Goal: Information Seeking & Learning: Check status

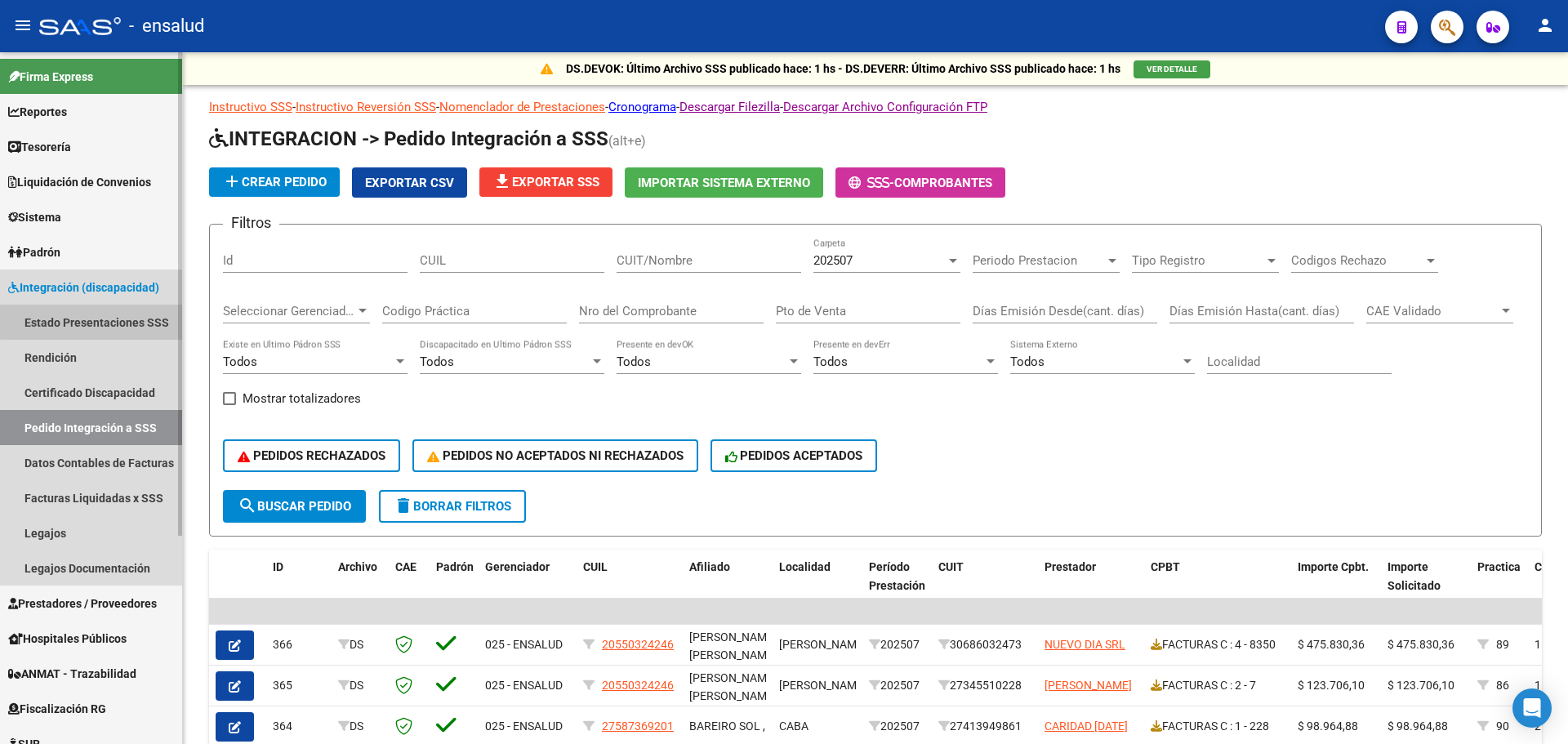
click at [110, 316] on link "Estado Presentaciones SSS" at bounding box center [91, 322] width 182 height 35
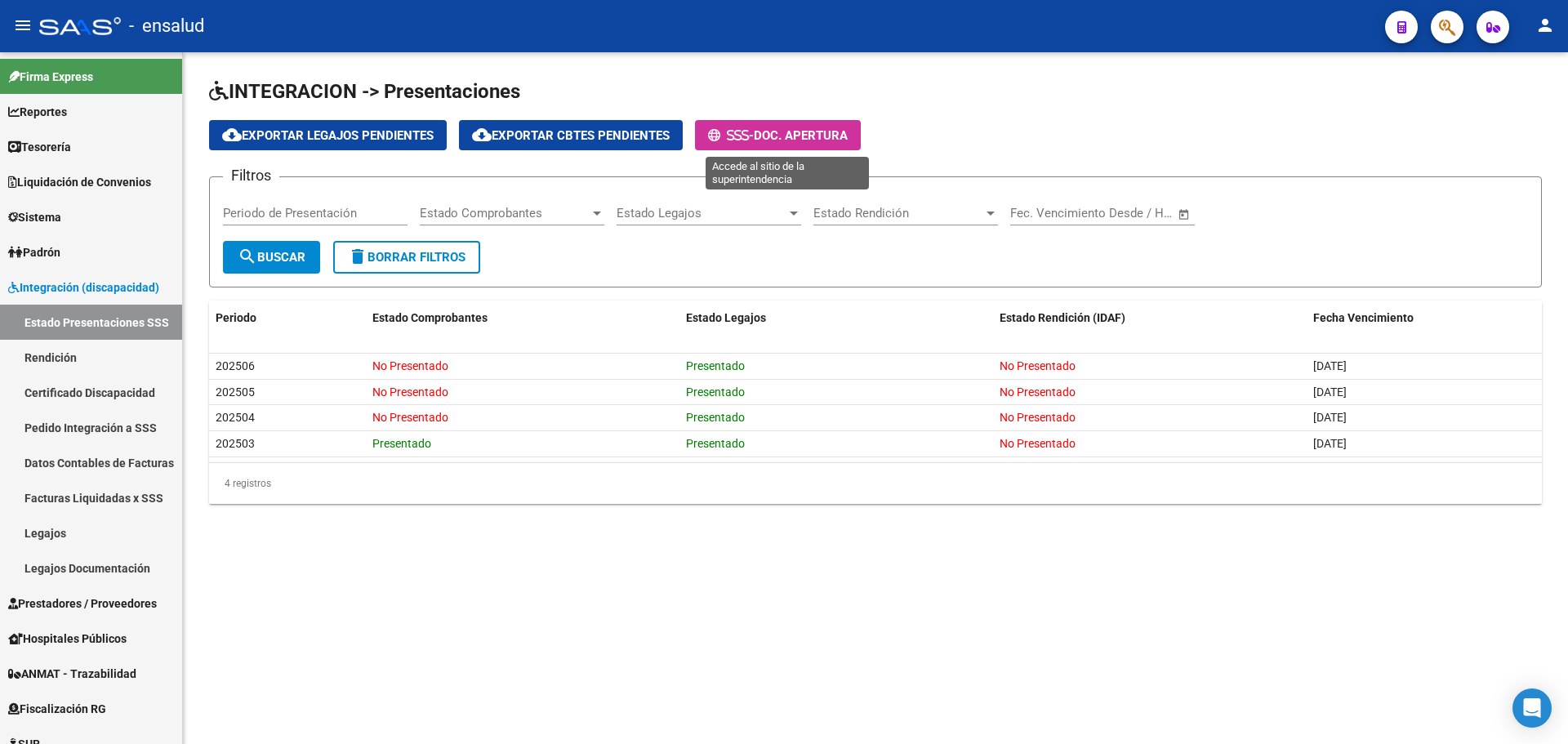
click at [798, 134] on span "Doc. Apertura" at bounding box center [800, 136] width 94 height 15
click at [131, 422] on link "Pedido Integración a SSS" at bounding box center [91, 426] width 182 height 35
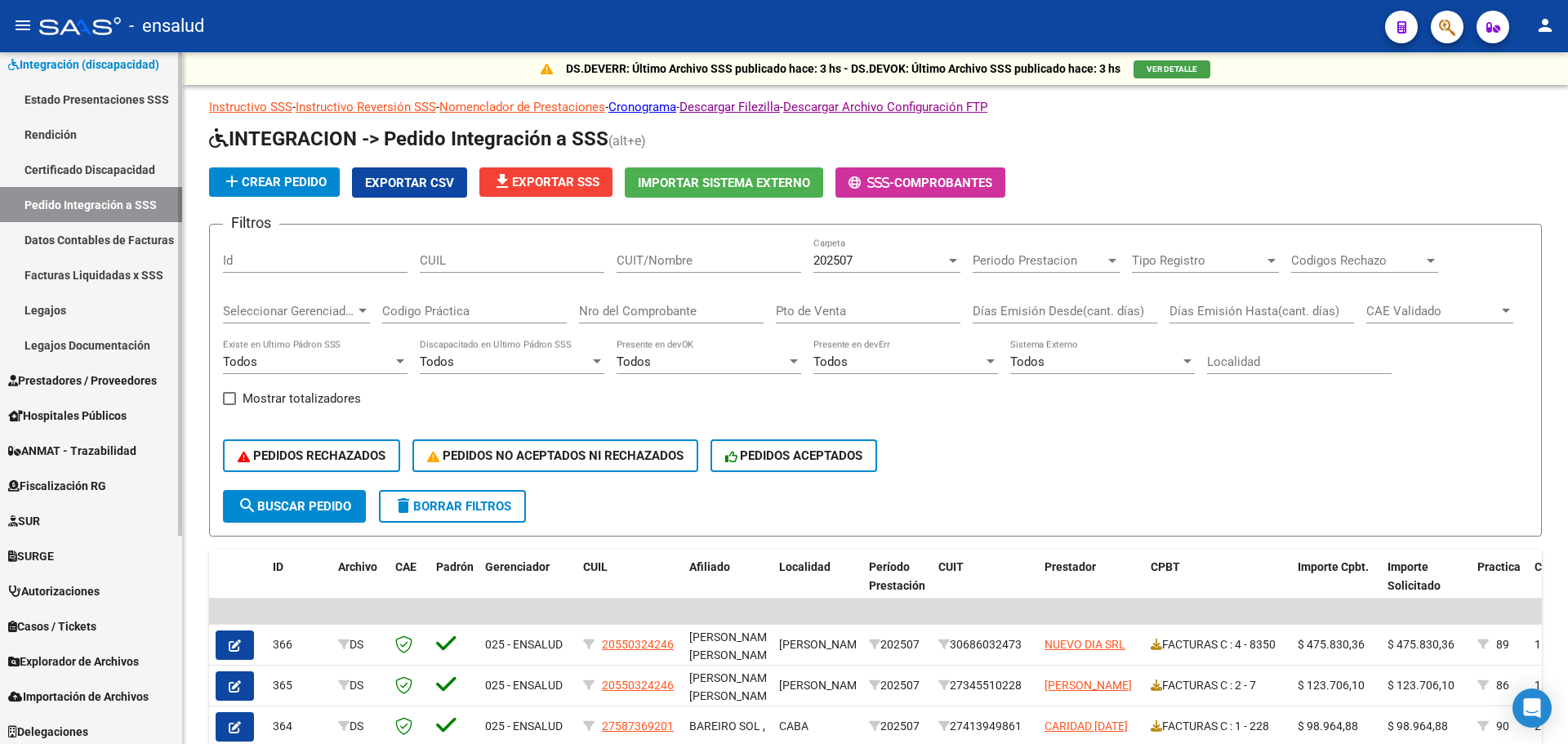
scroll to position [298, 0]
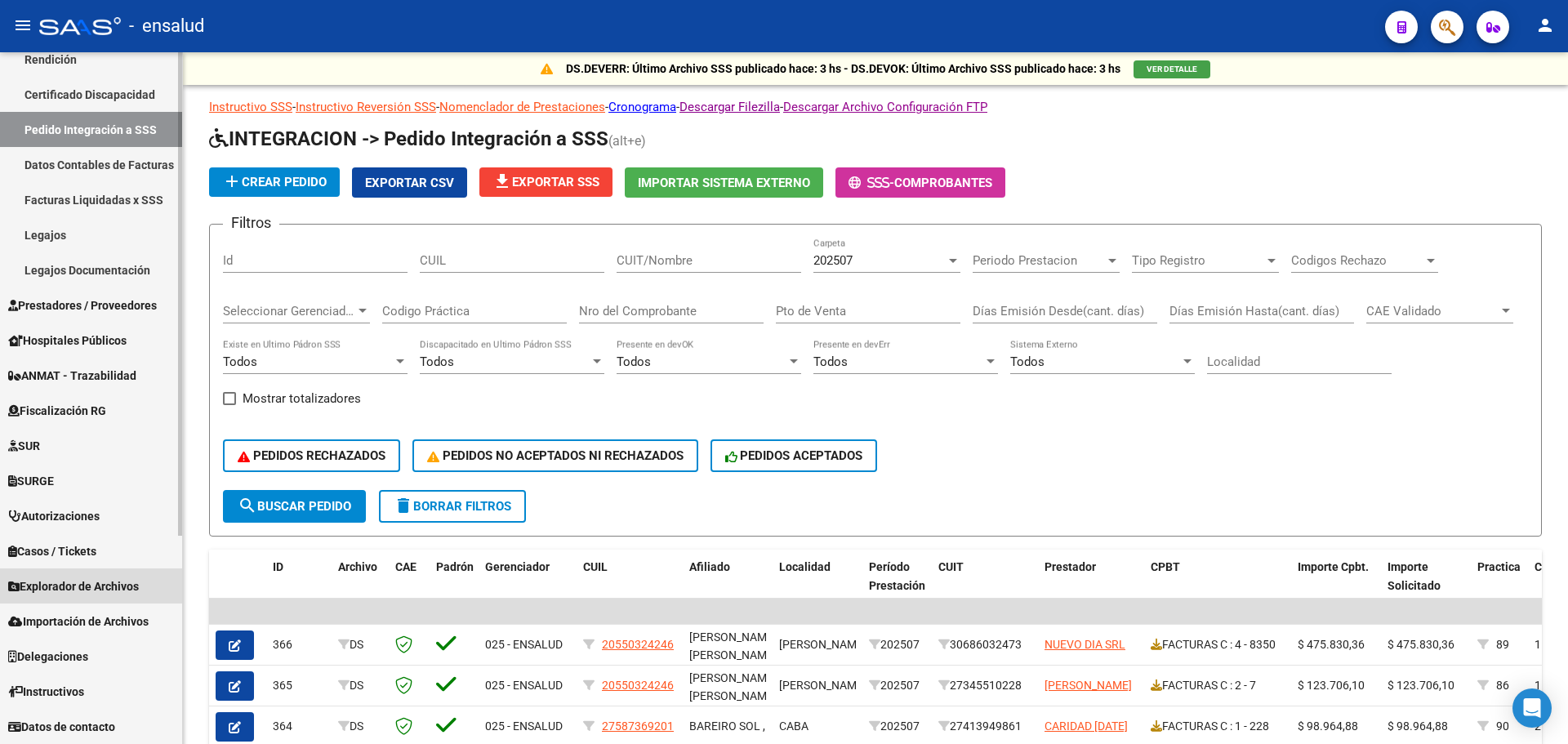
click at [64, 584] on span "Explorador de Archivos" at bounding box center [73, 587] width 131 height 18
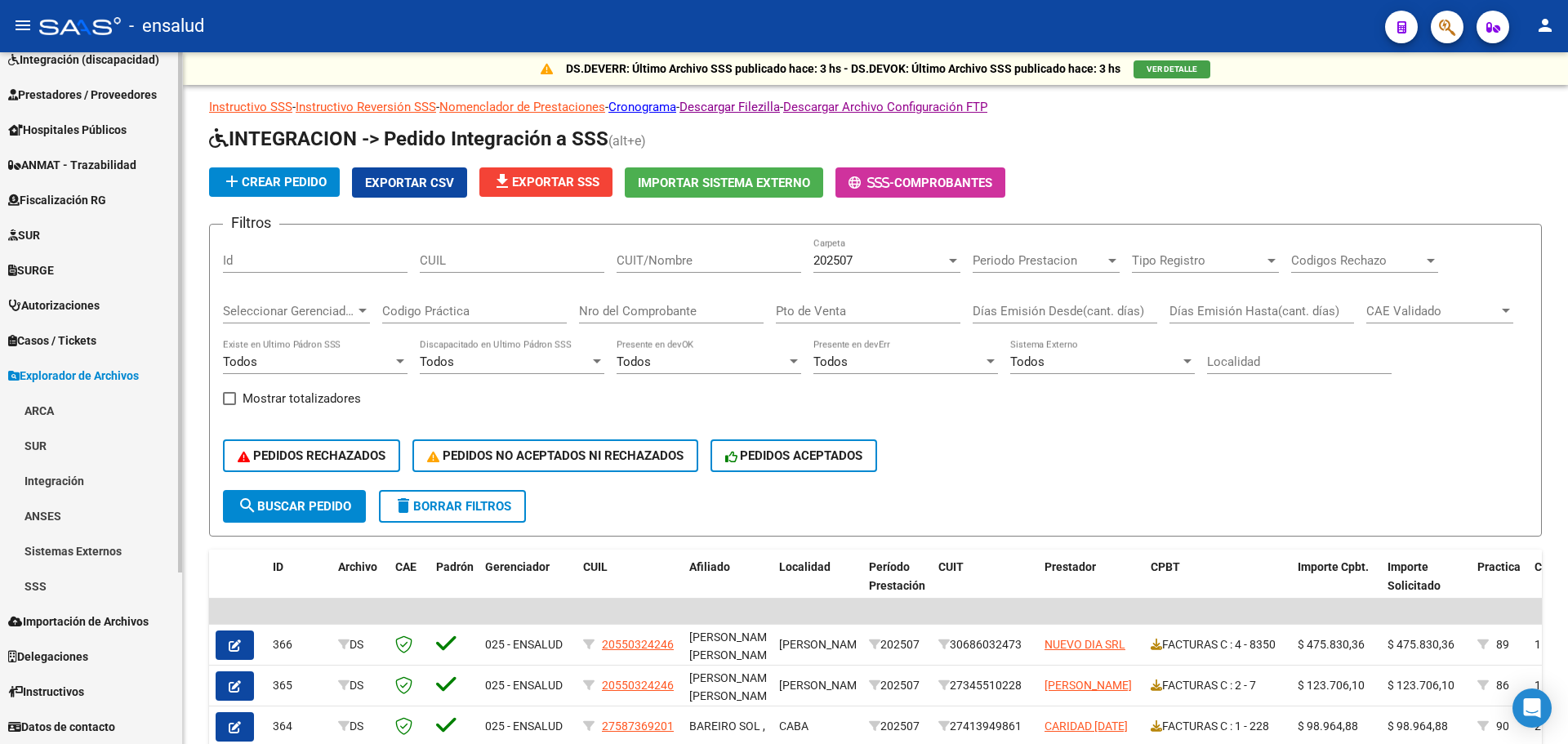
scroll to position [228, 0]
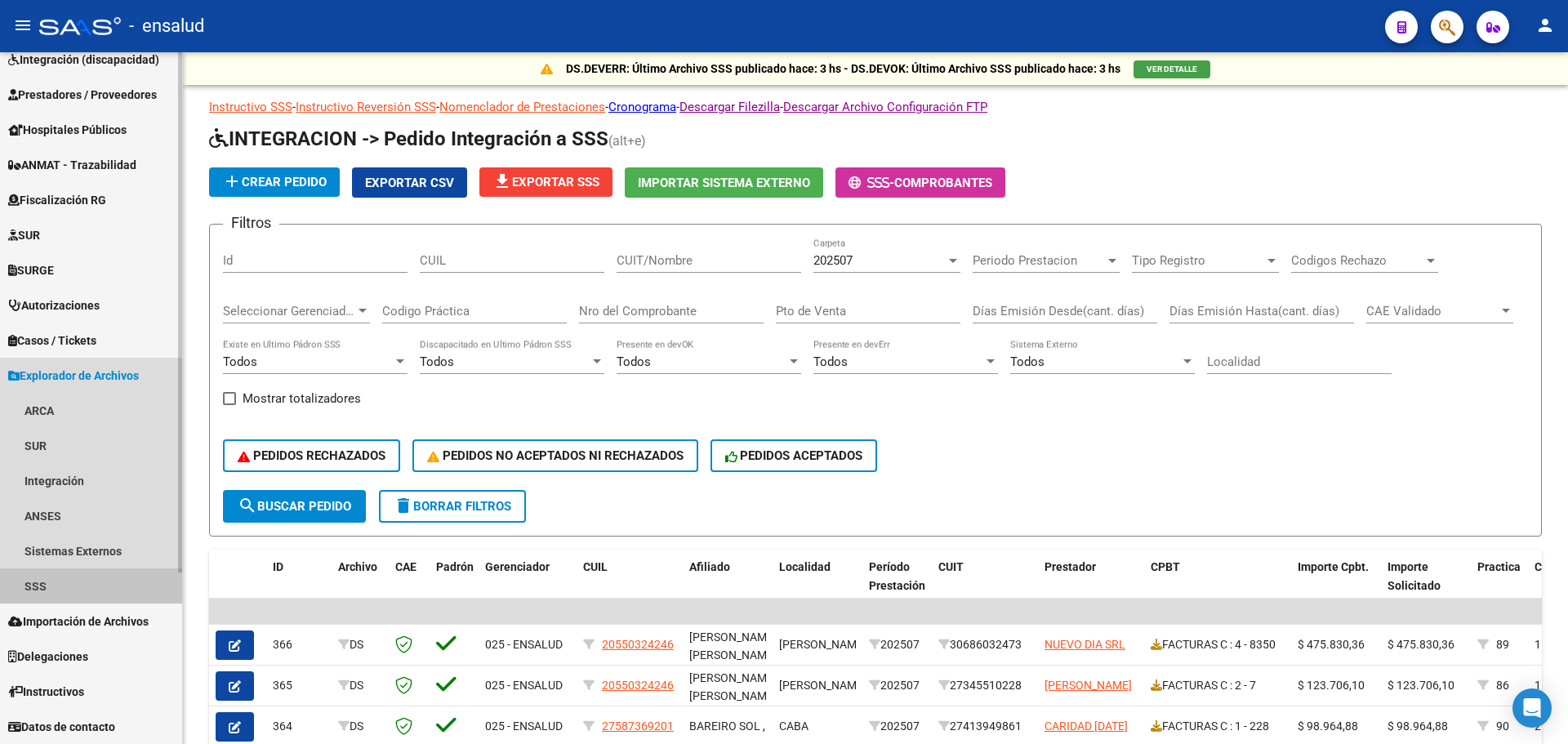
click at [45, 597] on link "SSS" at bounding box center [91, 586] width 182 height 35
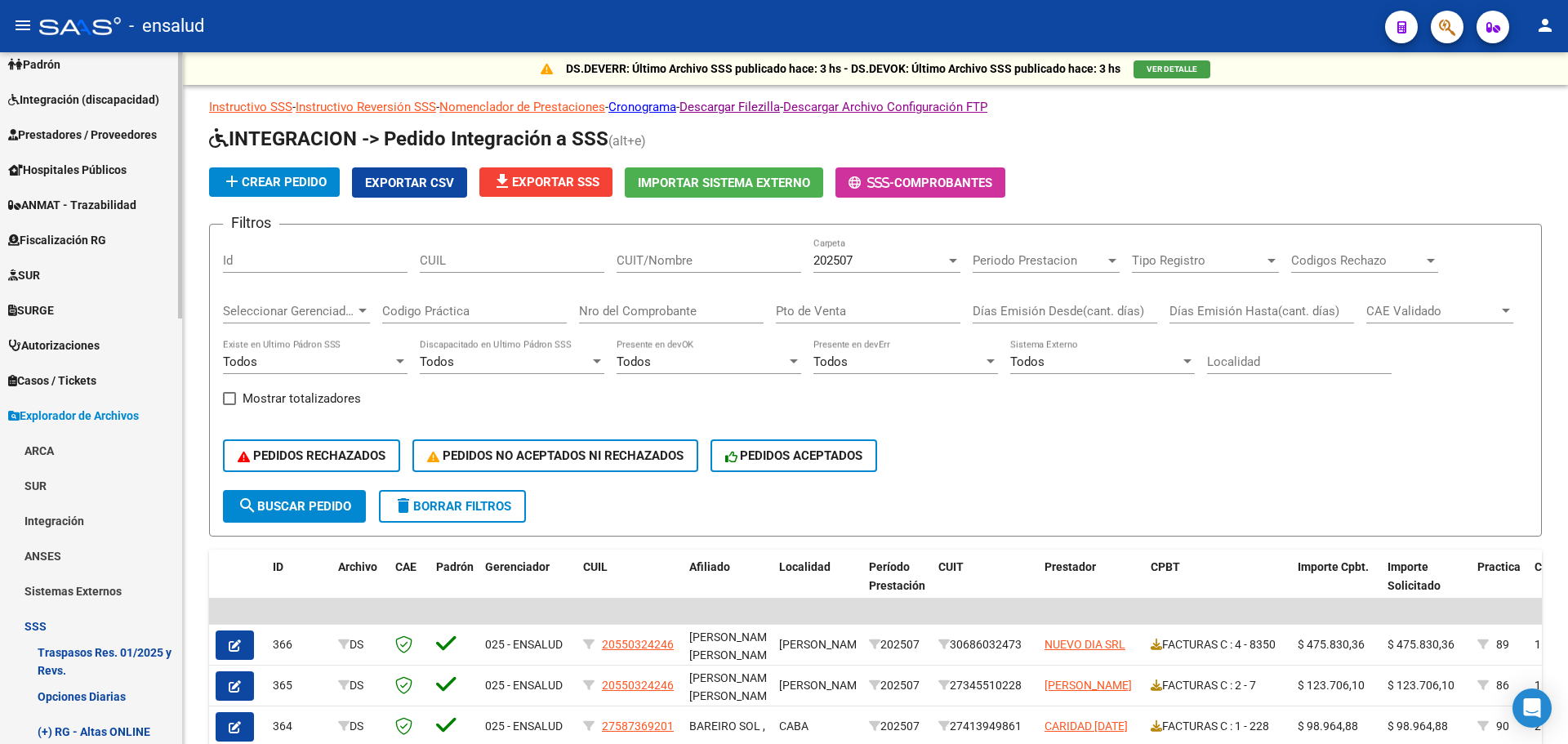
scroll to position [0, 0]
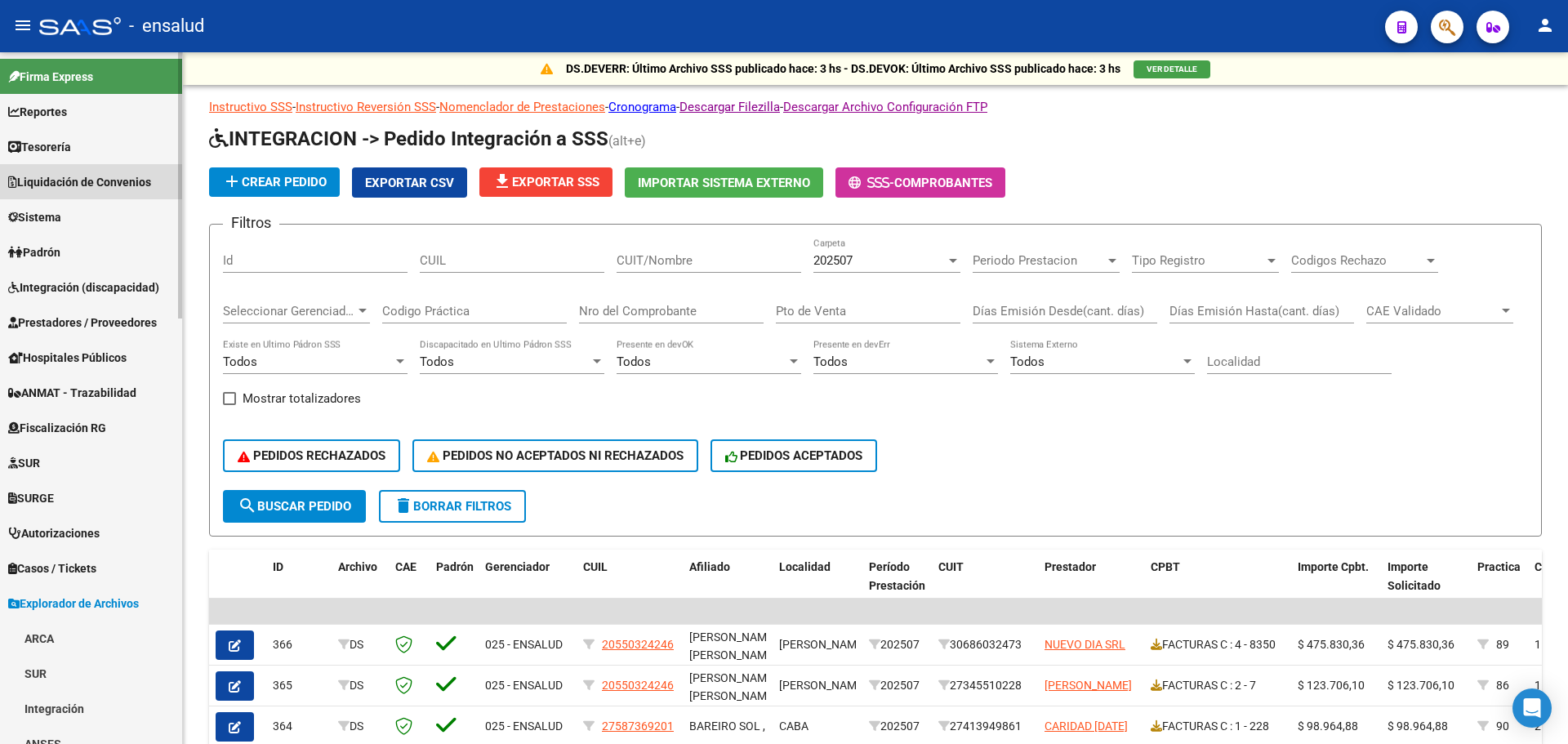
click at [60, 180] on span "Liquidación de Convenios" at bounding box center [79, 182] width 142 height 18
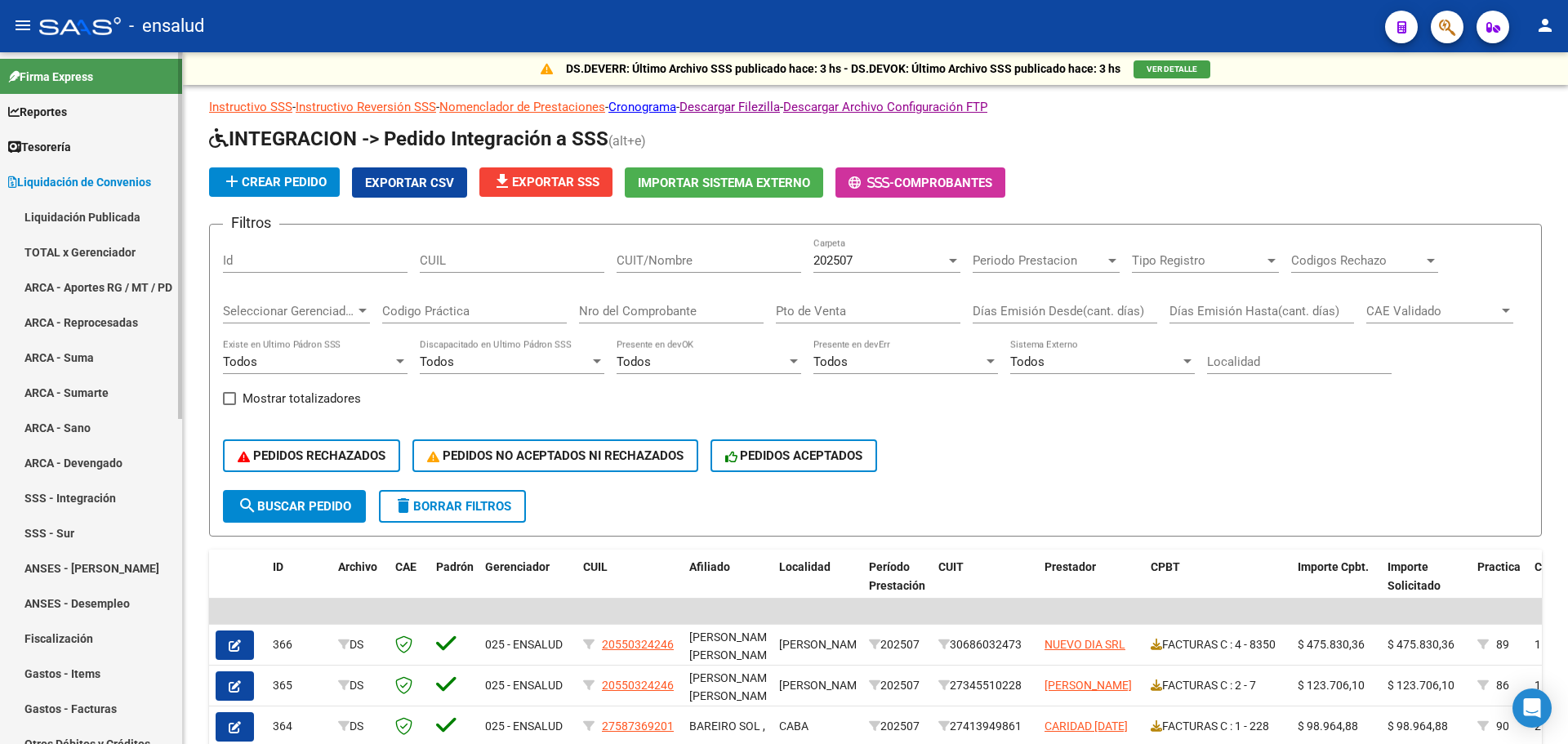
click at [60, 180] on span "Liquidación de Convenios" at bounding box center [79, 182] width 142 height 18
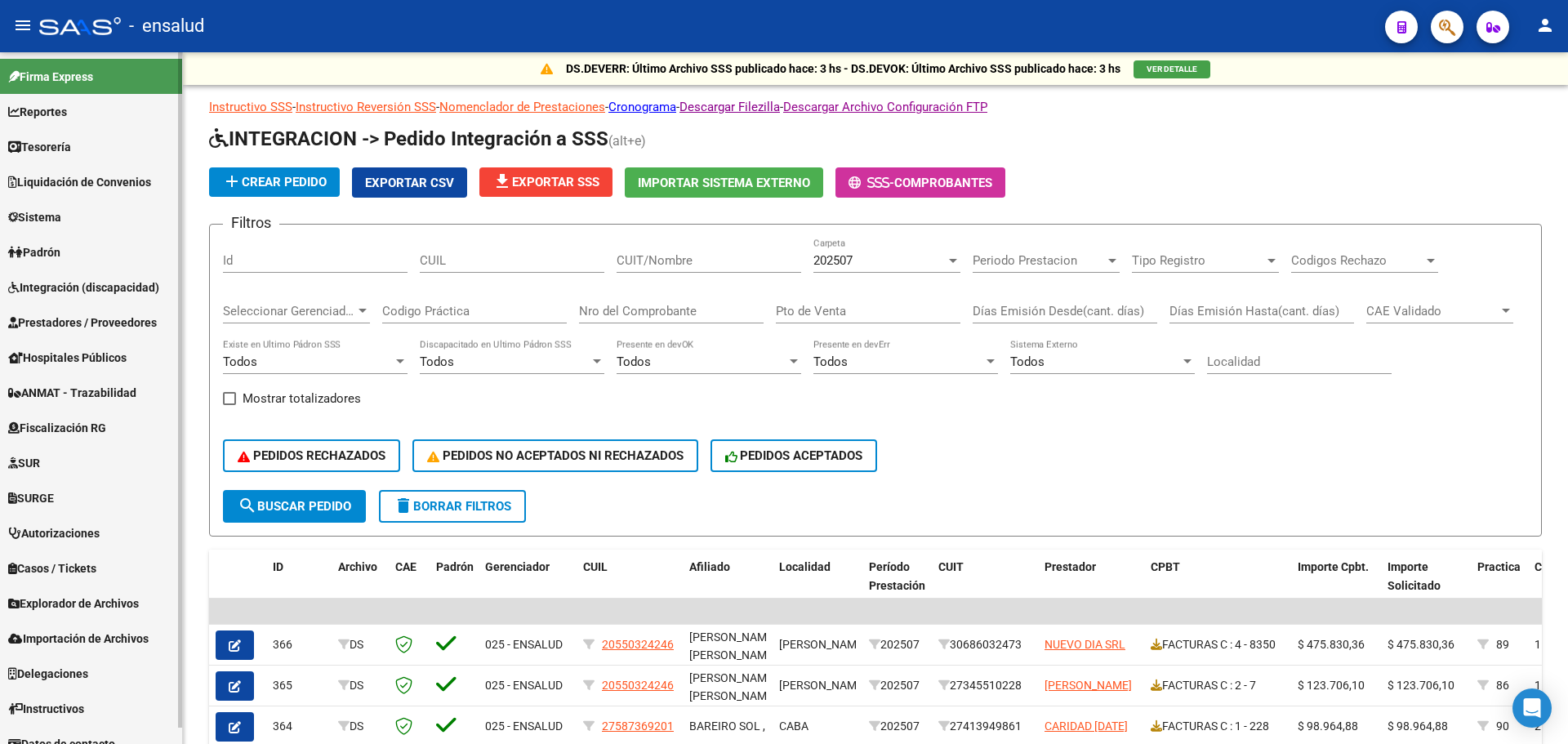
click at [64, 293] on span "Integración (discapacidad)" at bounding box center [83, 288] width 151 height 18
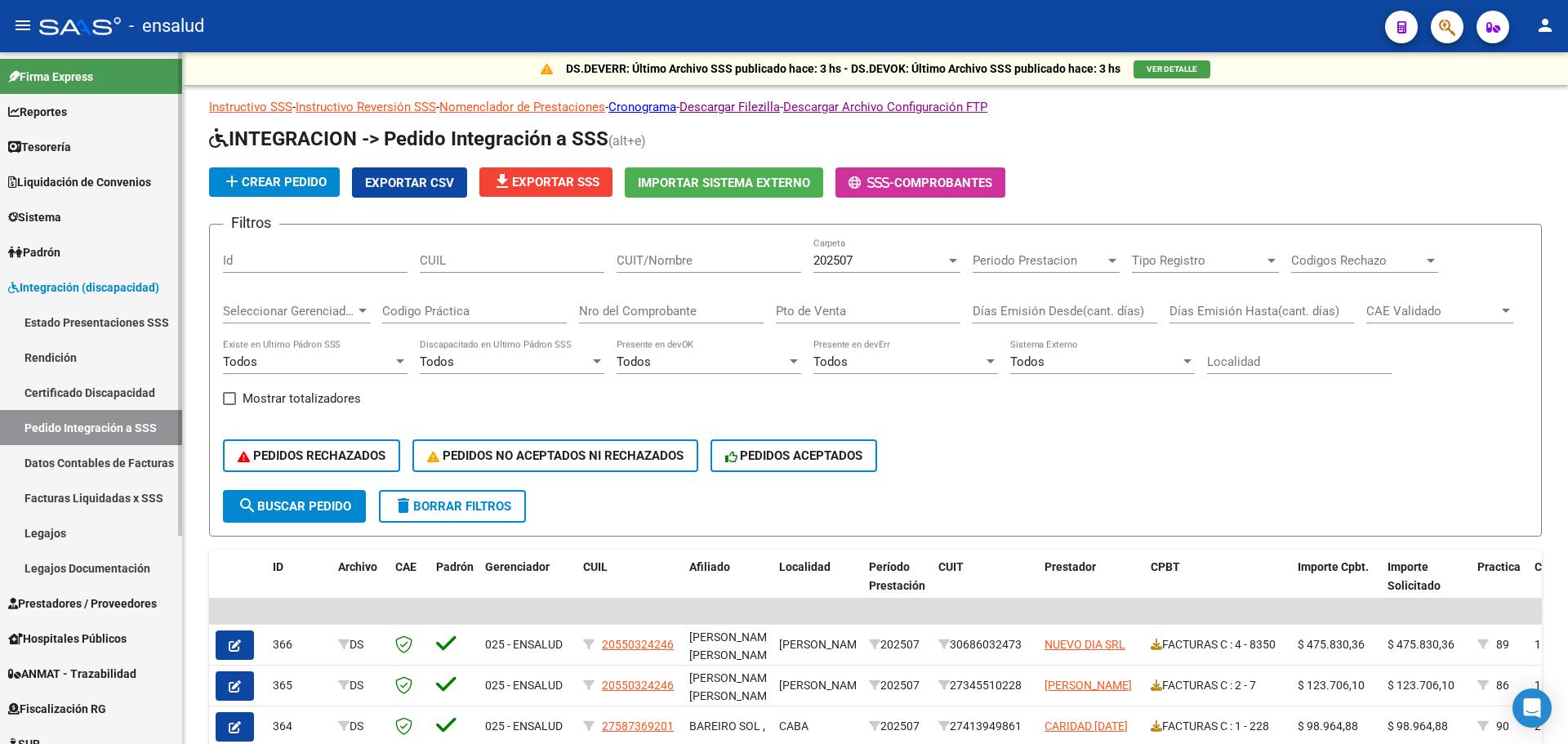
click at [63, 353] on link "Rendición" at bounding box center [91, 356] width 182 height 35
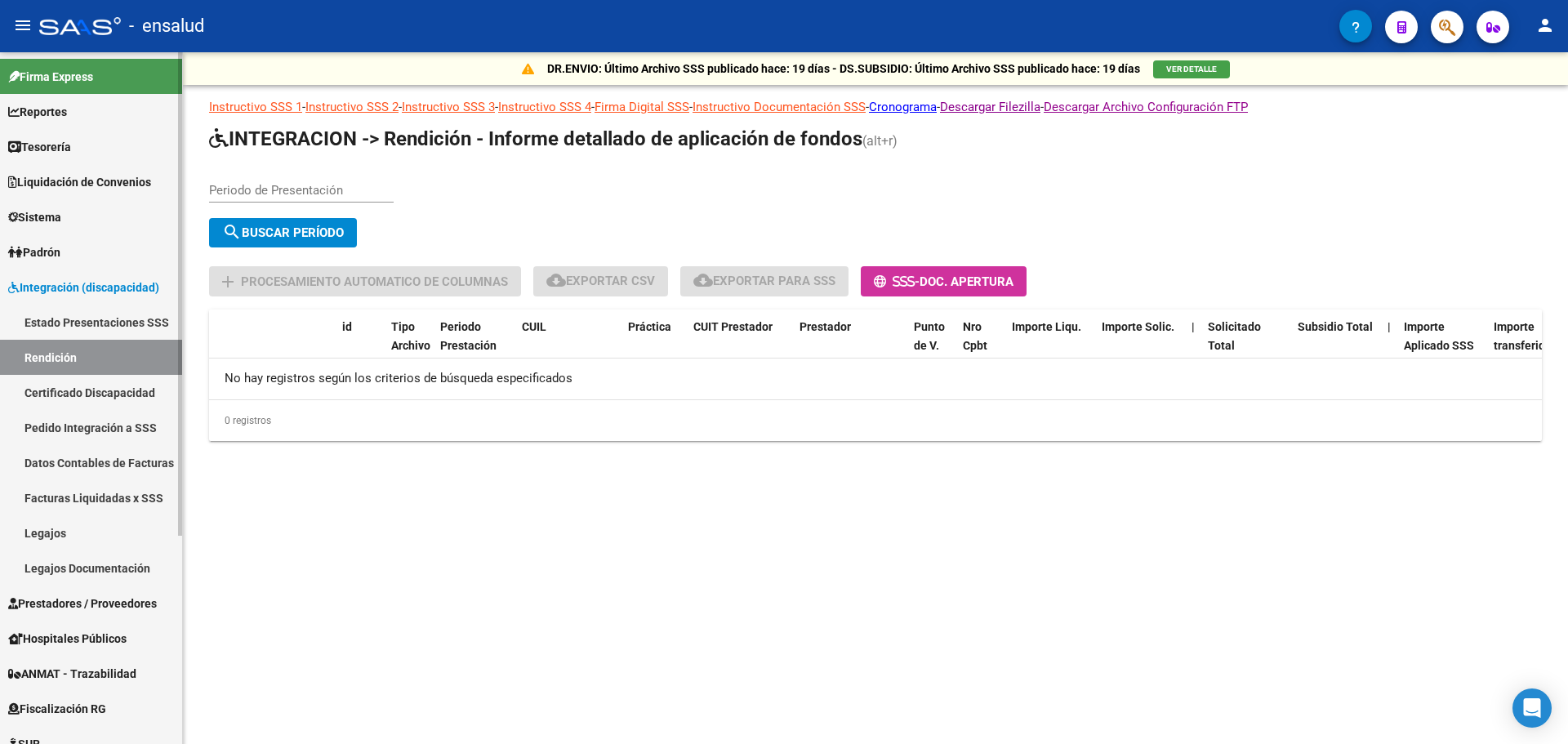
click at [77, 388] on link "Certificado Discapacidad" at bounding box center [91, 392] width 182 height 35
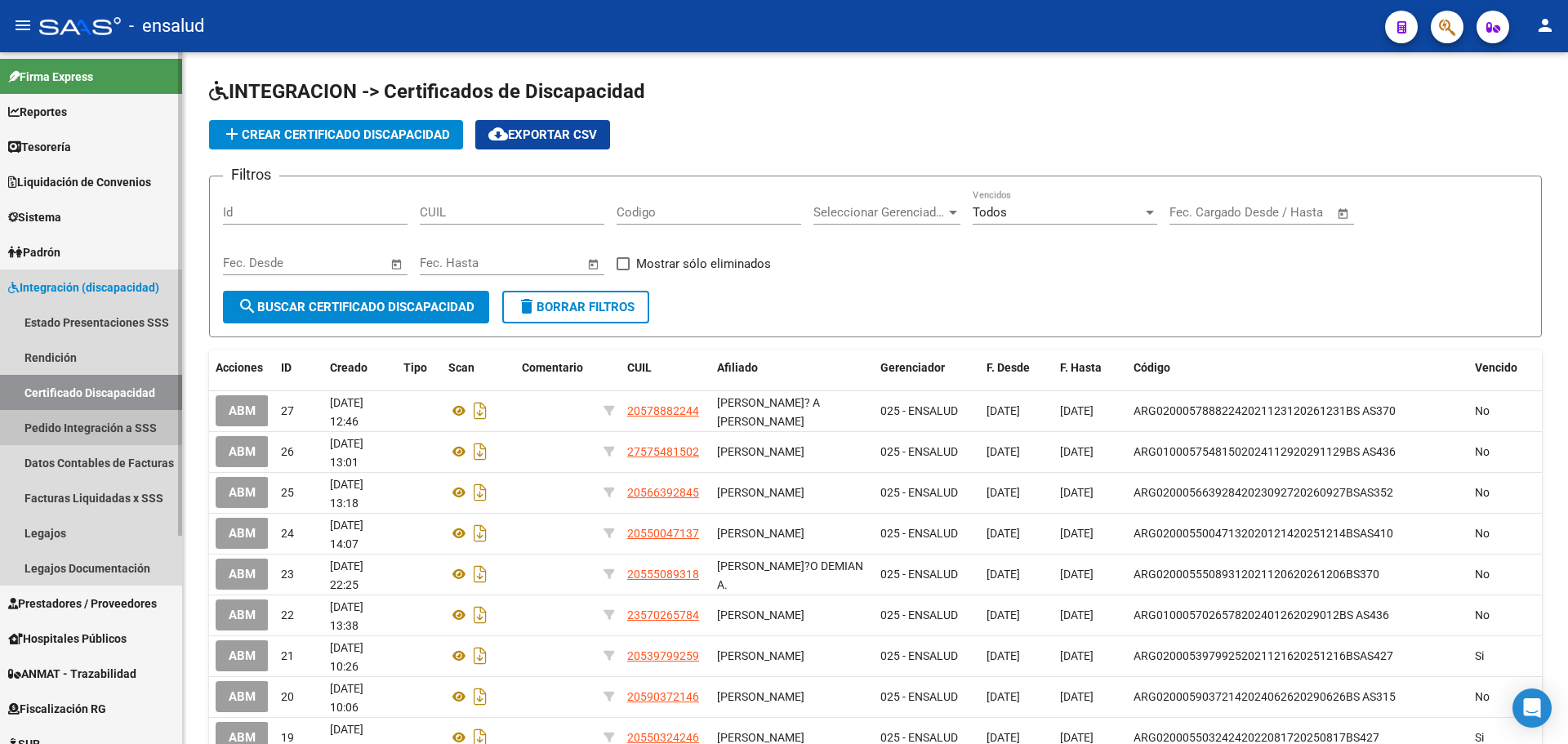
click at [85, 417] on link "Pedido Integración a SSS" at bounding box center [91, 426] width 182 height 35
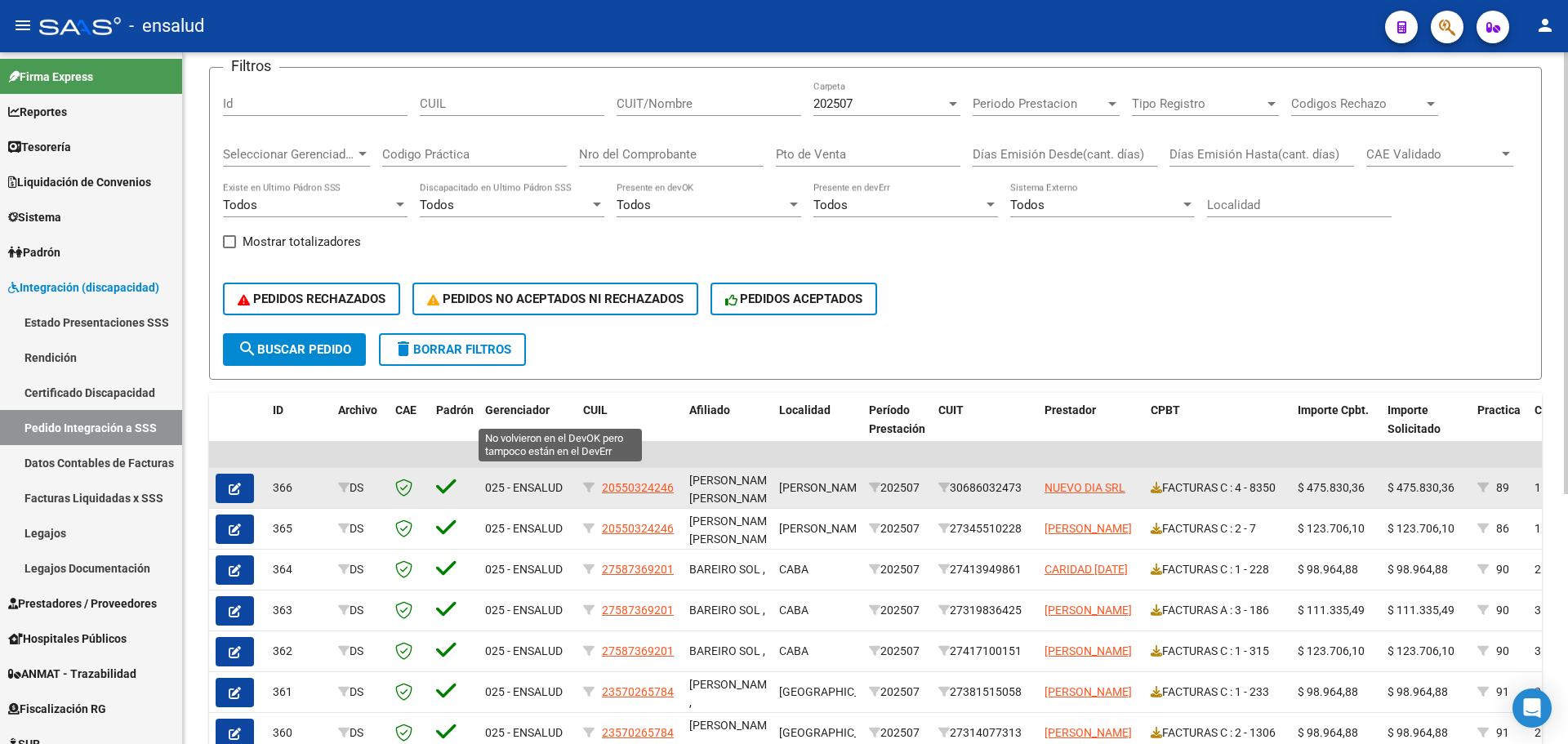
scroll to position [245, 0]
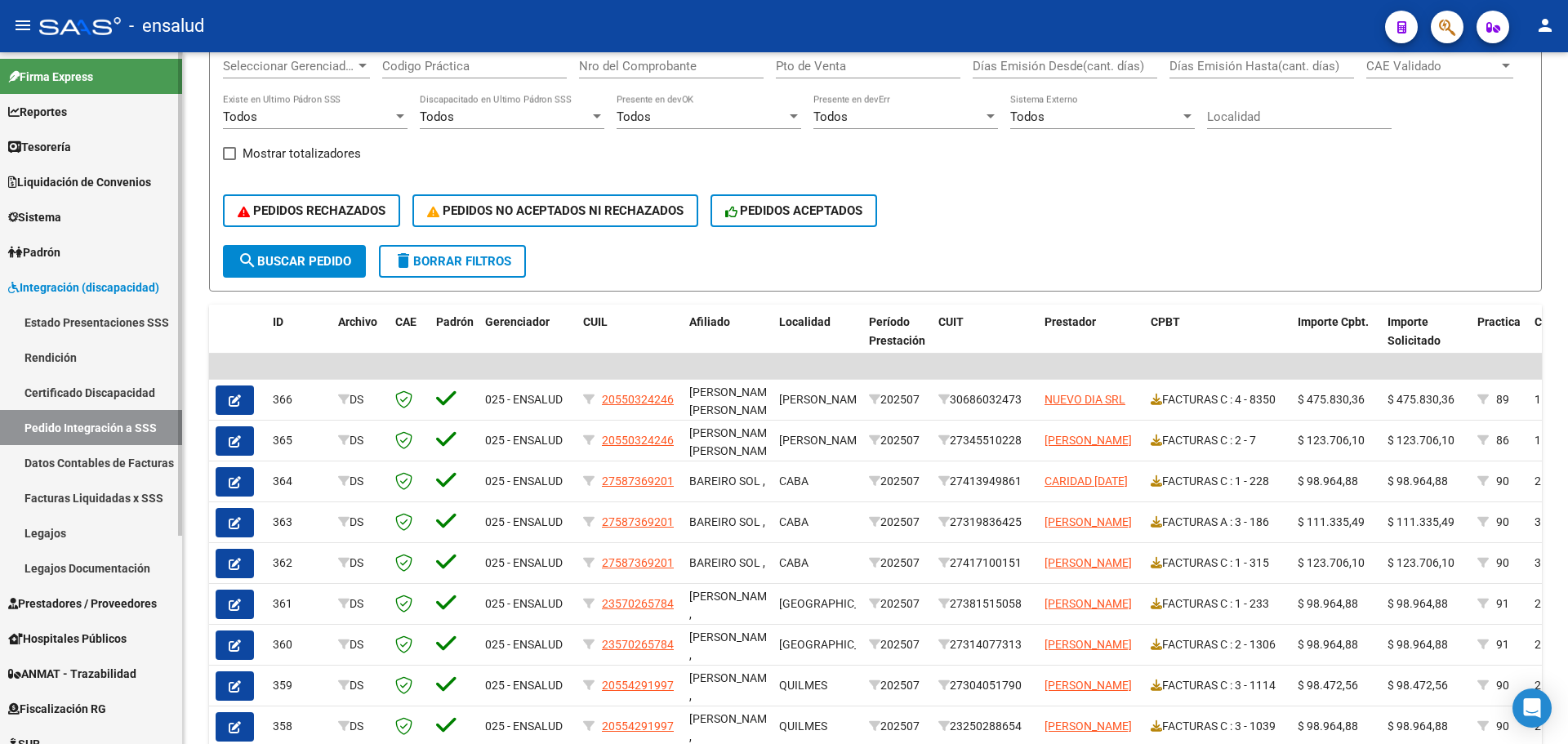
click at [86, 473] on link "Datos Contables de Facturas" at bounding box center [91, 462] width 182 height 35
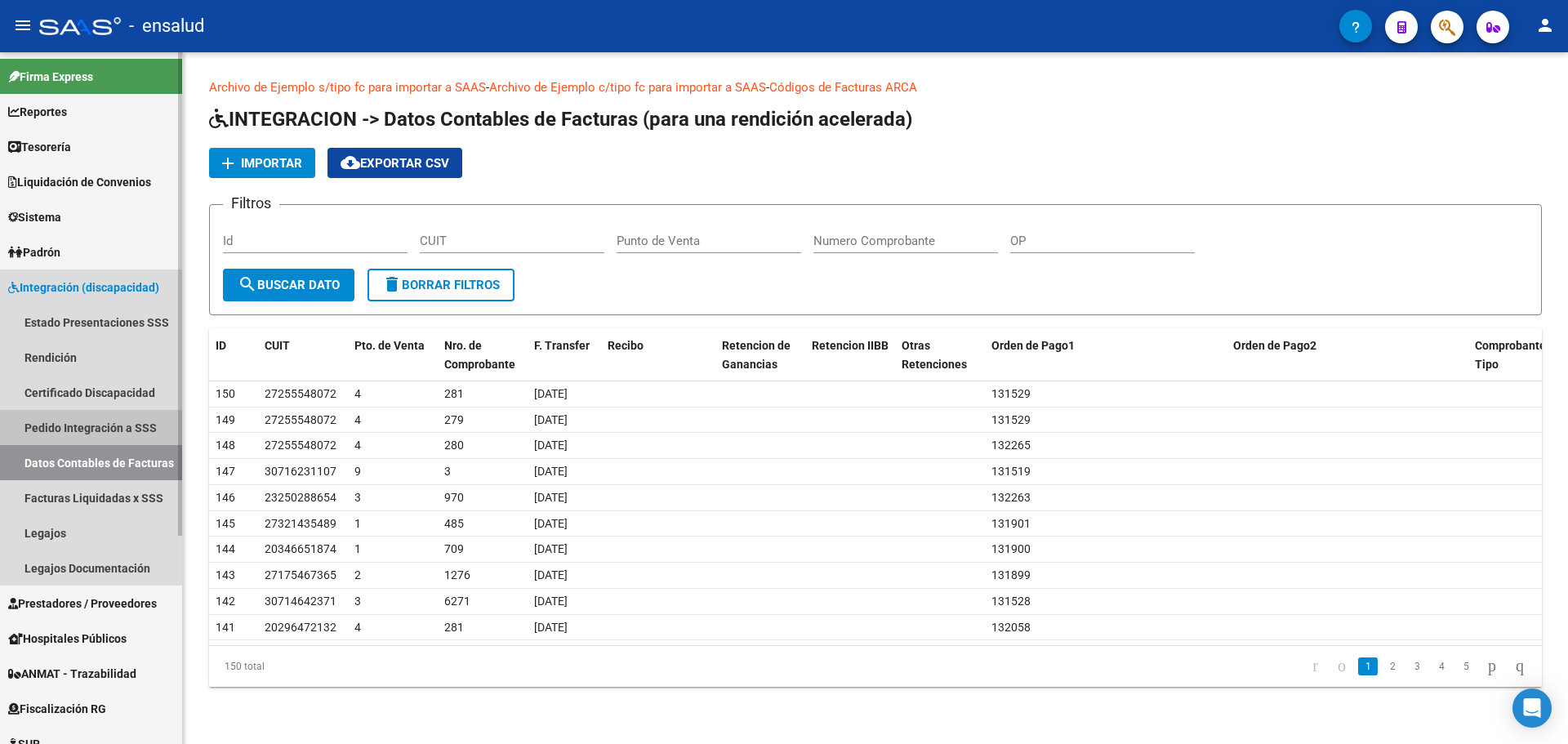
click at [71, 423] on link "Pedido Integración a SSS" at bounding box center [91, 426] width 182 height 35
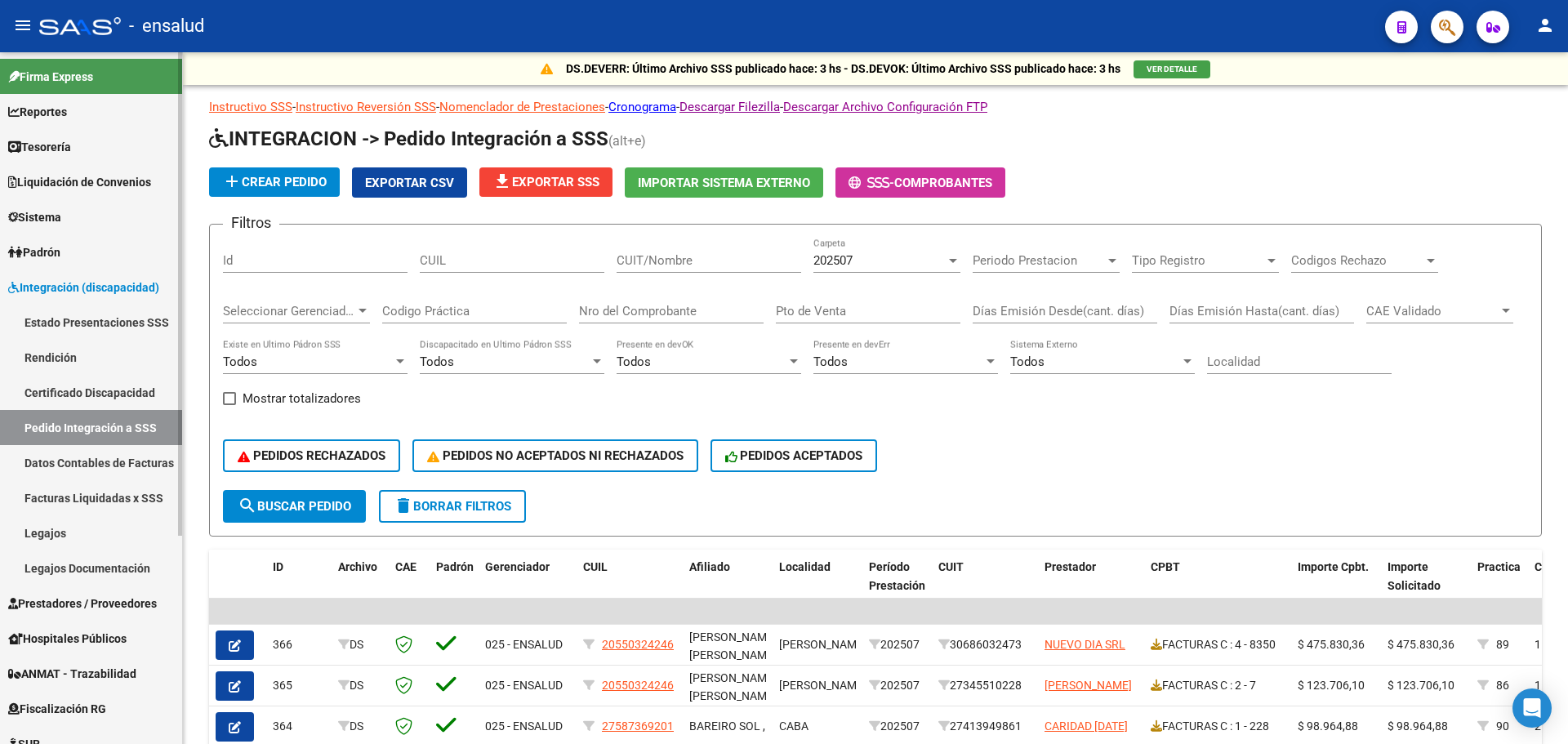
click at [97, 316] on link "Estado Presentaciones SSS" at bounding box center [91, 322] width 182 height 35
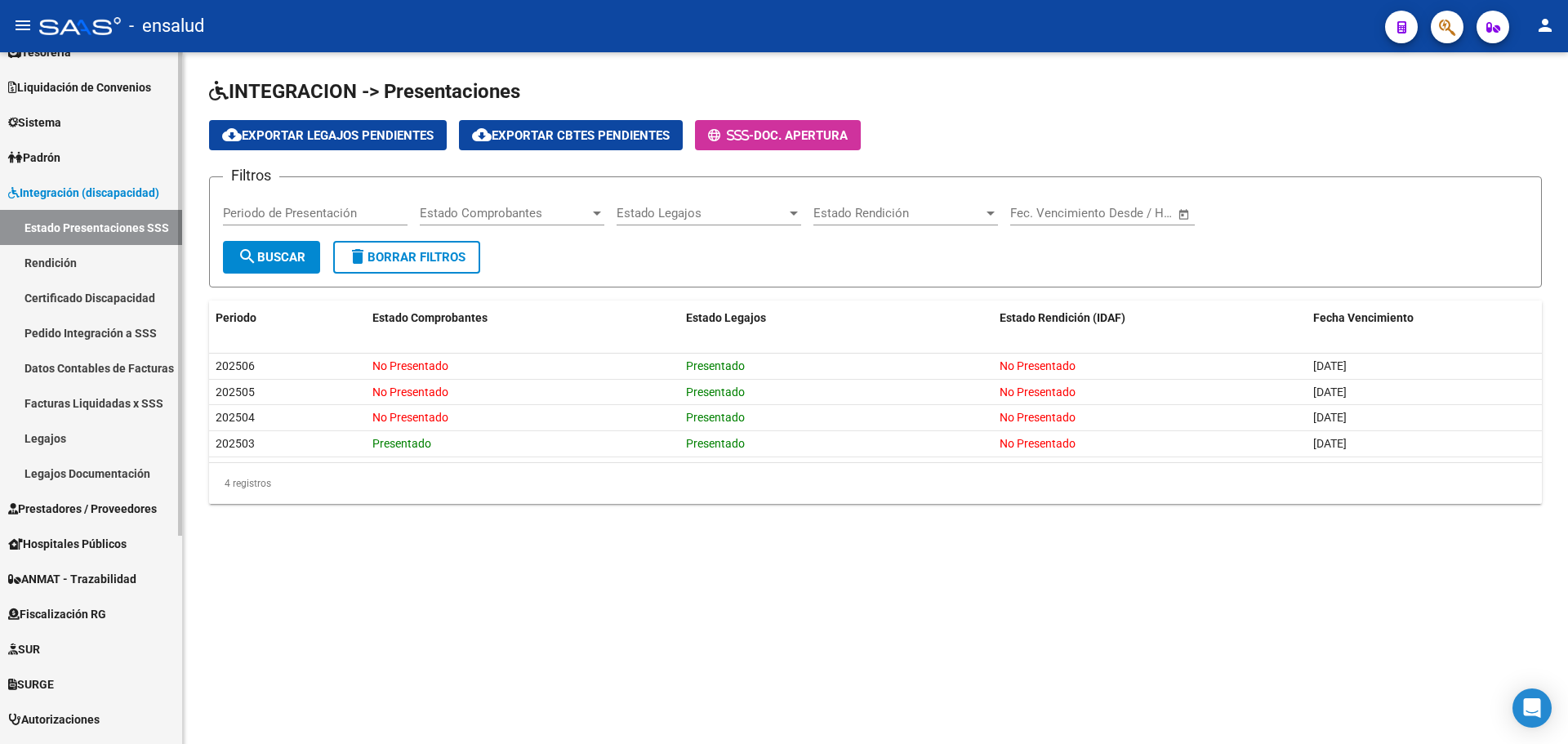
scroll to position [298, 0]
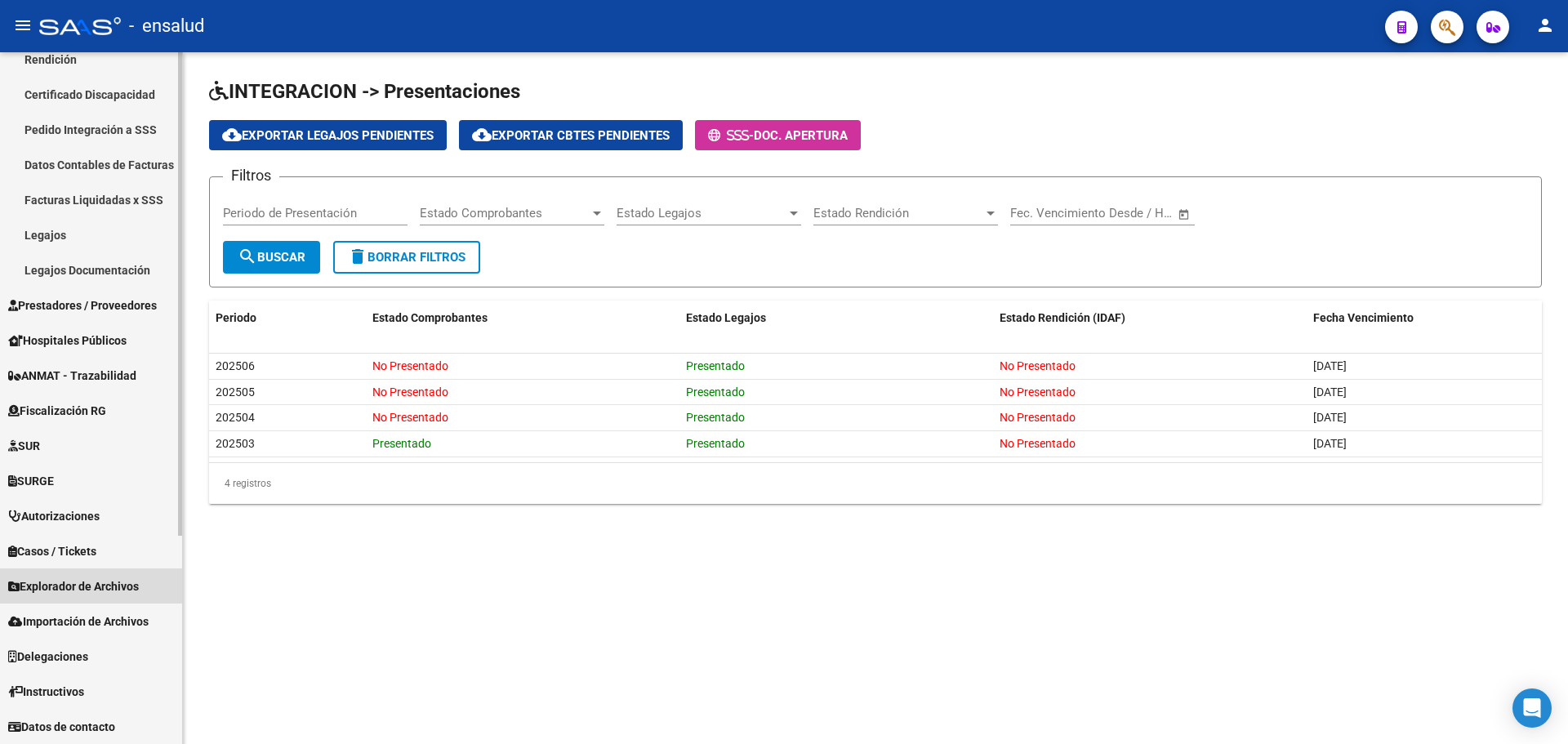
click at [96, 578] on span "Explorador de Archivos" at bounding box center [73, 587] width 131 height 18
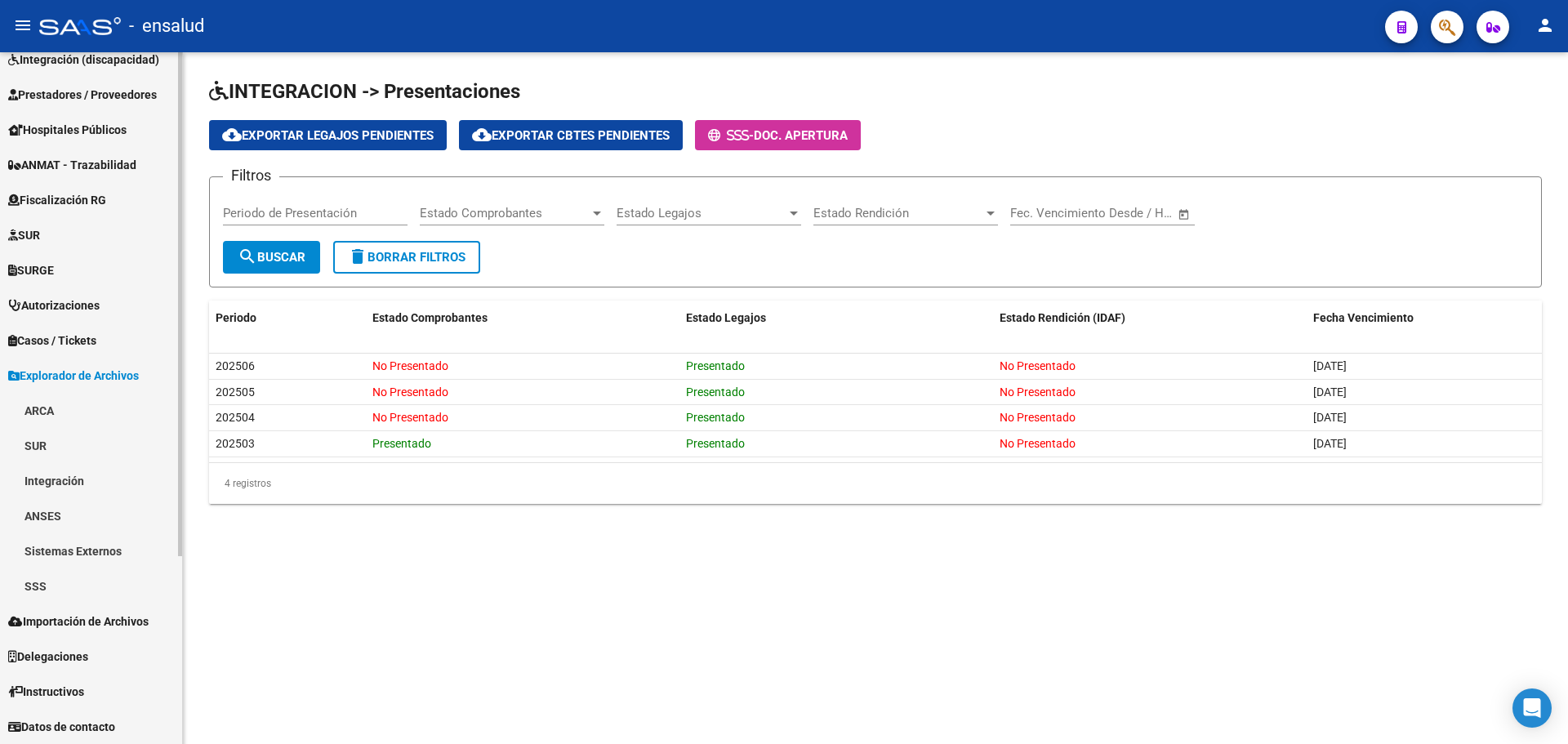
scroll to position [228, 0]
click at [62, 588] on link "SSS" at bounding box center [91, 586] width 182 height 35
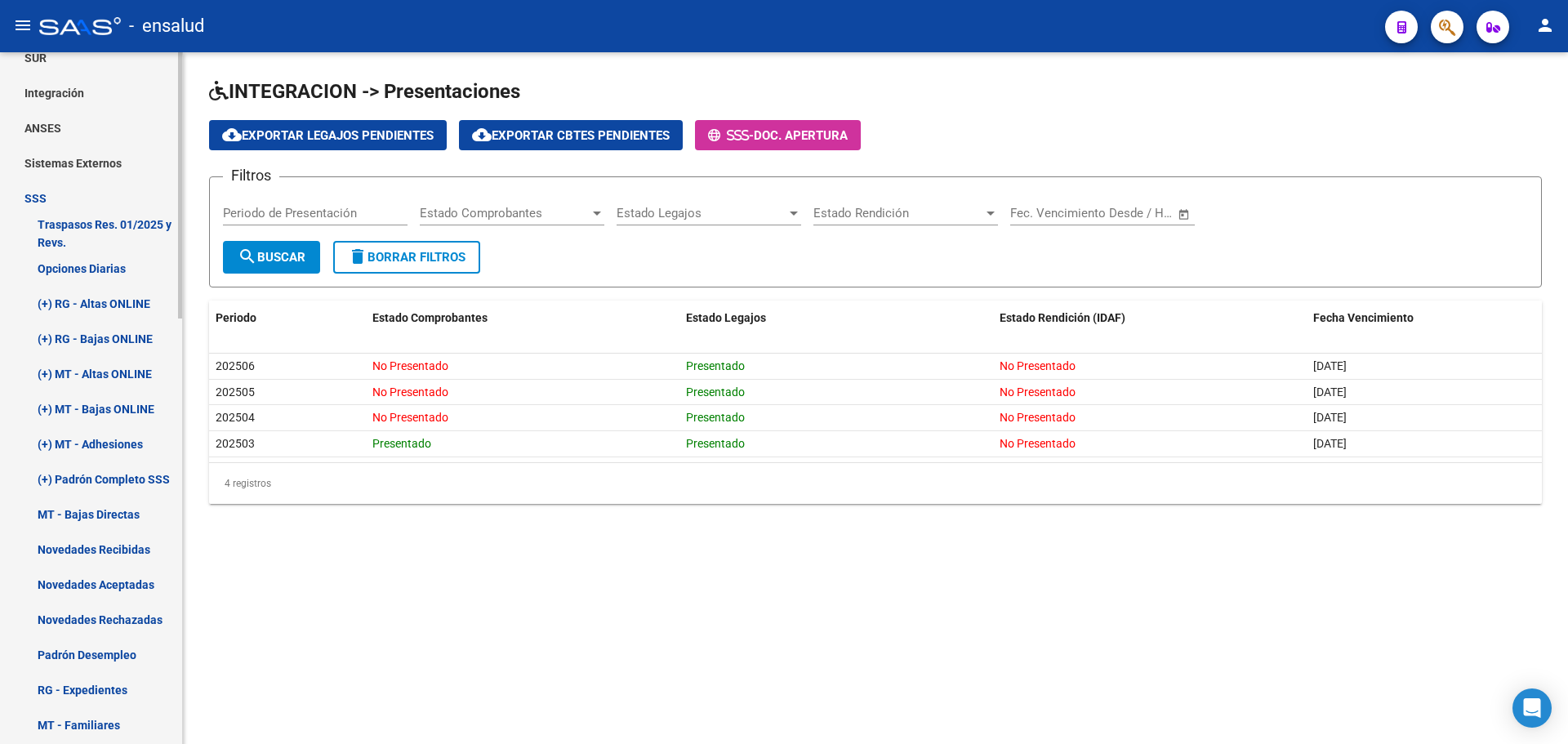
scroll to position [534, 0]
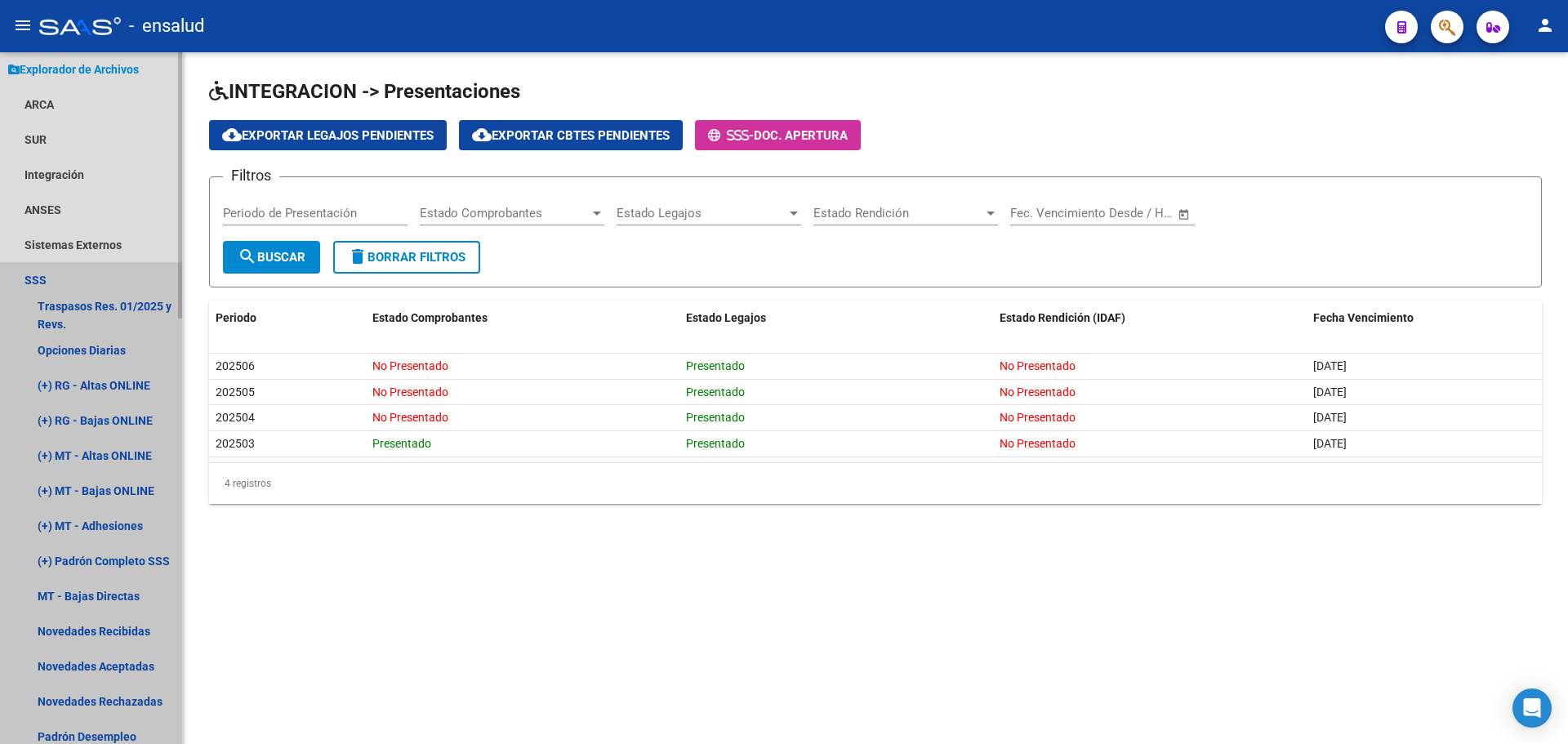
click at [63, 279] on link "SSS" at bounding box center [91, 279] width 182 height 35
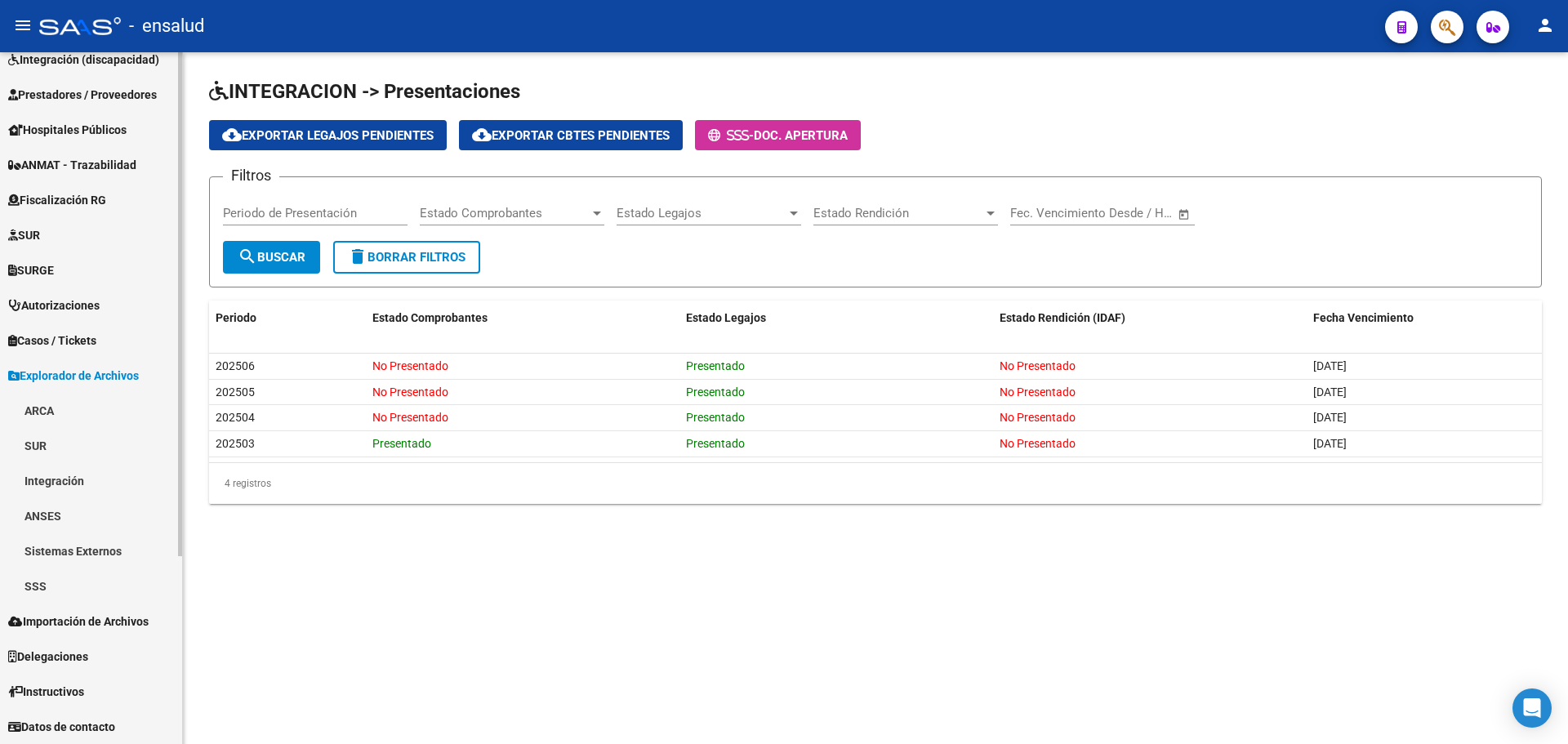
scroll to position [228, 0]
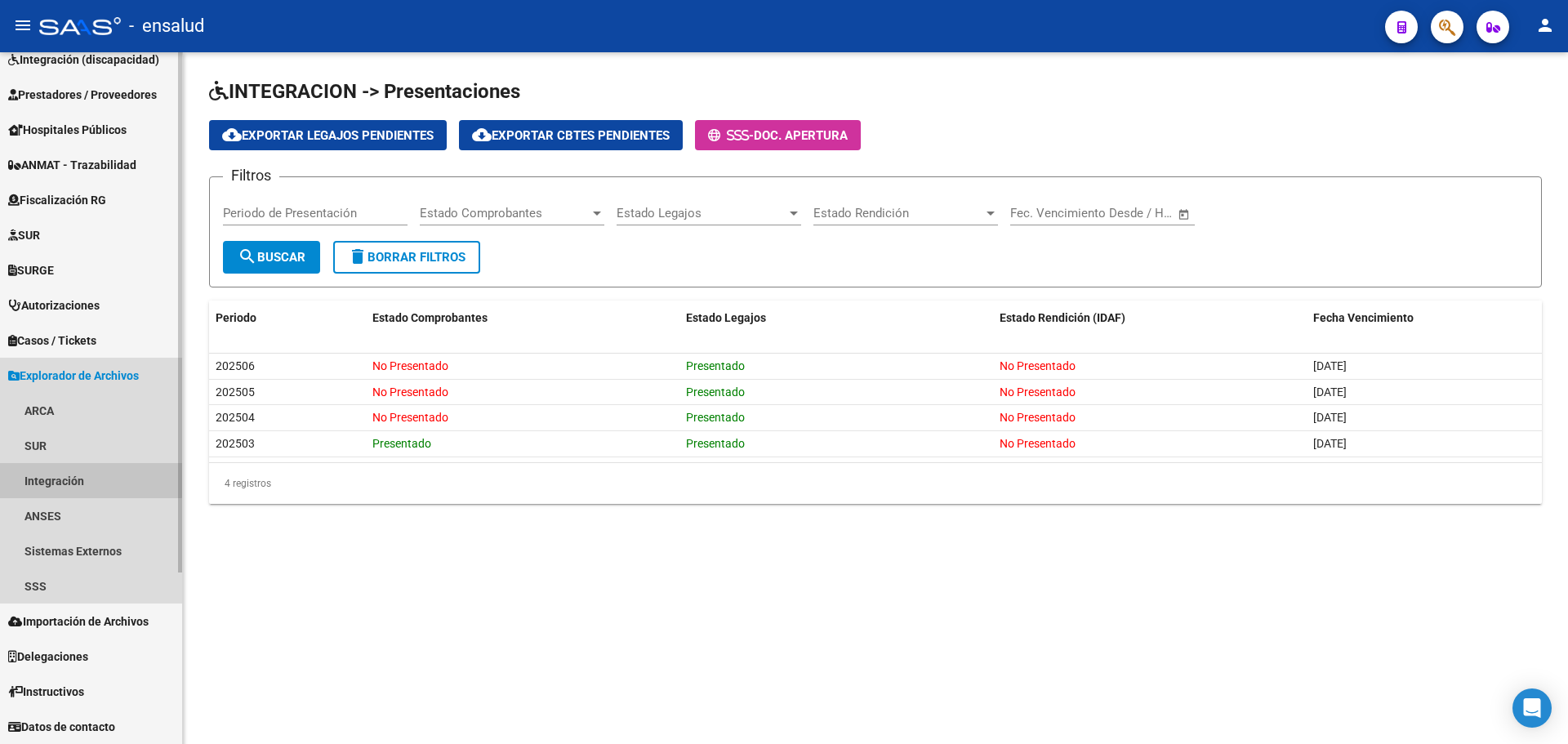
click at [63, 470] on link "Integración" at bounding box center [91, 480] width 182 height 35
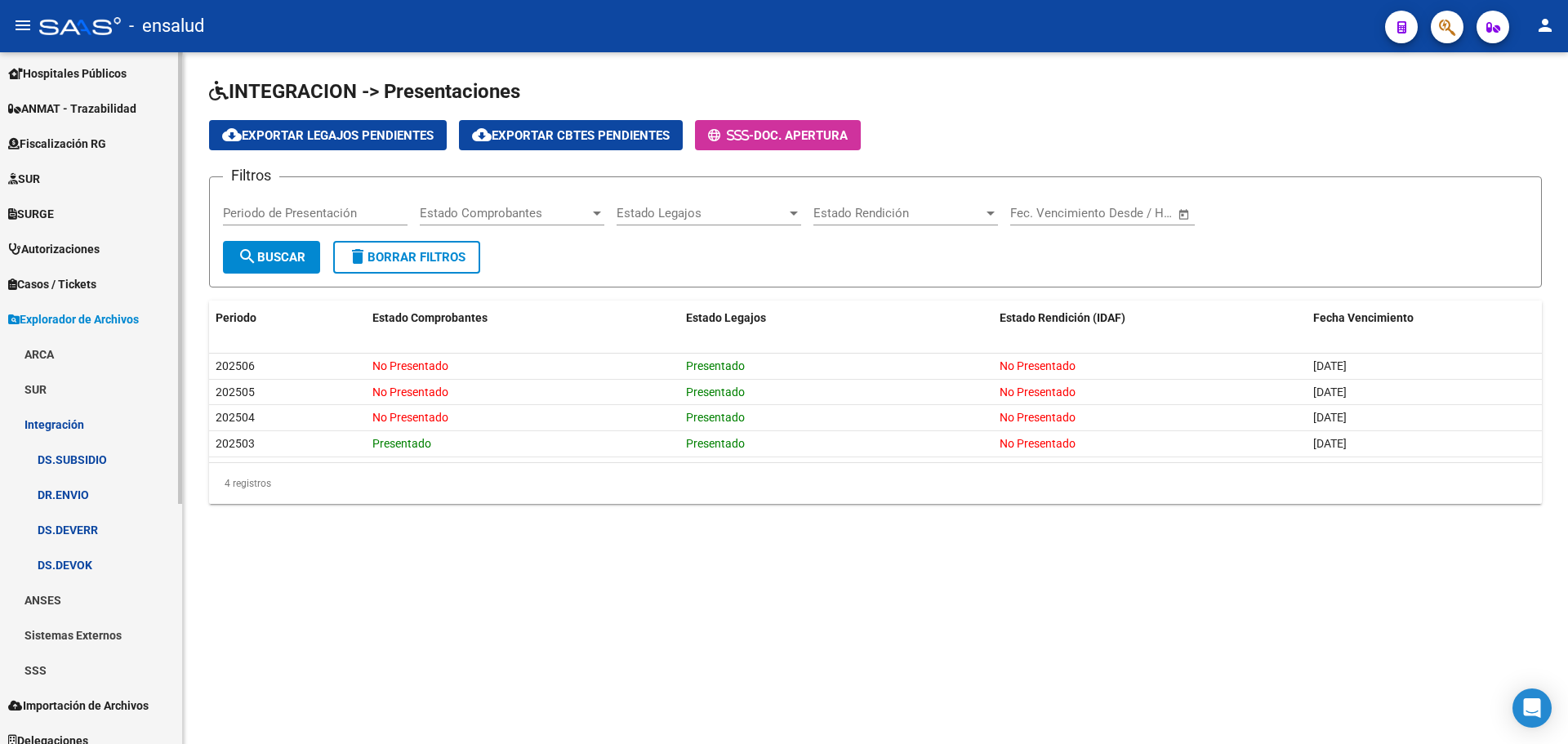
scroll to position [310, 0]
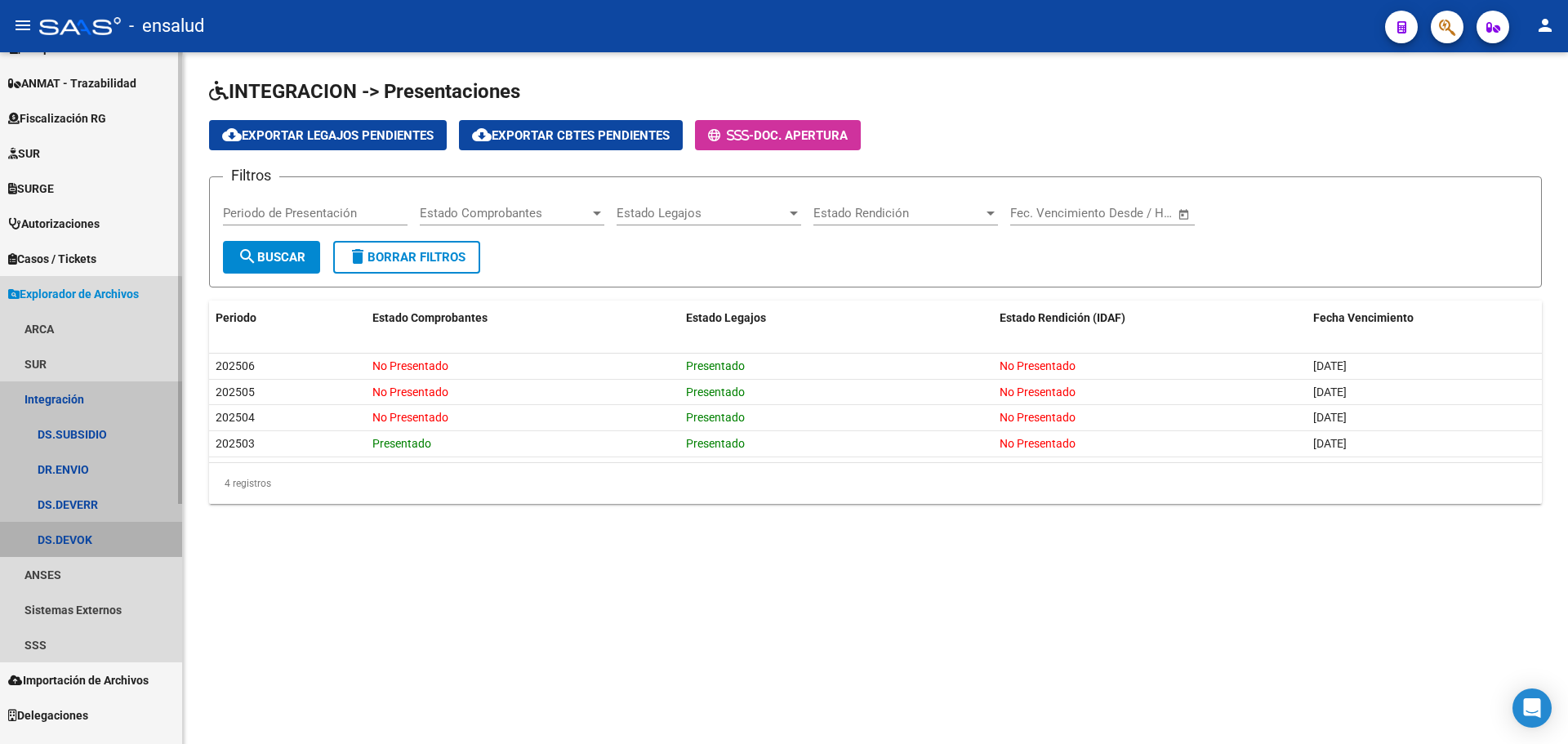
click at [84, 542] on link "DS.DEVOK" at bounding box center [91, 539] width 182 height 35
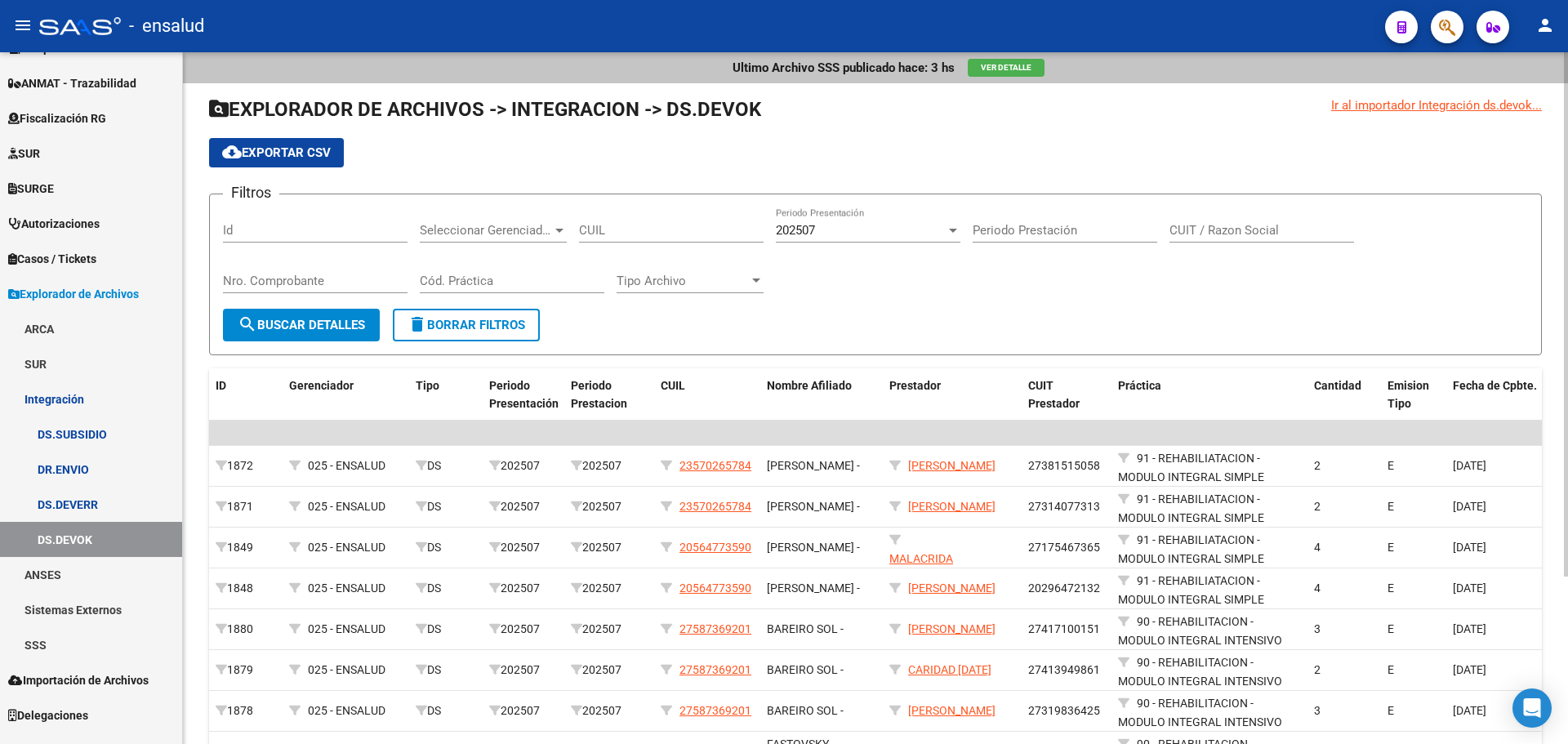
click at [851, 238] on div "202507 Periodo Presentación" at bounding box center [868, 225] width 185 height 35
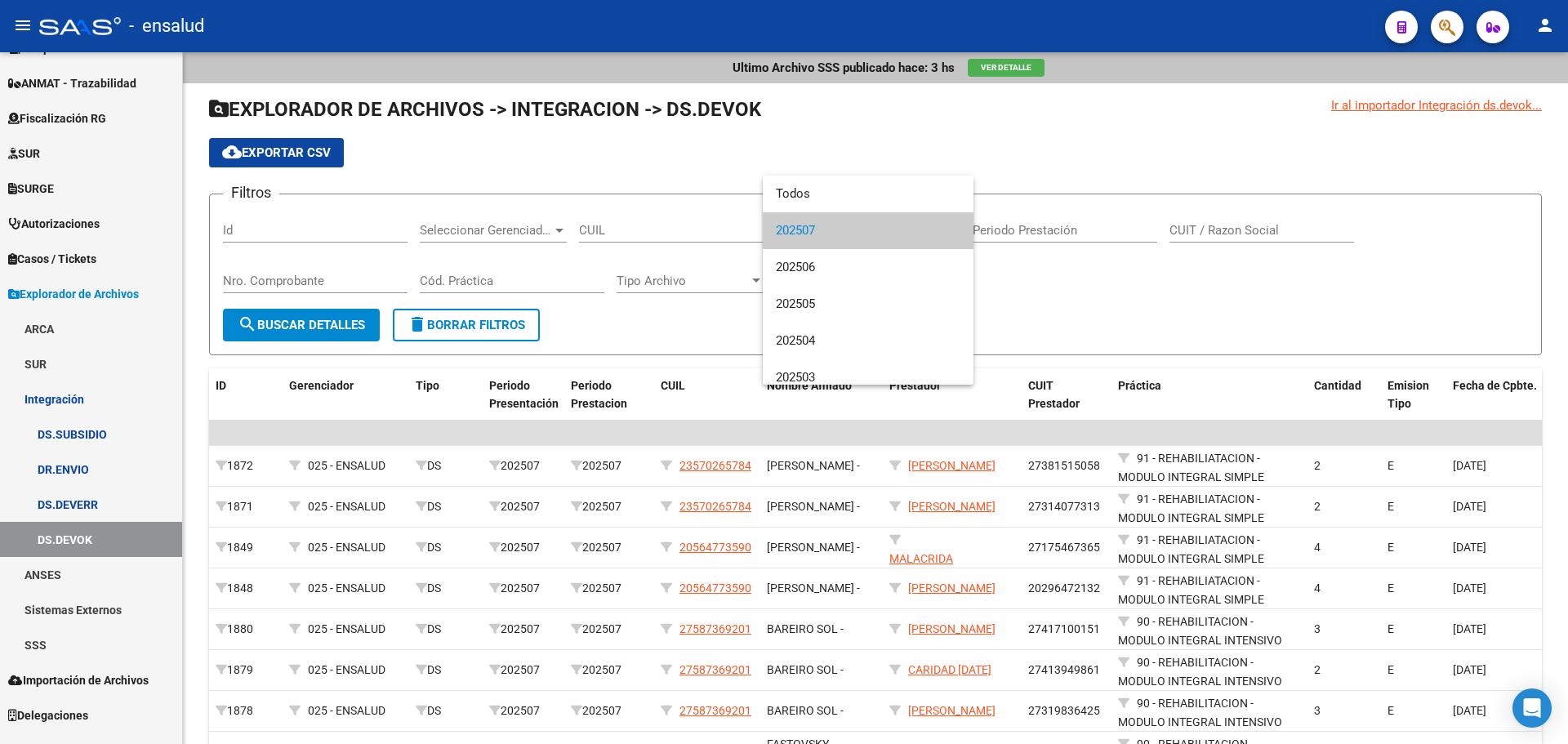
click at [1044, 268] on div at bounding box center [784, 372] width 1568 height 744
click at [88, 504] on link "DS.DEVERR" at bounding box center [91, 504] width 182 height 35
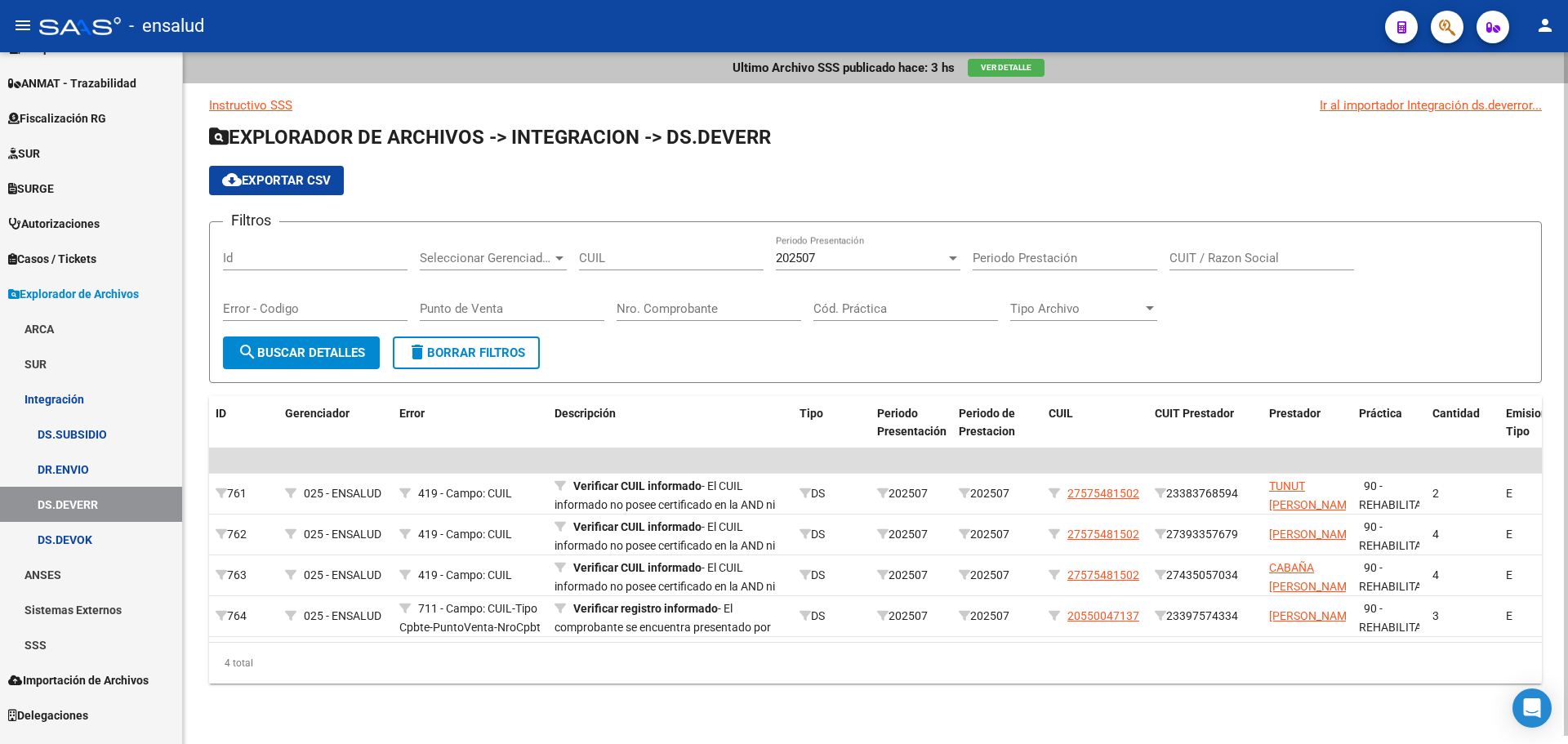
click at [875, 184] on div "cloud_download Exportar CSV" at bounding box center [875, 181] width 1333 height 30
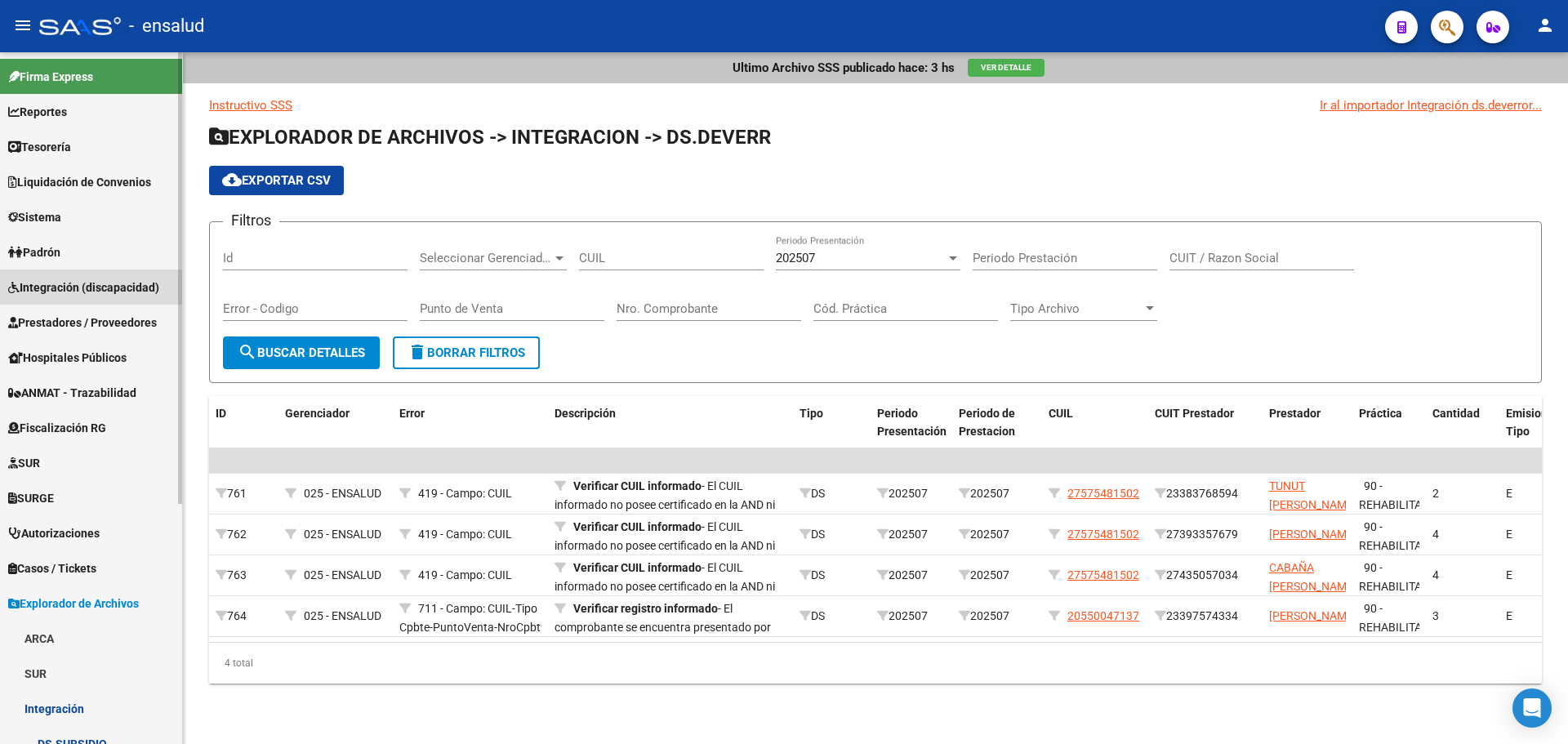
click at [58, 293] on span "Integración (discapacidad)" at bounding box center [83, 288] width 151 height 18
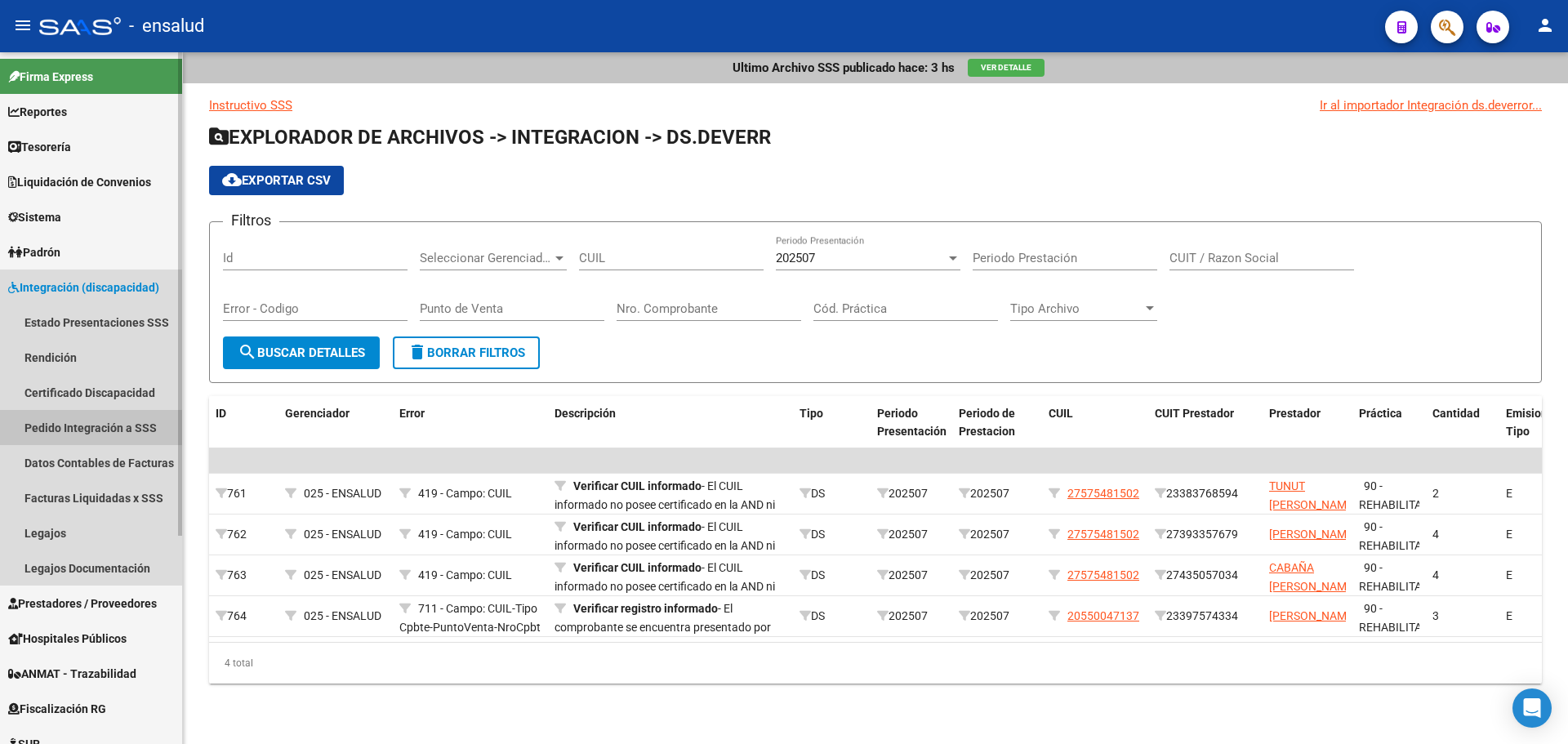
click at [75, 431] on link "Pedido Integración a SSS" at bounding box center [91, 426] width 182 height 35
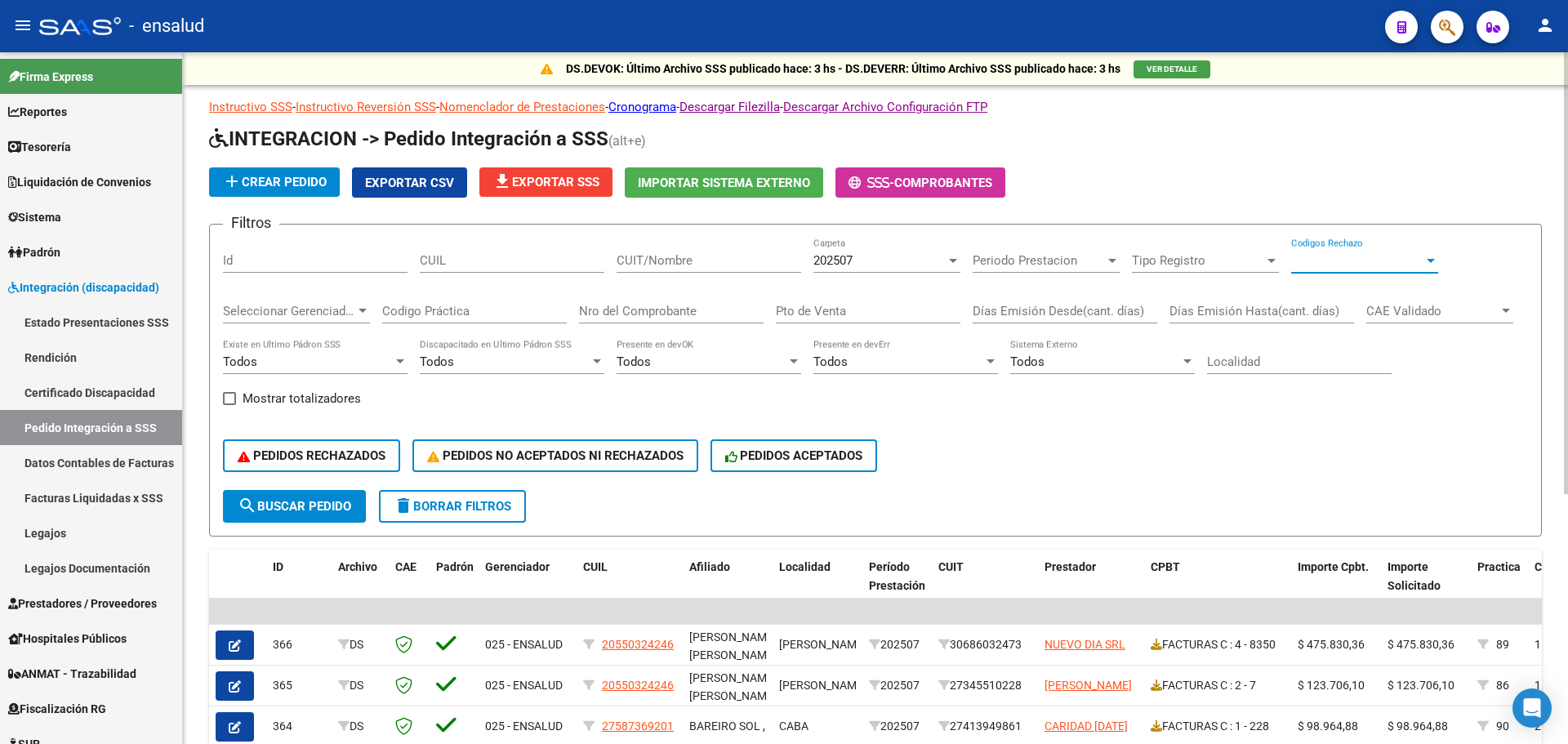
click at [1393, 264] on span "Codigos Rechazo" at bounding box center [1357, 260] width 133 height 15
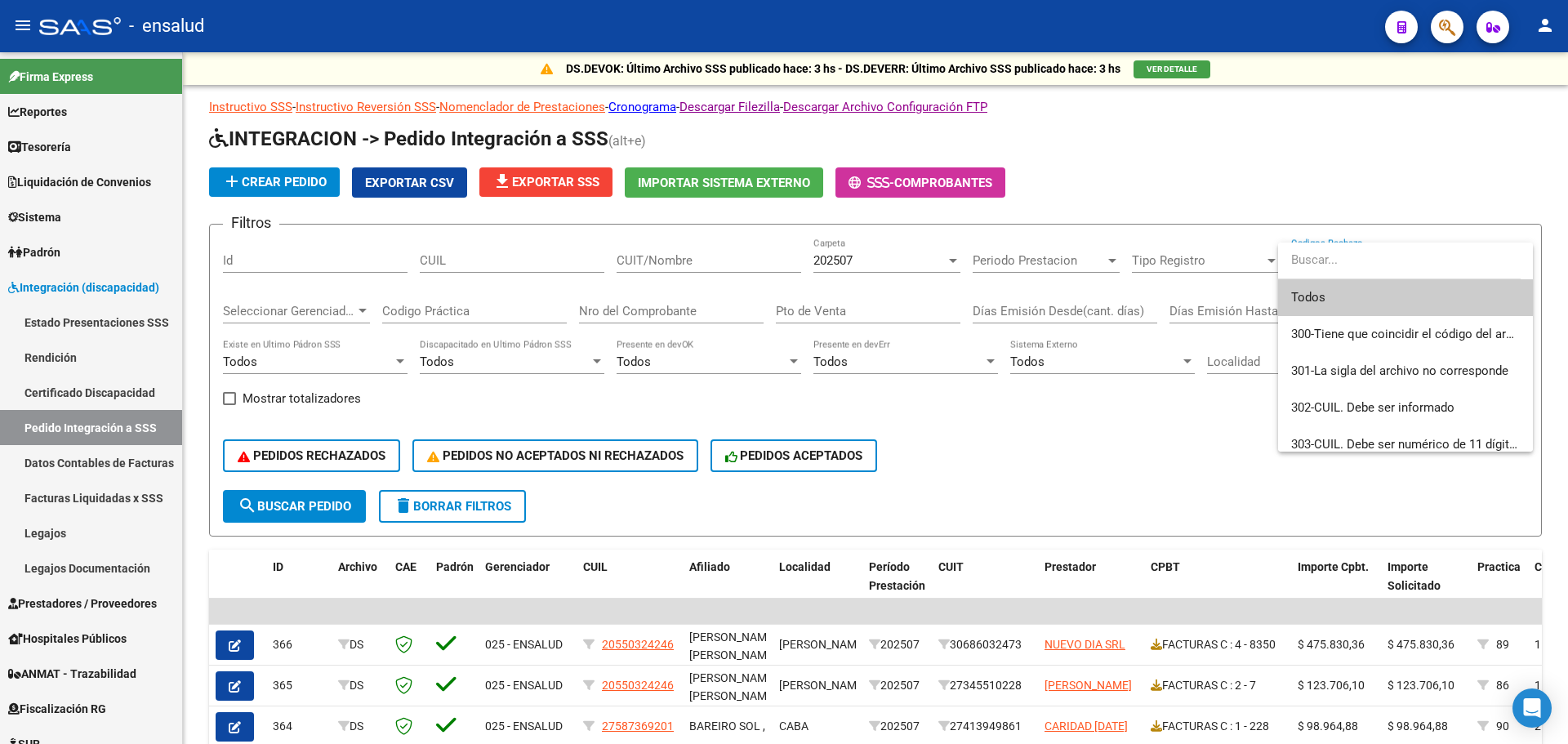
click at [1234, 274] on div at bounding box center [784, 372] width 1568 height 744
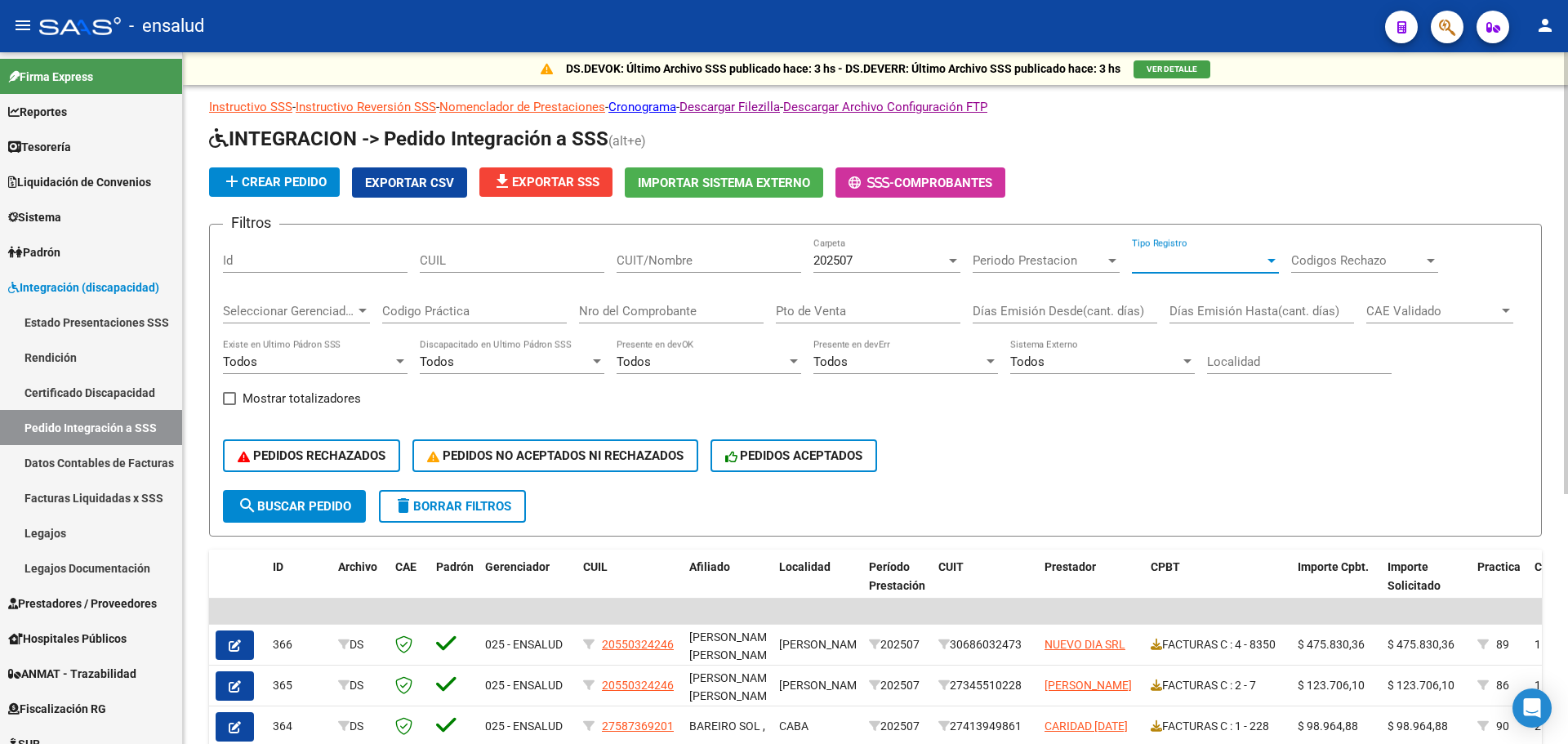
click at [1229, 264] on span "Tipo Registro" at bounding box center [1198, 260] width 133 height 15
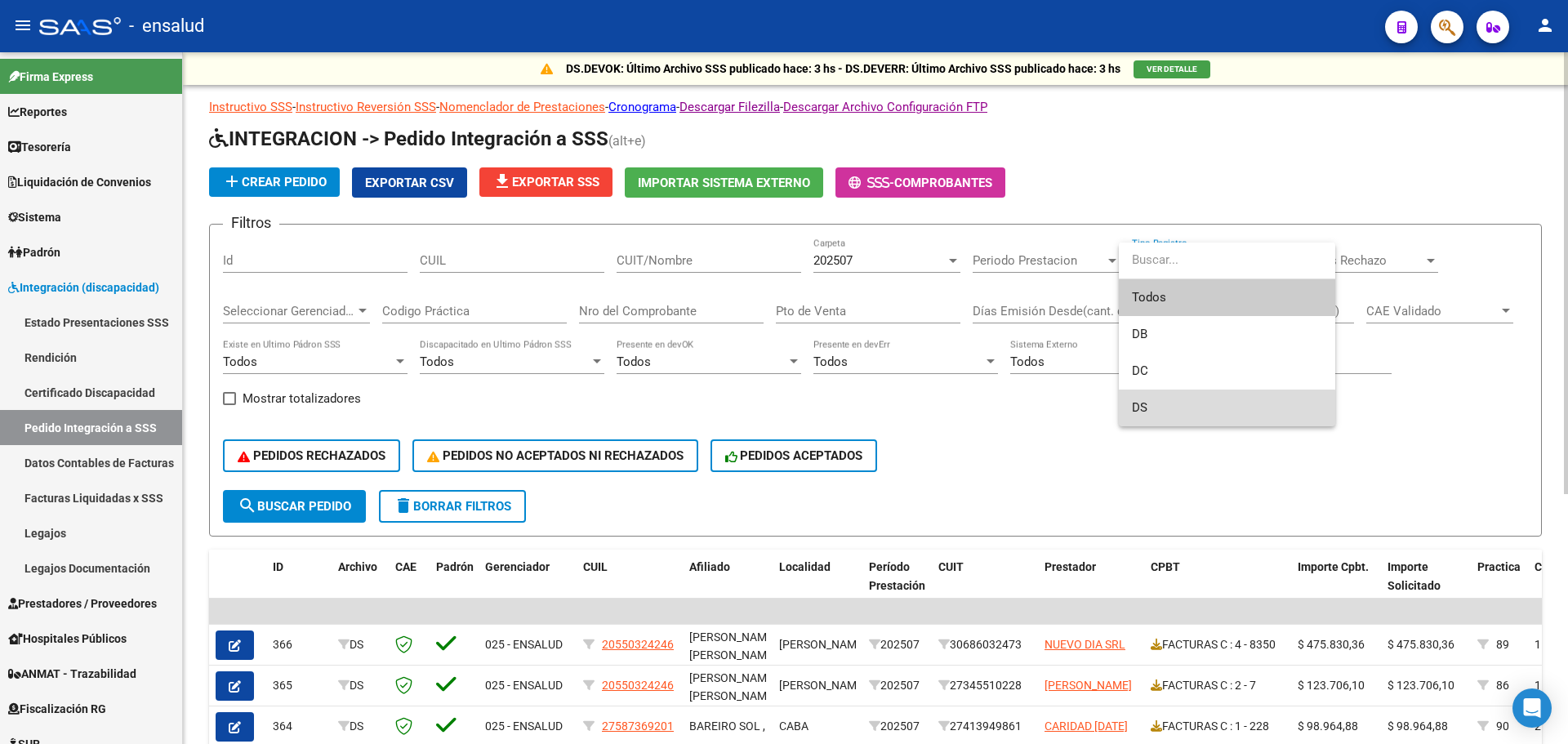
click at [1149, 409] on span "DS" at bounding box center [1227, 408] width 190 height 37
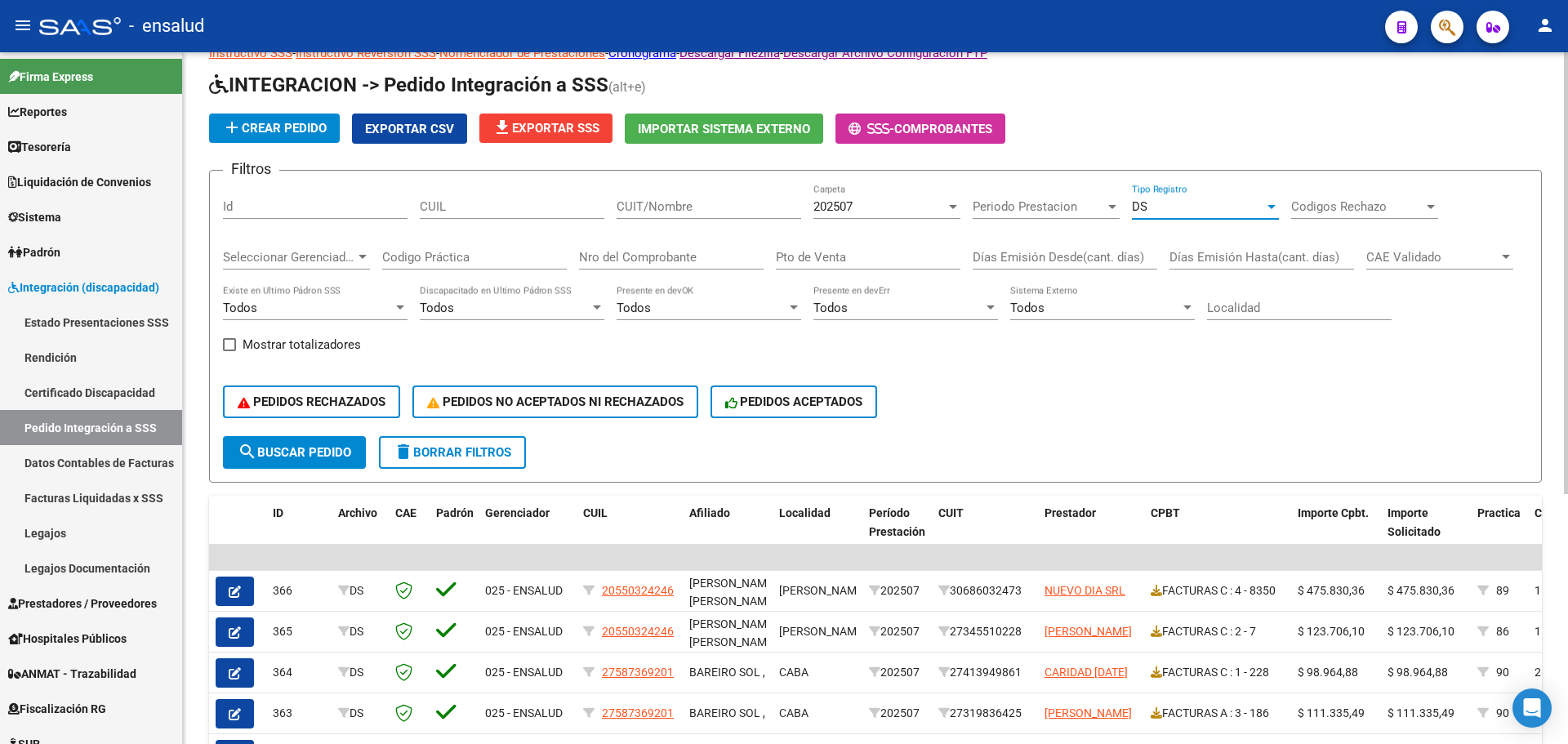
scroll to position [82, 0]
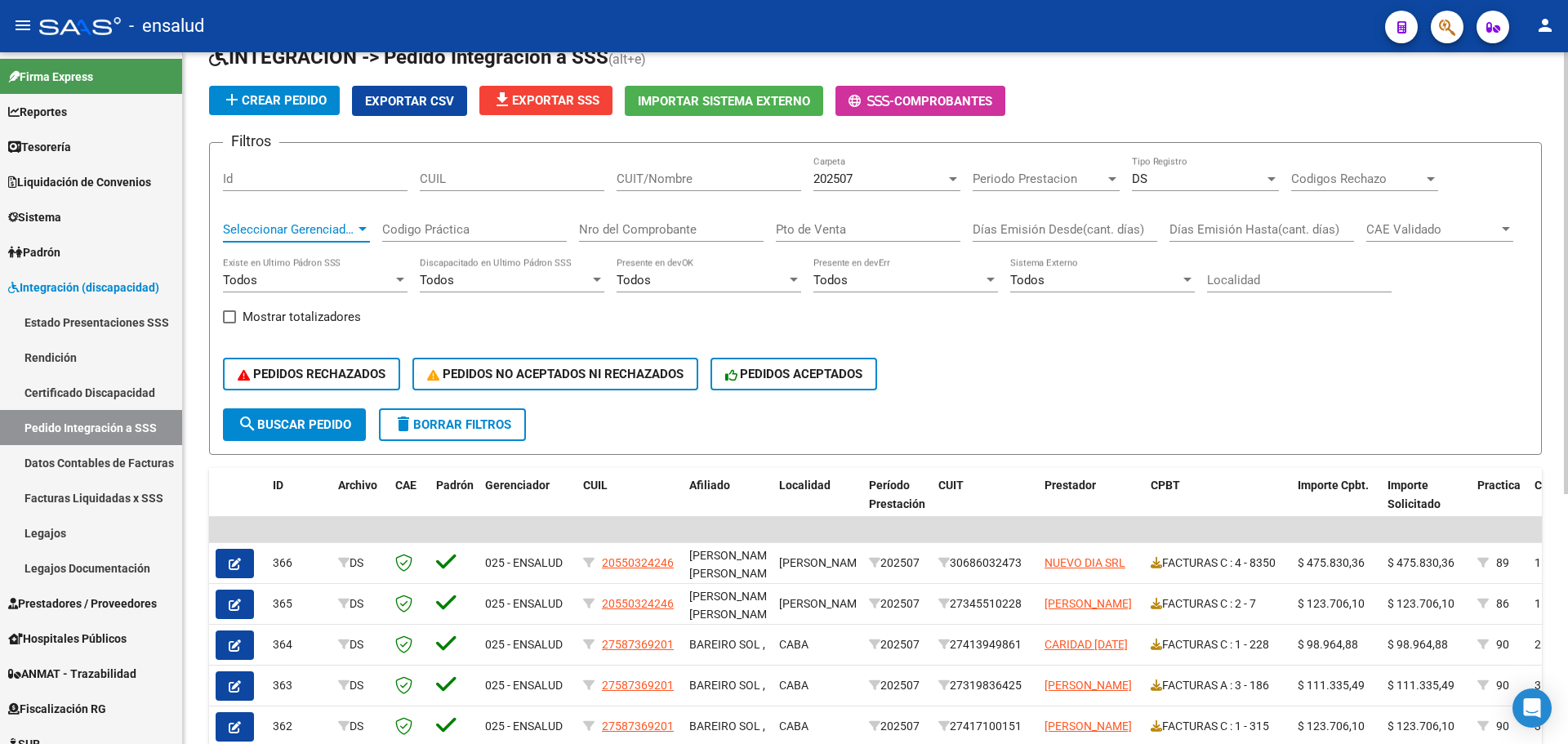
click at [336, 229] on span "Seleccionar Gerenciador" at bounding box center [289, 230] width 133 height 15
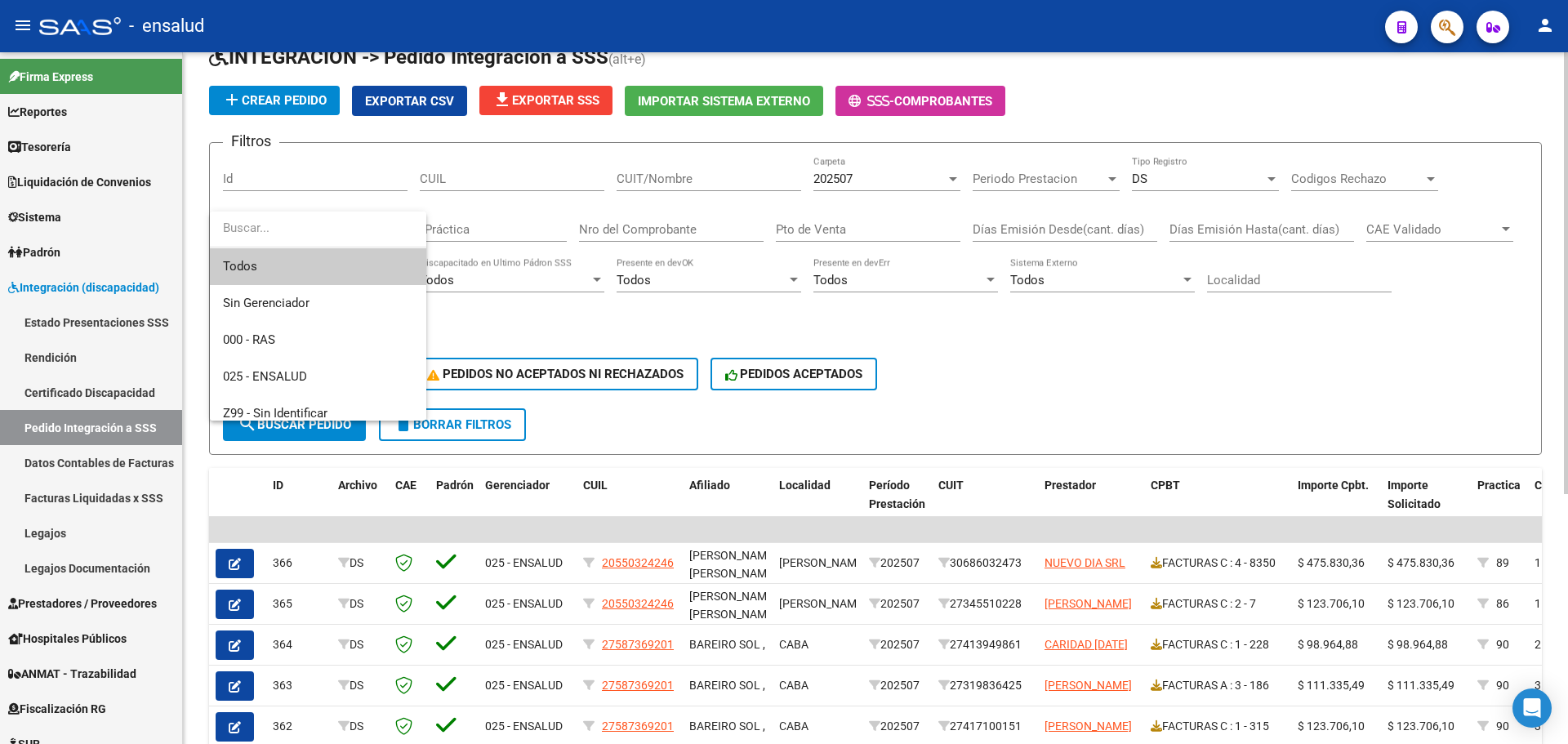
click at [336, 229] on input "dropdown search" at bounding box center [318, 228] width 217 height 37
click at [1109, 414] on div at bounding box center [784, 372] width 1568 height 744
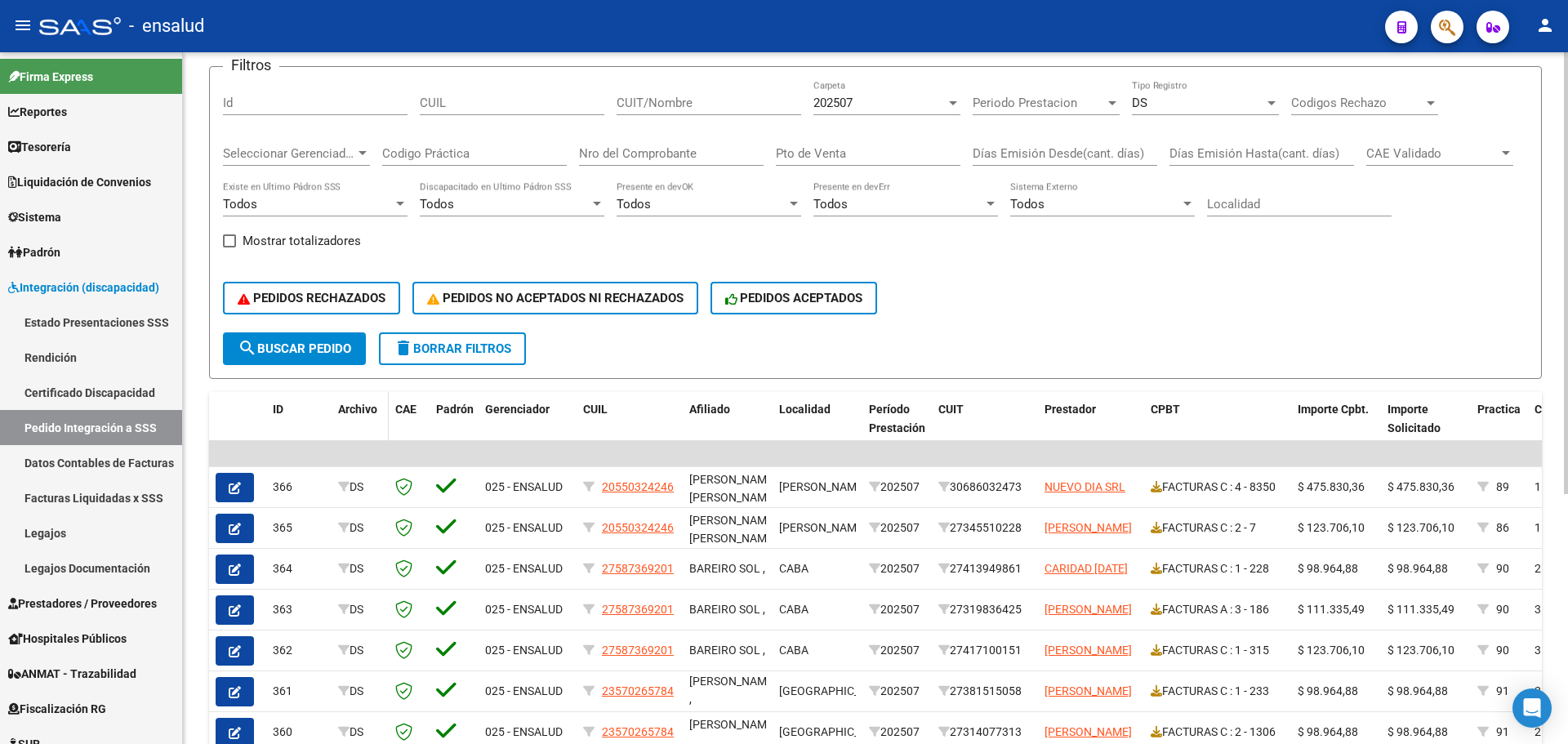
scroll to position [147, 0]
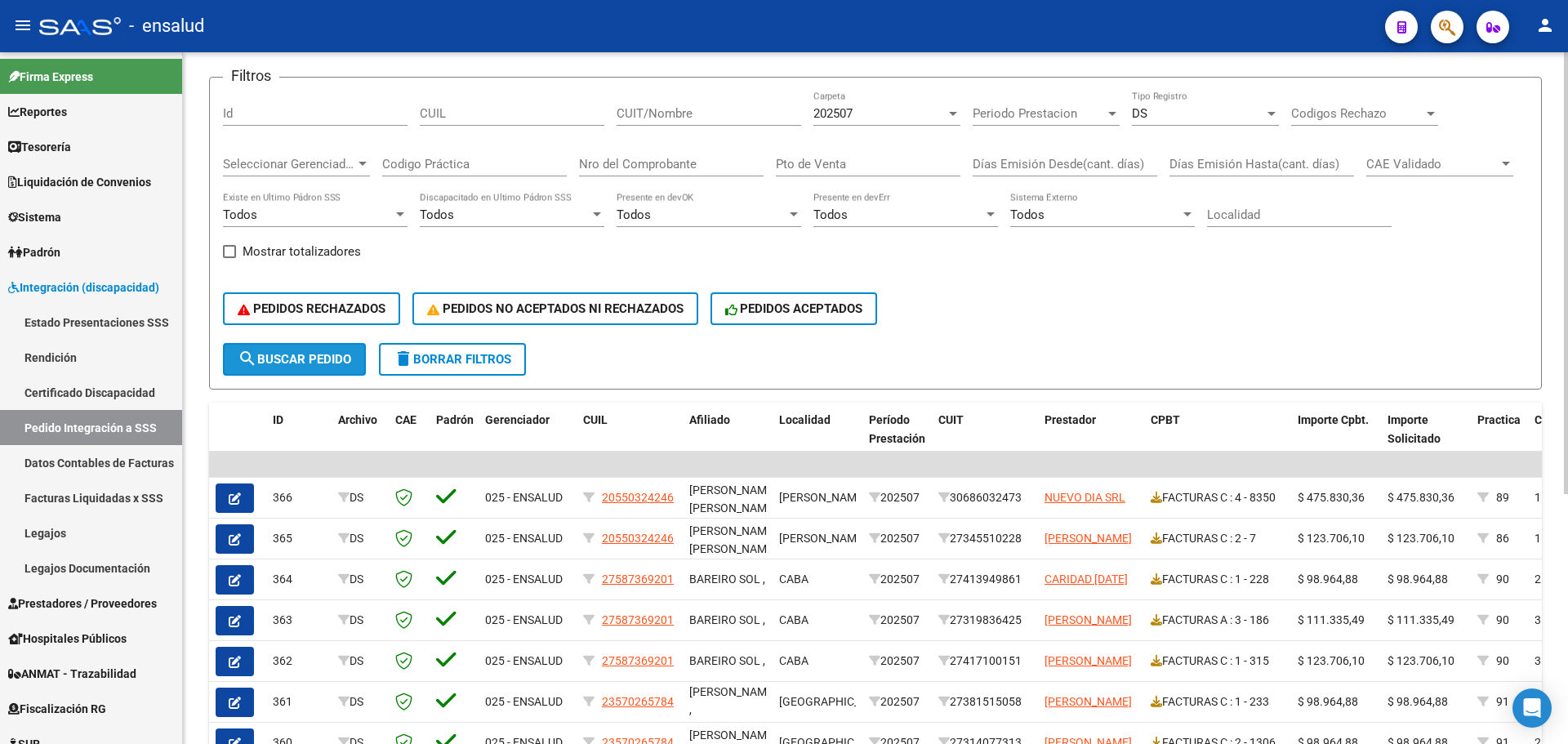
click at [274, 361] on span "search Buscar Pedido" at bounding box center [294, 359] width 114 height 15
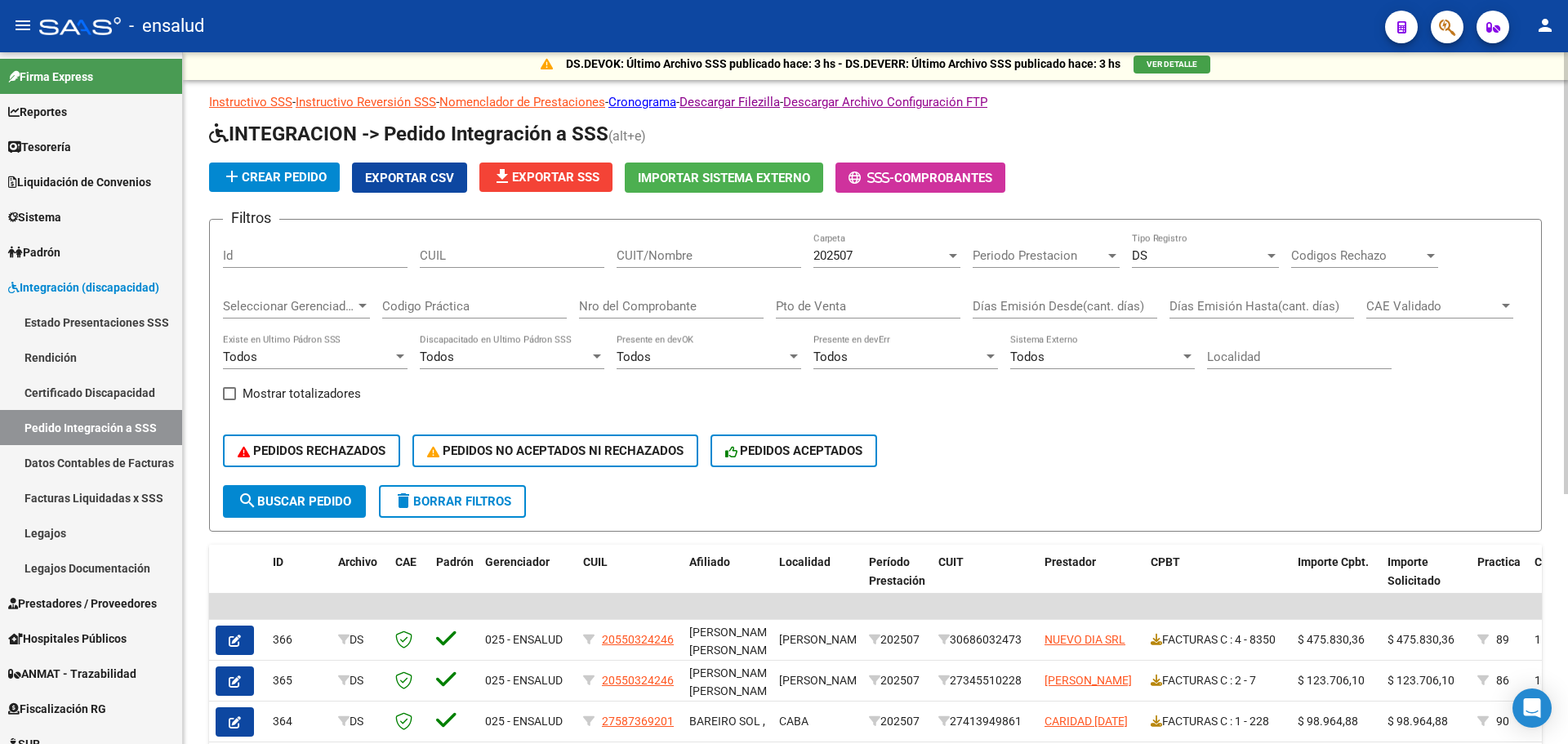
scroll to position [0, 0]
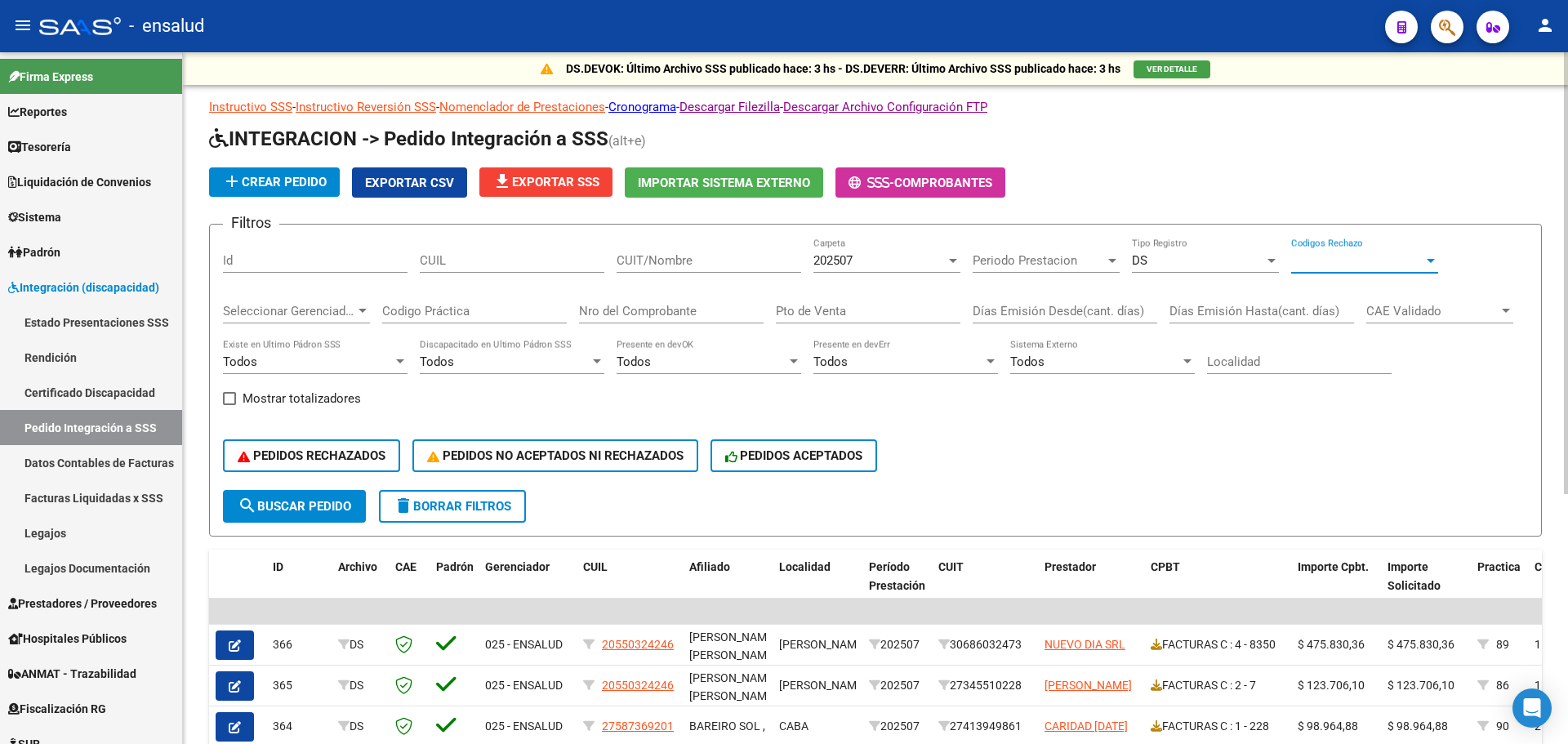
click at [1331, 255] on span "Codigos Rechazo" at bounding box center [1357, 260] width 133 height 15
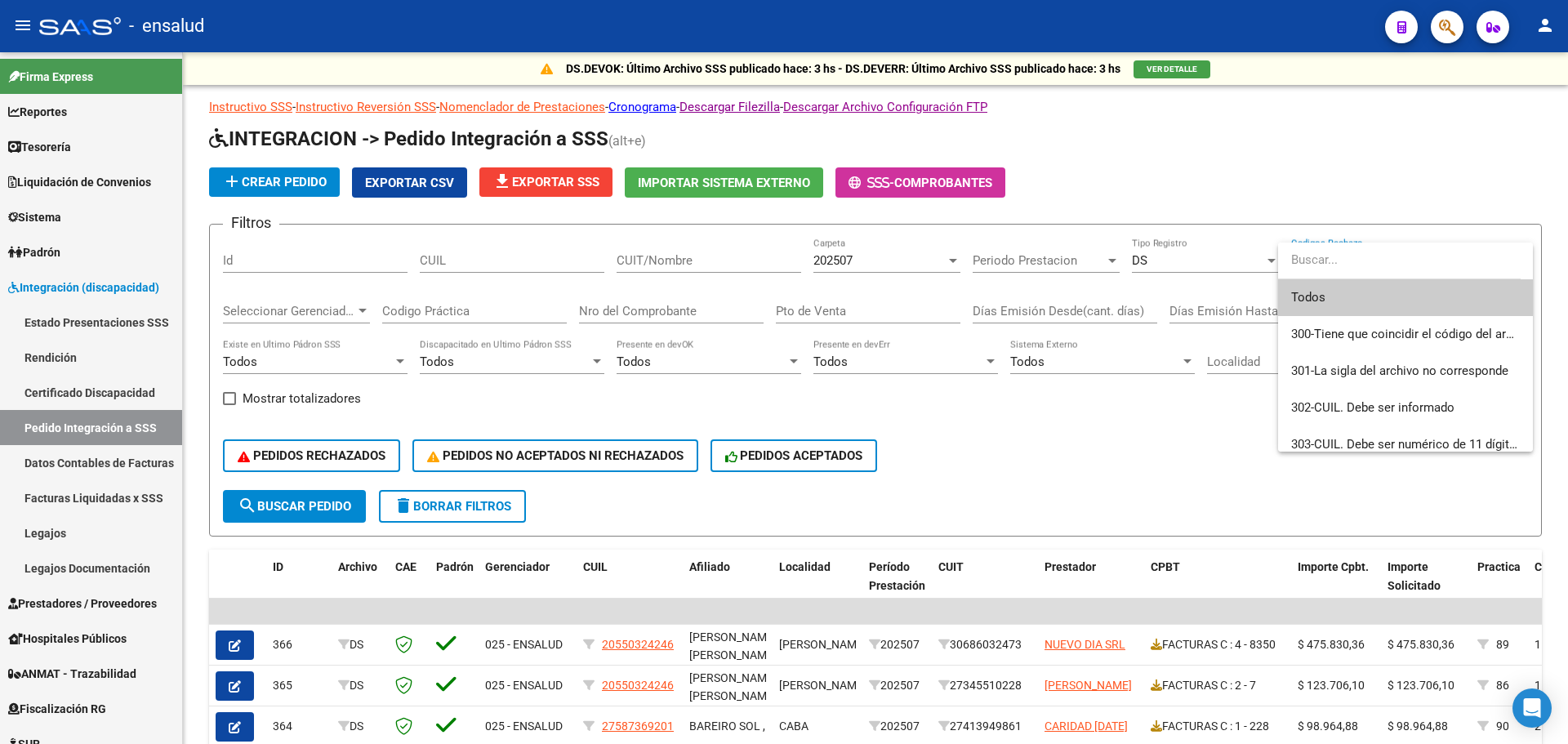
click at [1317, 289] on span "Todos" at bounding box center [1405, 297] width 229 height 37
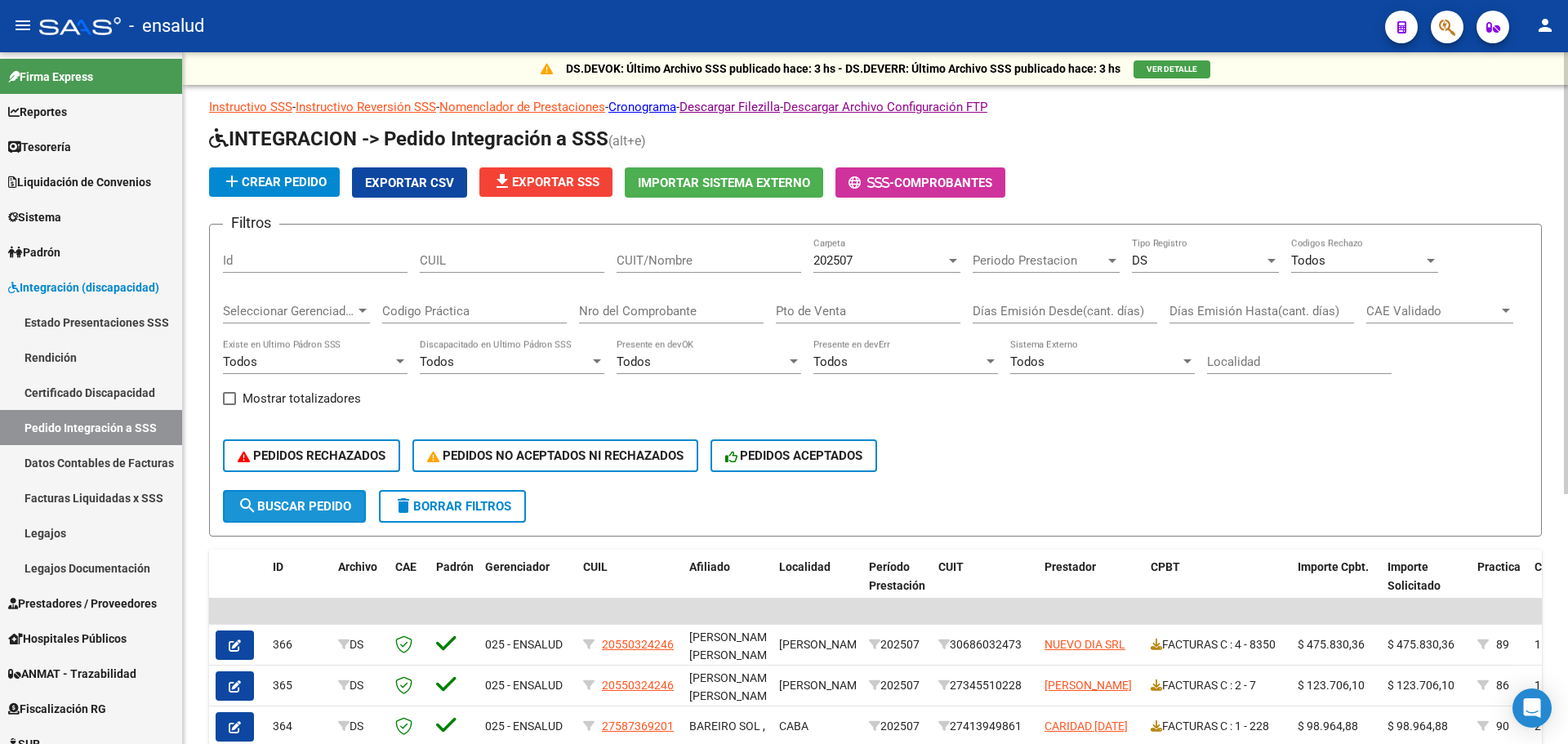
click at [312, 504] on span "search Buscar Pedido" at bounding box center [294, 506] width 114 height 15
click at [894, 366] on div "Todos" at bounding box center [898, 361] width 170 height 15
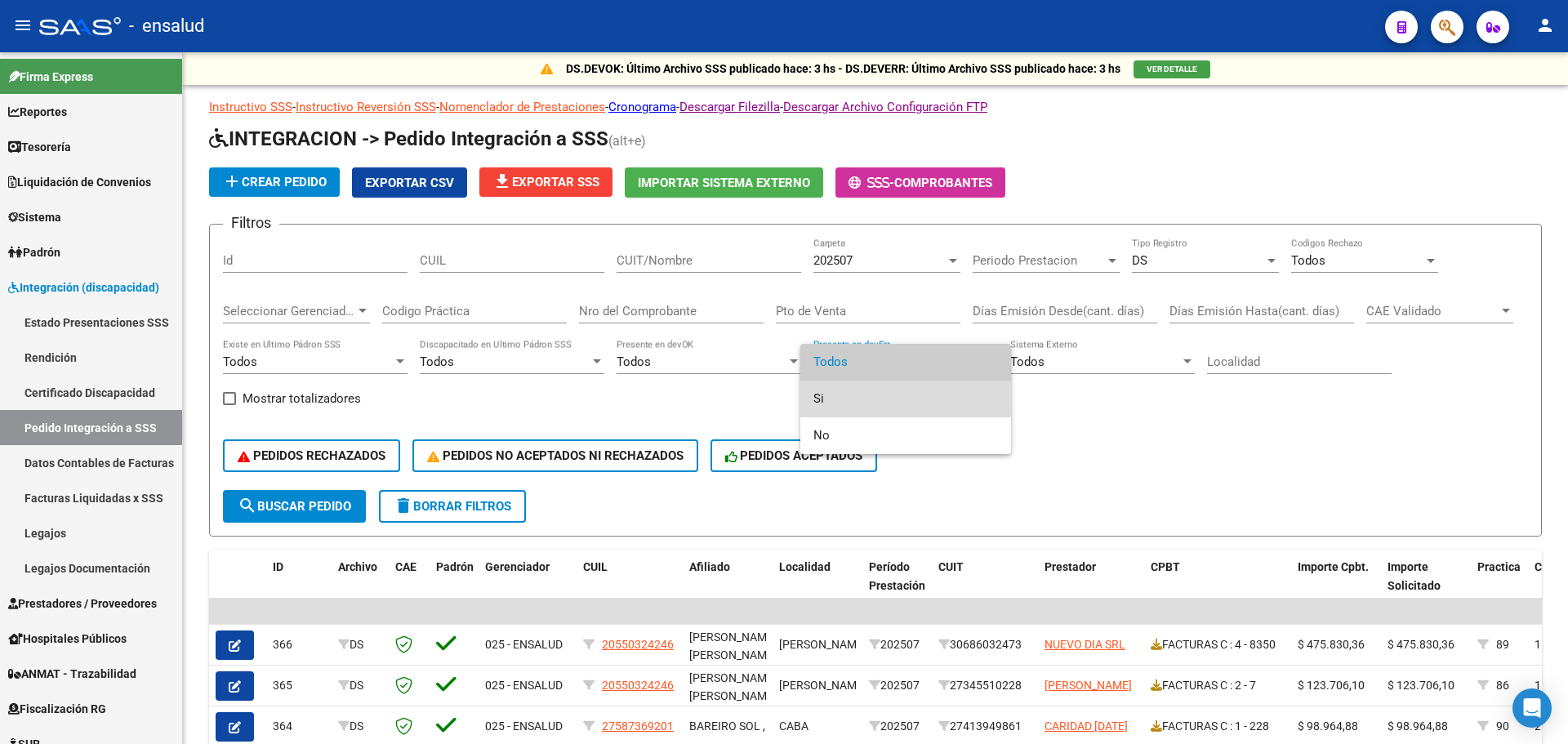
click at [860, 398] on span "Si" at bounding box center [905, 399] width 185 height 37
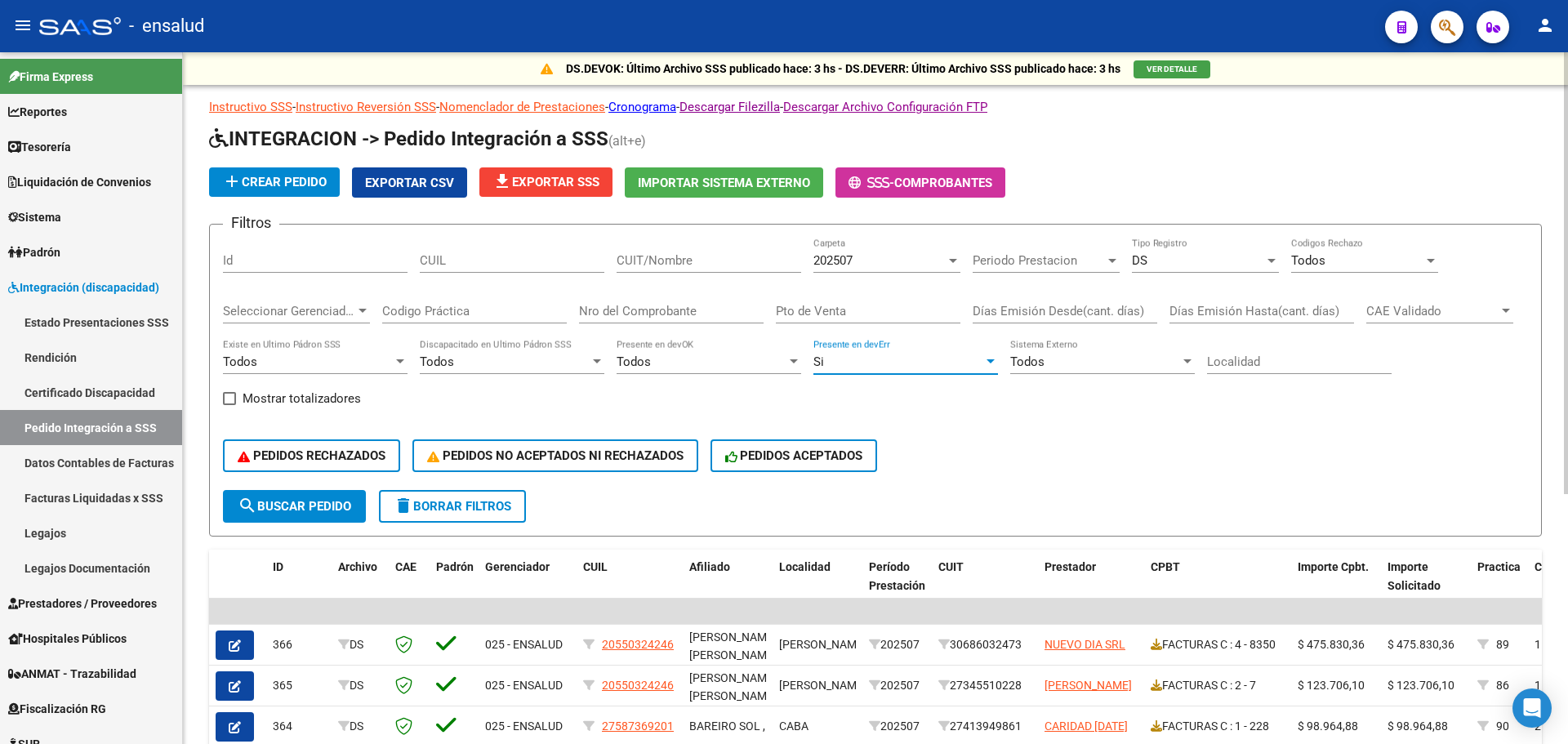
click at [316, 508] on span "search Buscar Pedido" at bounding box center [294, 506] width 114 height 15
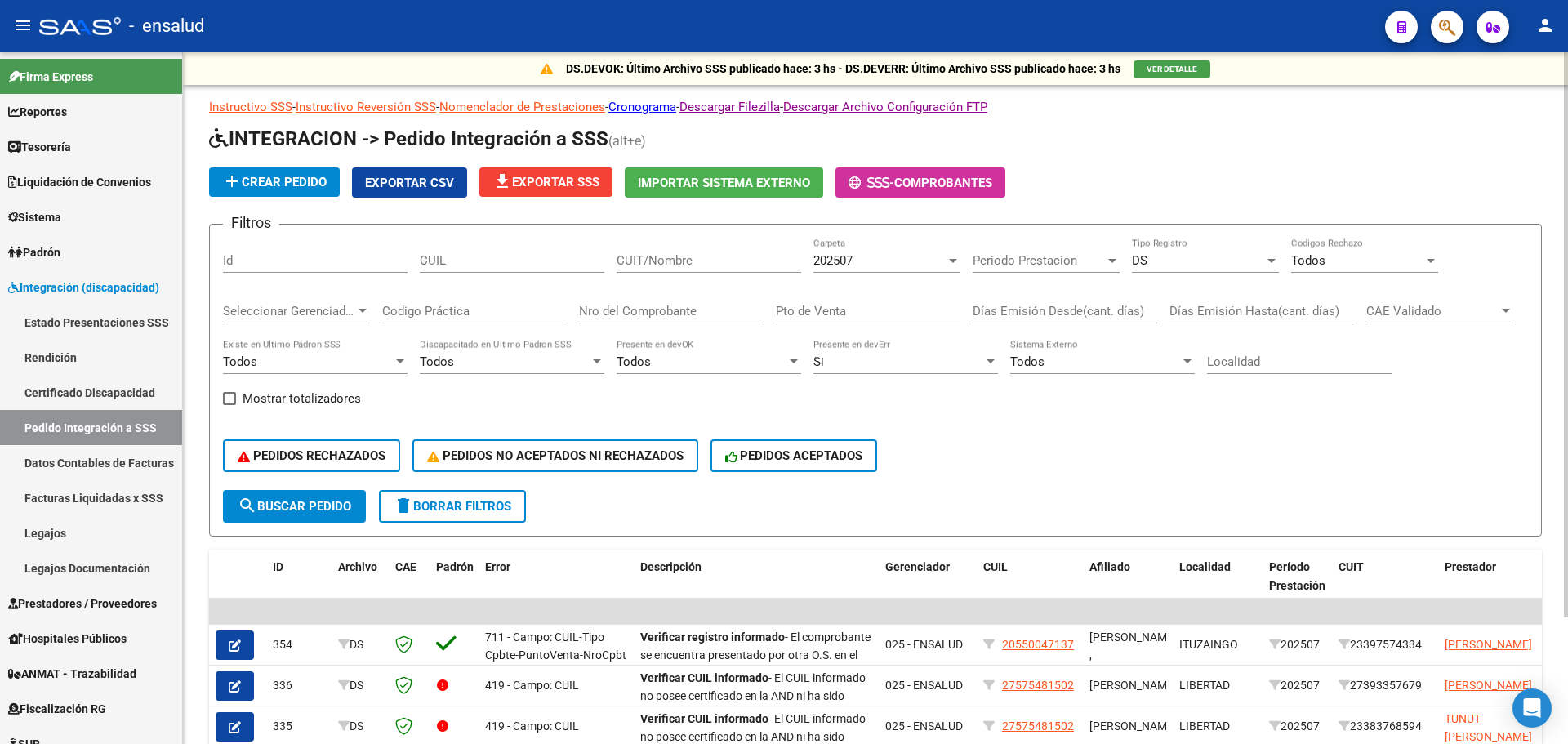
click at [1369, 249] on div "Todos Codigos Rechazo" at bounding box center [1364, 254] width 147 height 35
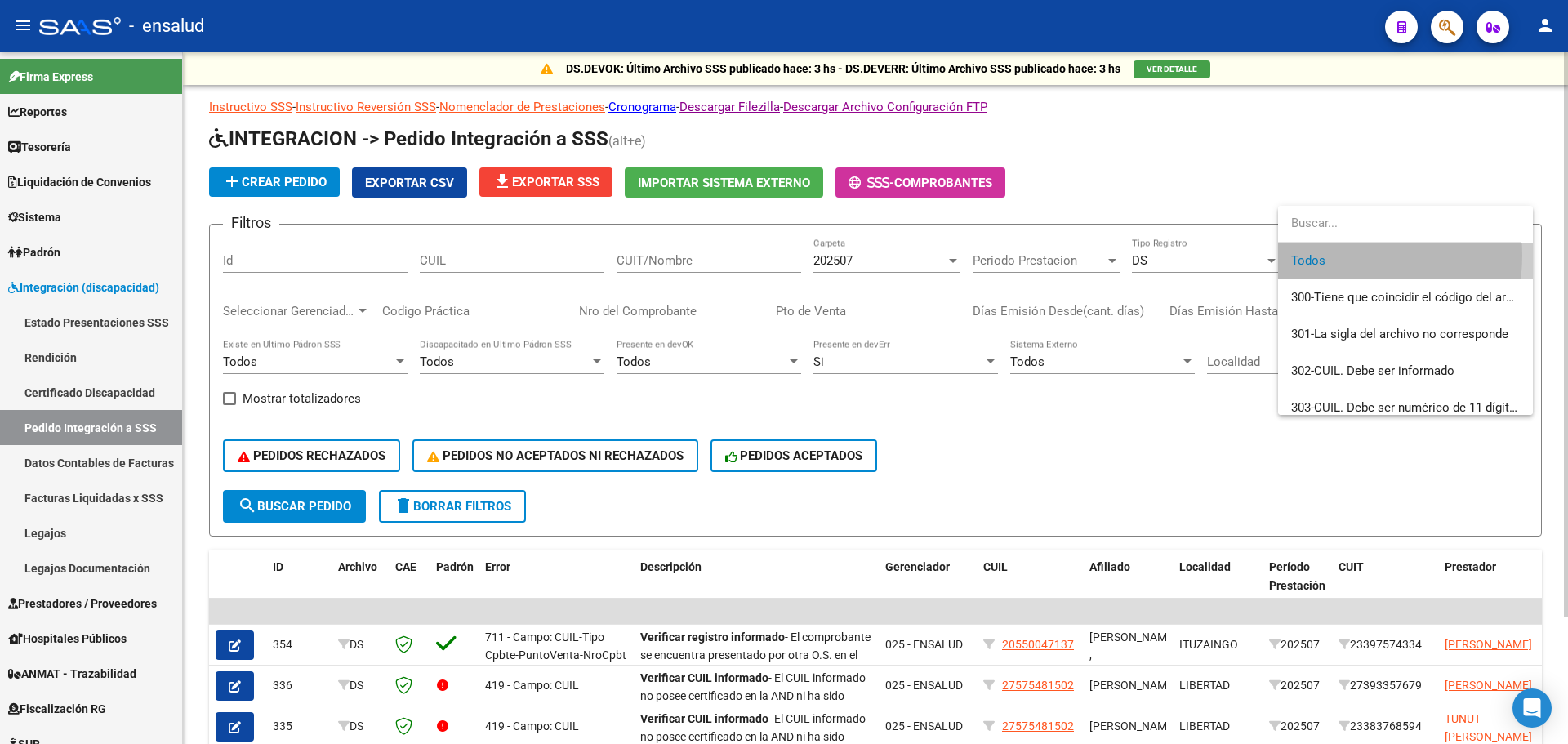
drag, startPoint x: 1329, startPoint y: 255, endPoint x: 1318, endPoint y: 258, distance: 11.4
click at [1327, 255] on span "Todos" at bounding box center [1405, 260] width 229 height 37
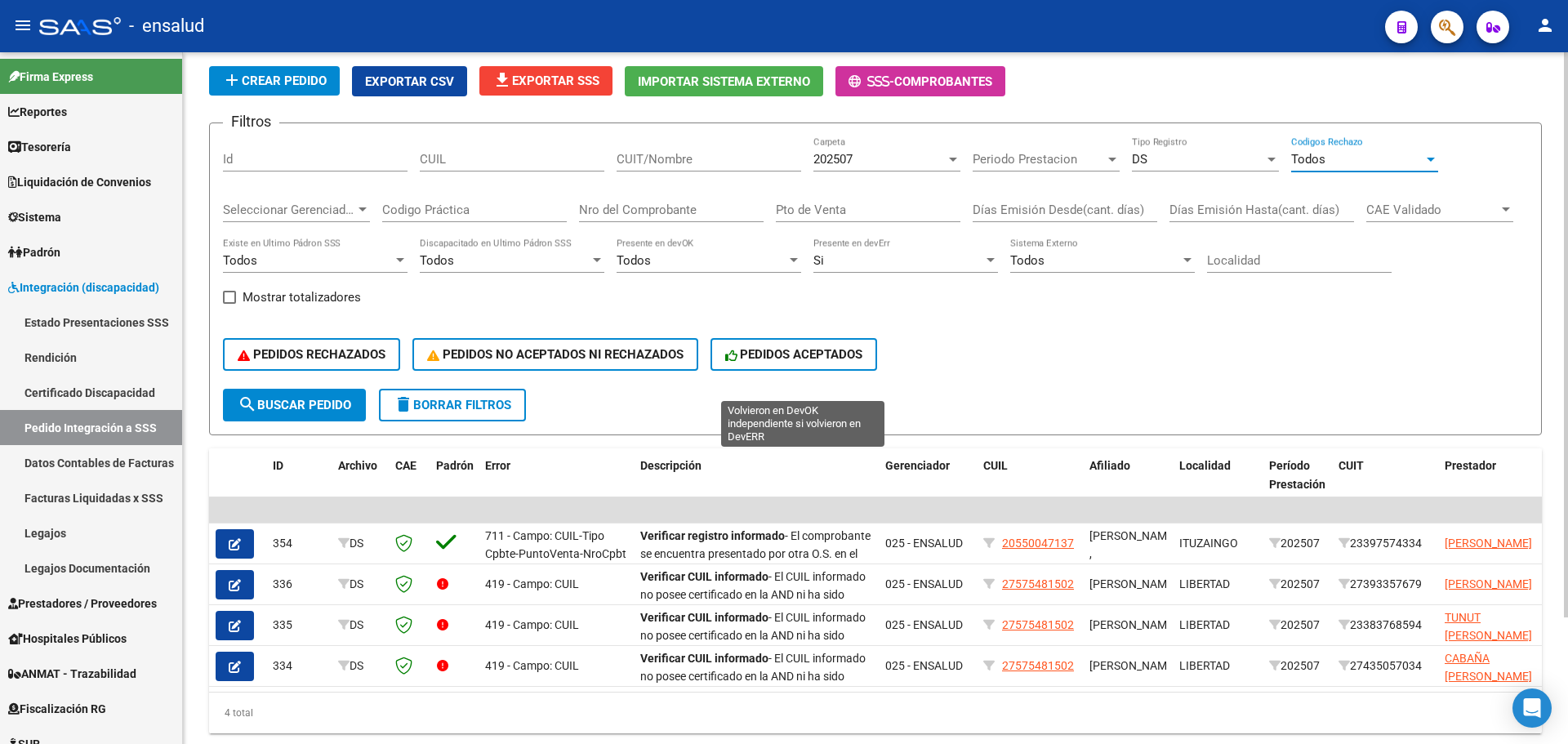
scroll to position [73, 0]
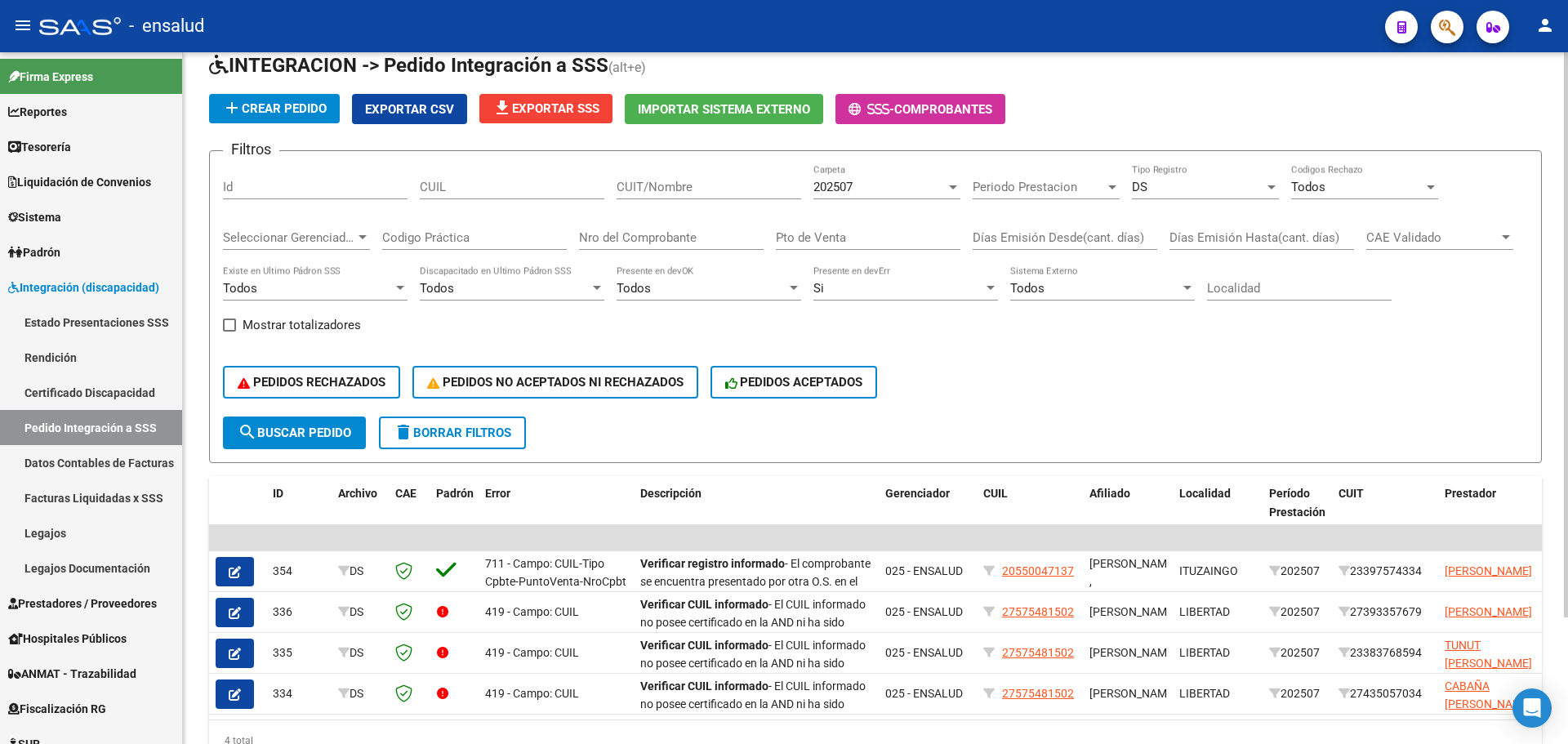
click at [1269, 396] on div "PEDIDOS RECHAZADOS PEDIDOS NO ACEPTADOS NI RECHAZADOS PEDIDOS ACEPTADOS" at bounding box center [875, 382] width 1305 height 68
click at [1183, 188] on div "DS" at bounding box center [1198, 187] width 133 height 15
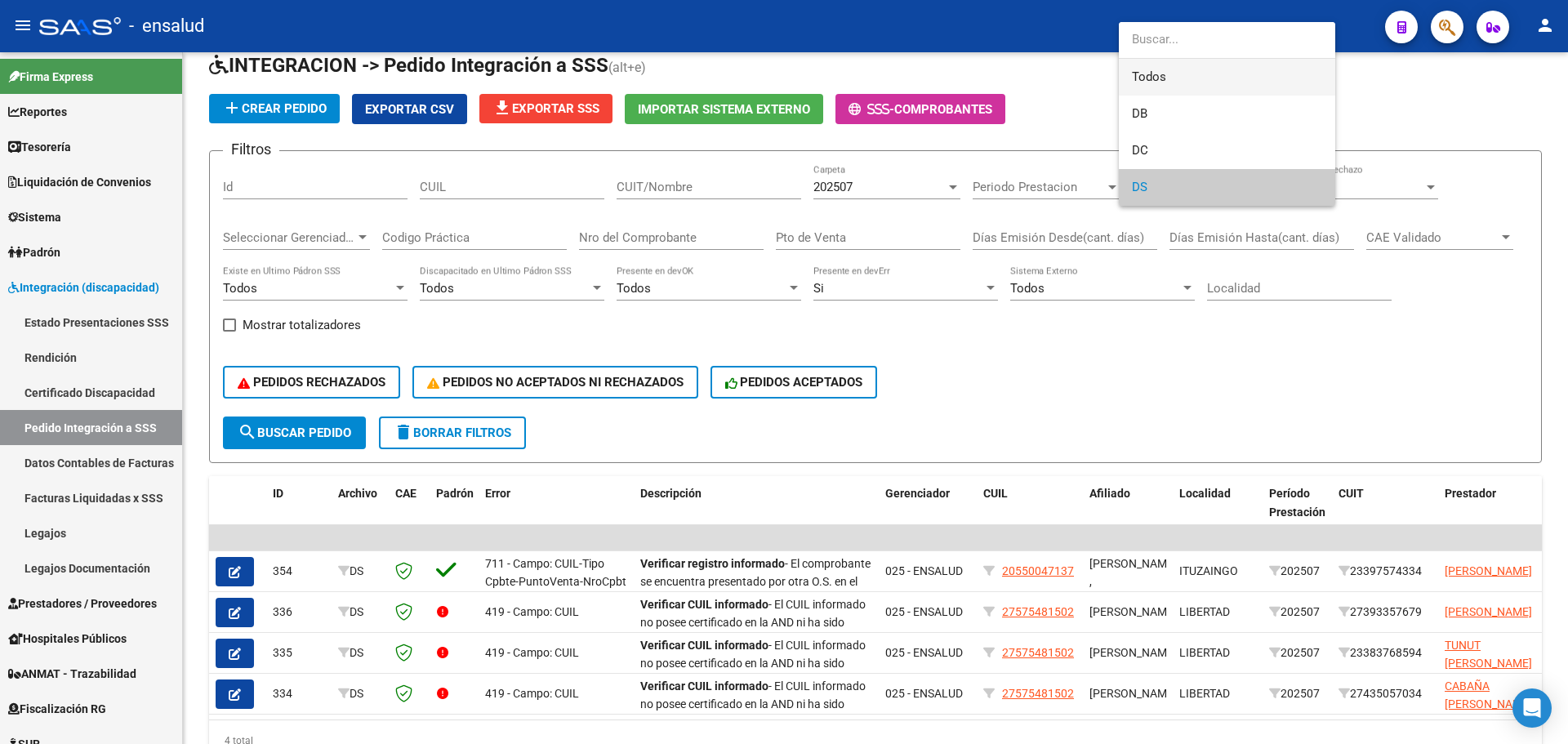
click at [1161, 68] on span "Todos" at bounding box center [1227, 76] width 190 height 37
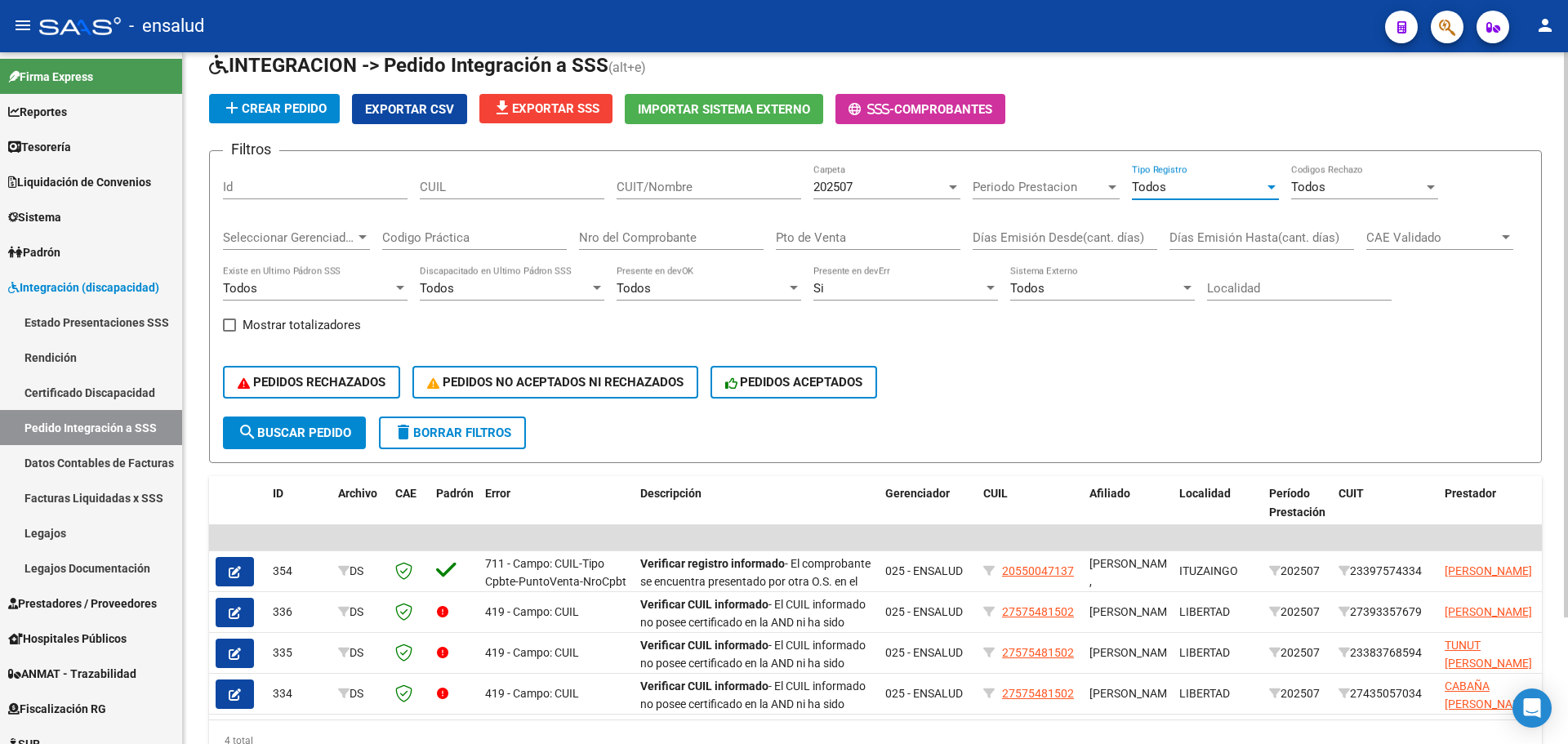
click at [308, 439] on span "search Buscar Pedido" at bounding box center [294, 432] width 114 height 15
click at [1056, 401] on div "PEDIDOS RECHAZADOS PEDIDOS NO ACEPTADOS NI RECHAZADOS PEDIDOS ACEPTADOS" at bounding box center [875, 382] width 1305 height 68
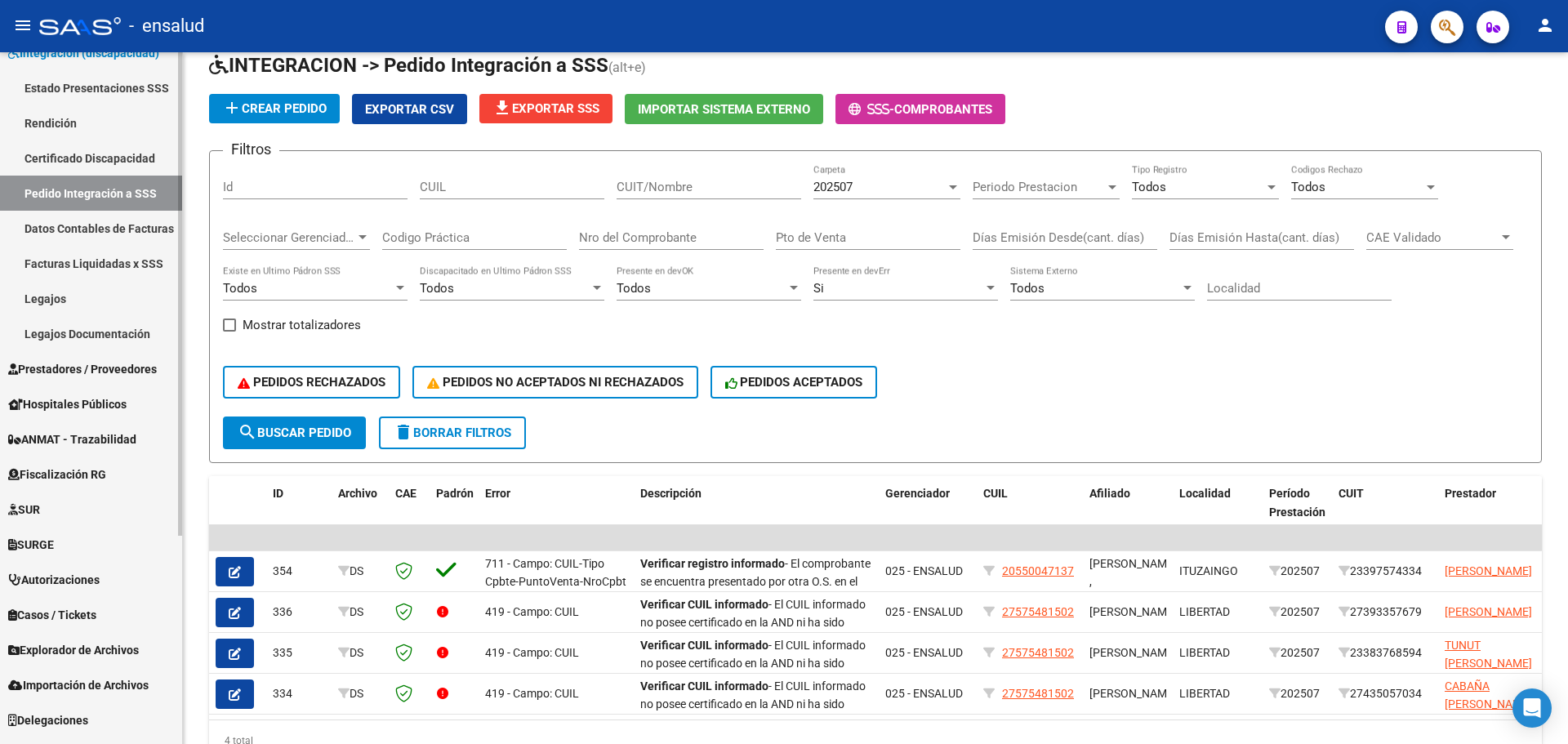
scroll to position [298, 0]
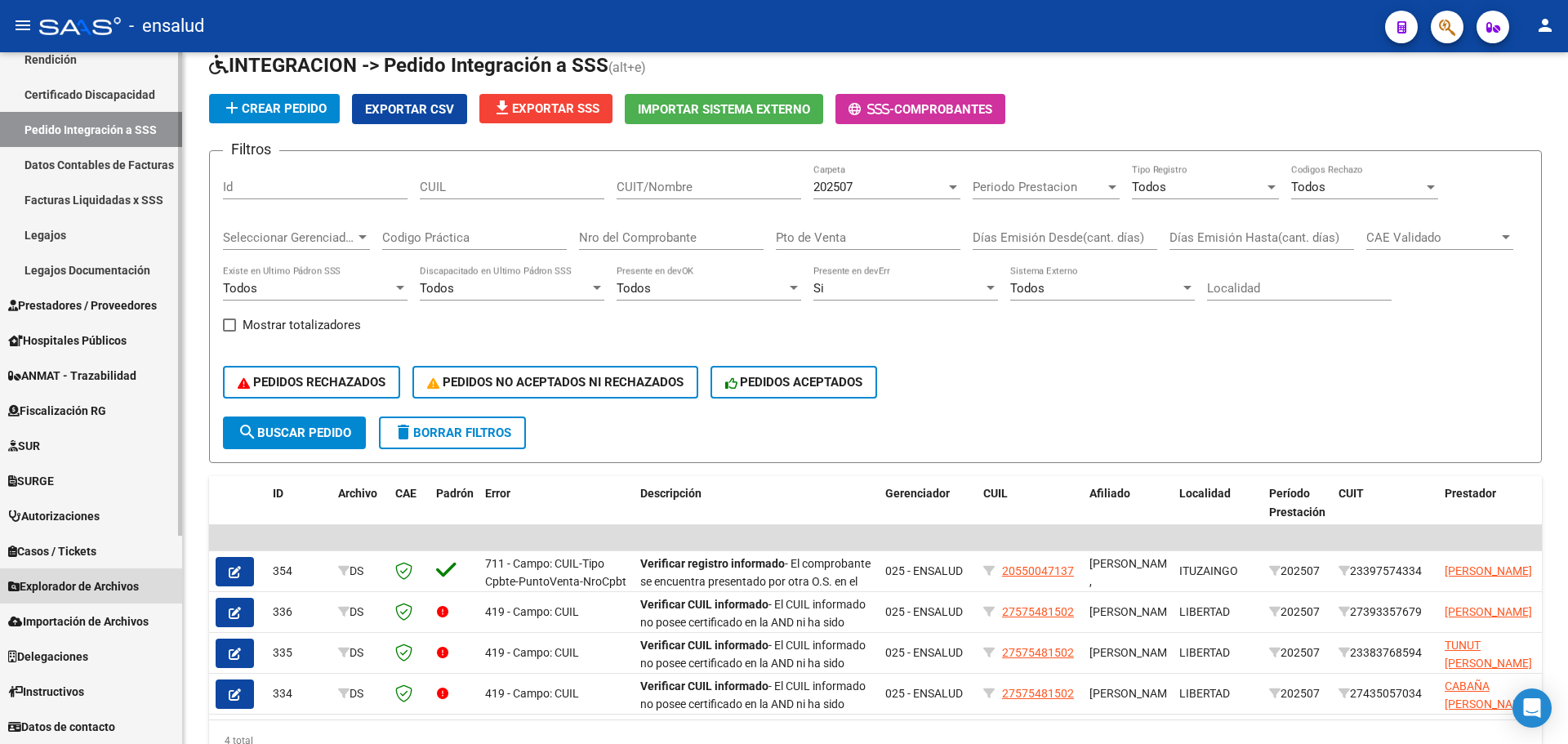
click at [70, 593] on span "Explorador de Archivos" at bounding box center [73, 587] width 131 height 18
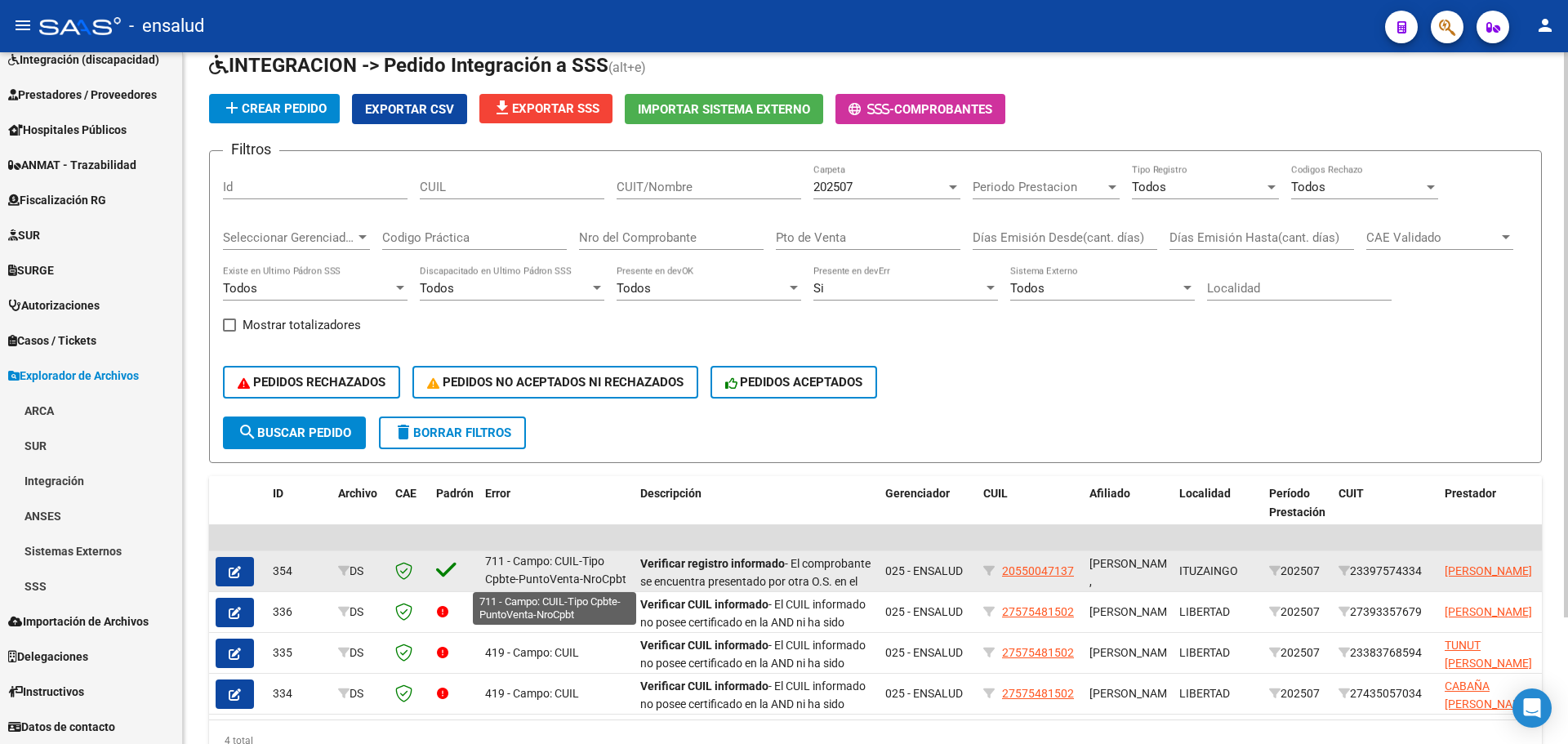
scroll to position [1, 0]
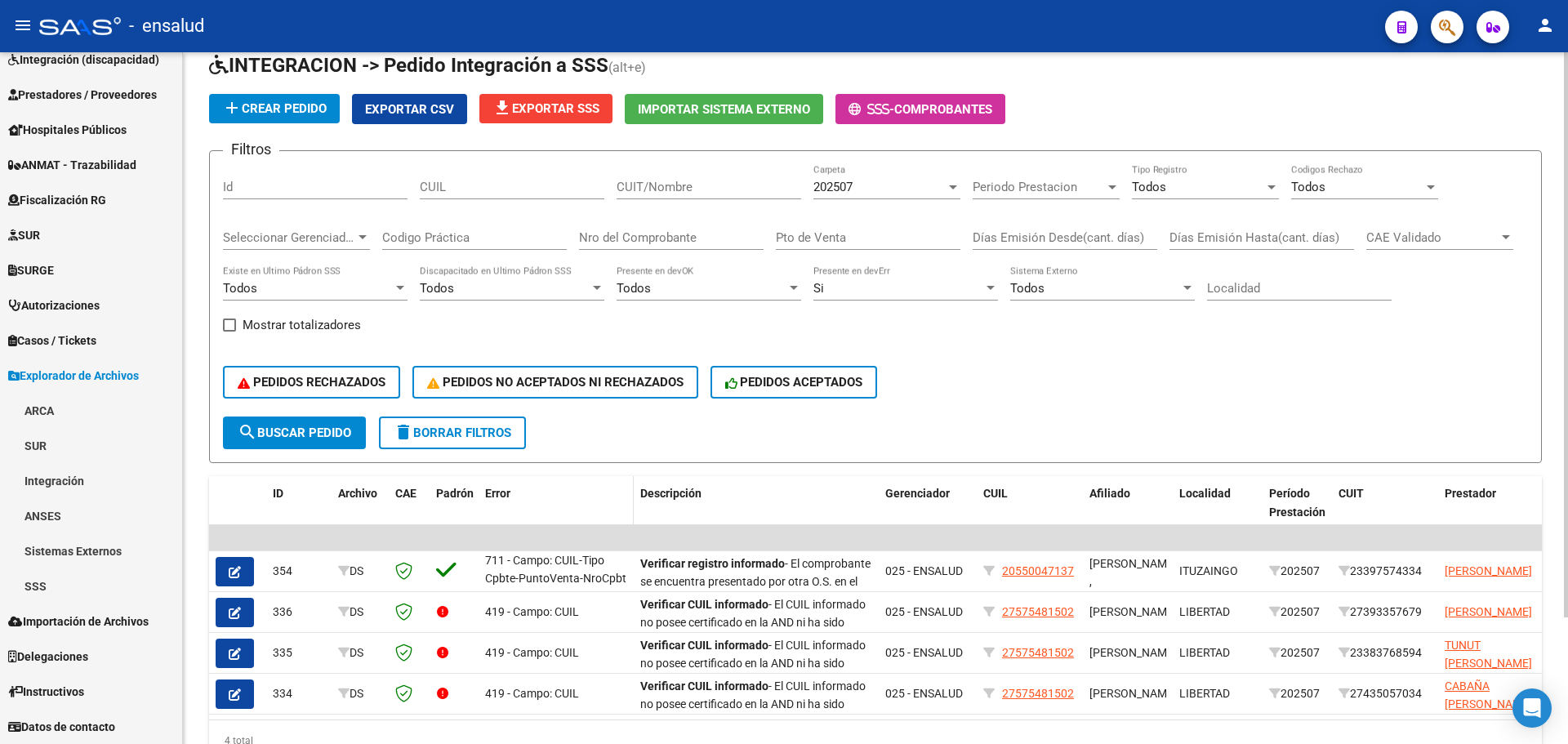
click at [585, 482] on datatable-header-cell "Error" at bounding box center [556, 512] width 155 height 72
click at [915, 203] on div "202507 Carpeta" at bounding box center [886, 189] width 147 height 50
click at [912, 196] on div "202507 Carpeta" at bounding box center [886, 181] width 147 height 35
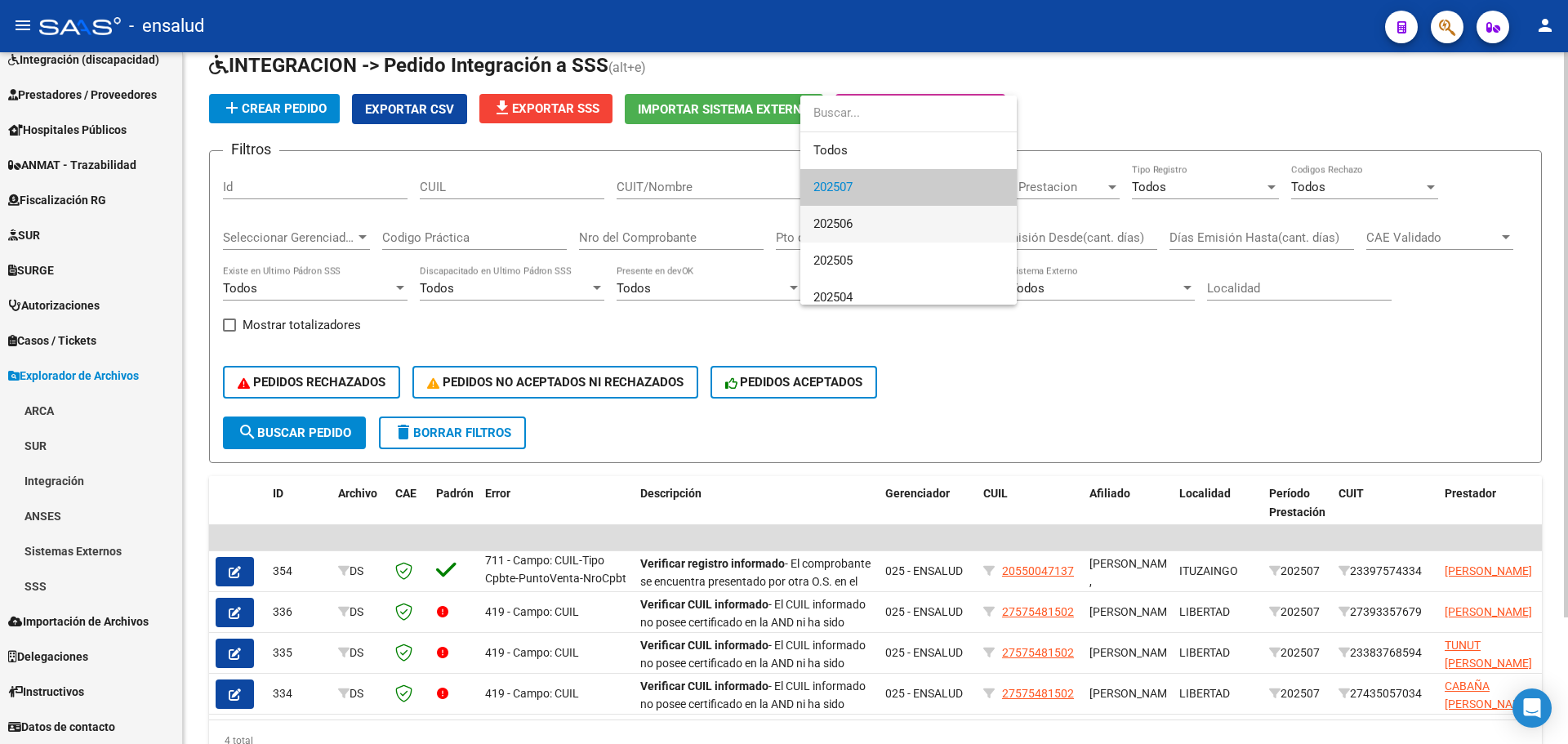
click at [865, 226] on span "202506" at bounding box center [908, 224] width 190 height 37
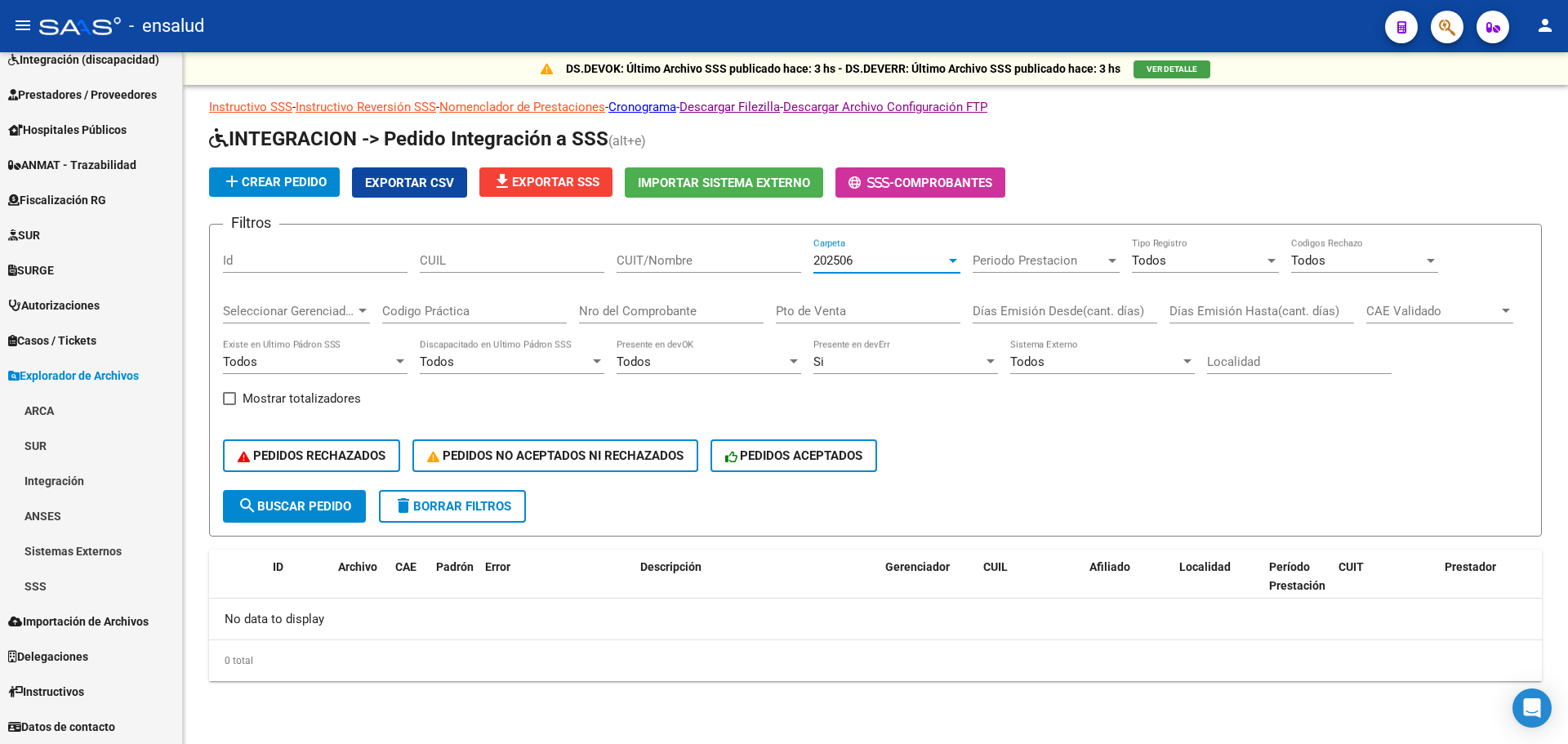
scroll to position [0, 0]
click at [870, 264] on div "202506" at bounding box center [879, 260] width 133 height 15
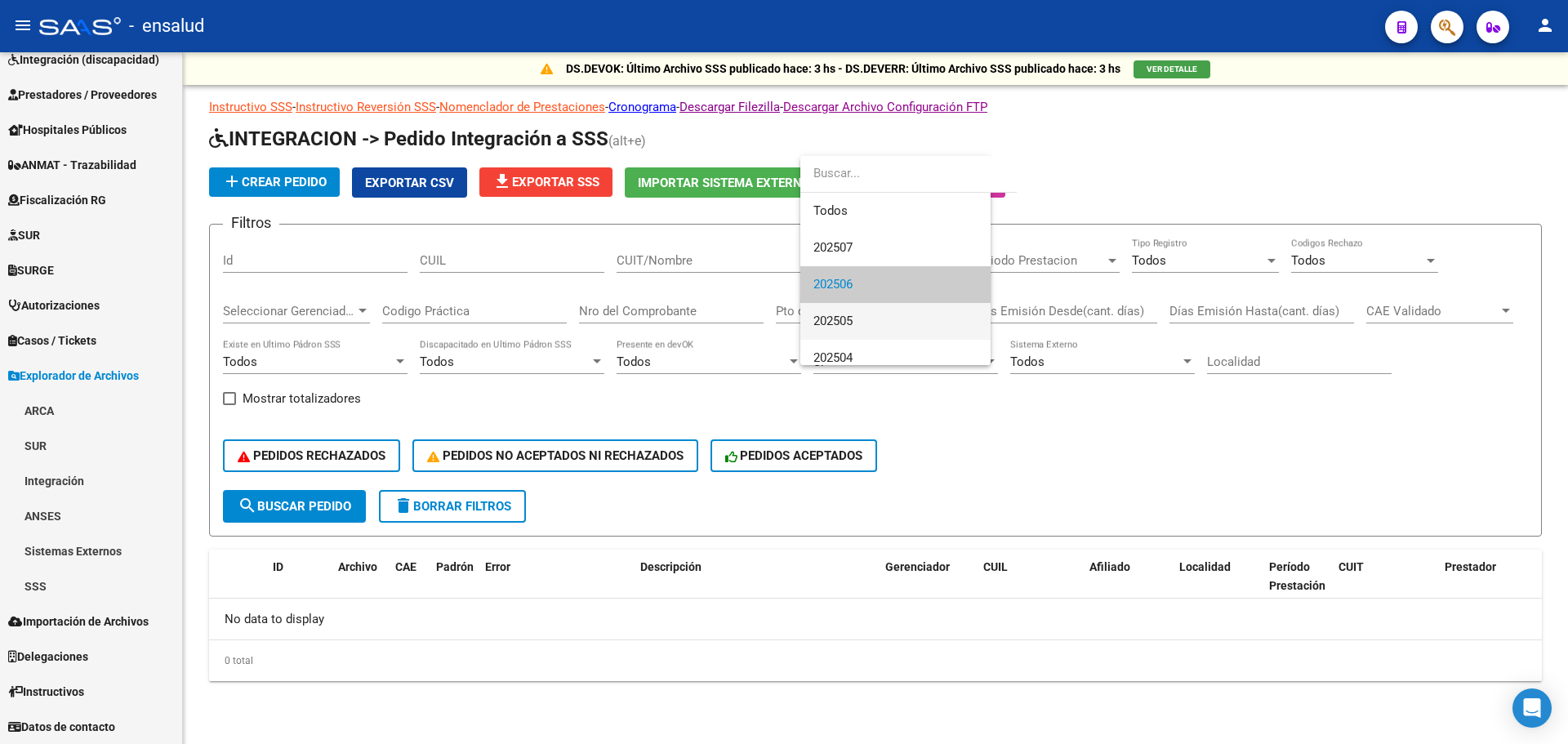
scroll to position [25, 0]
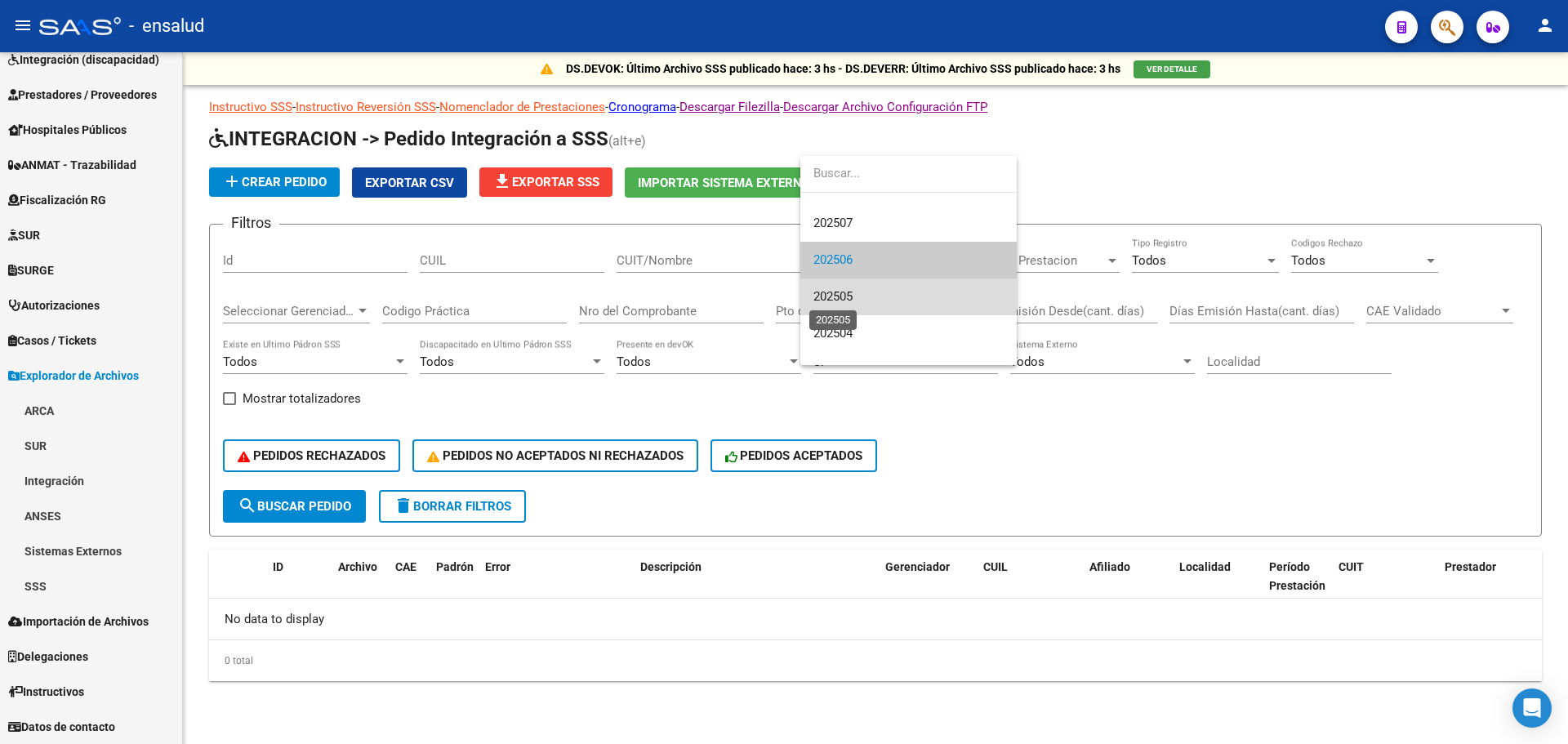
click at [842, 304] on span "202505" at bounding box center [833, 296] width 40 height 15
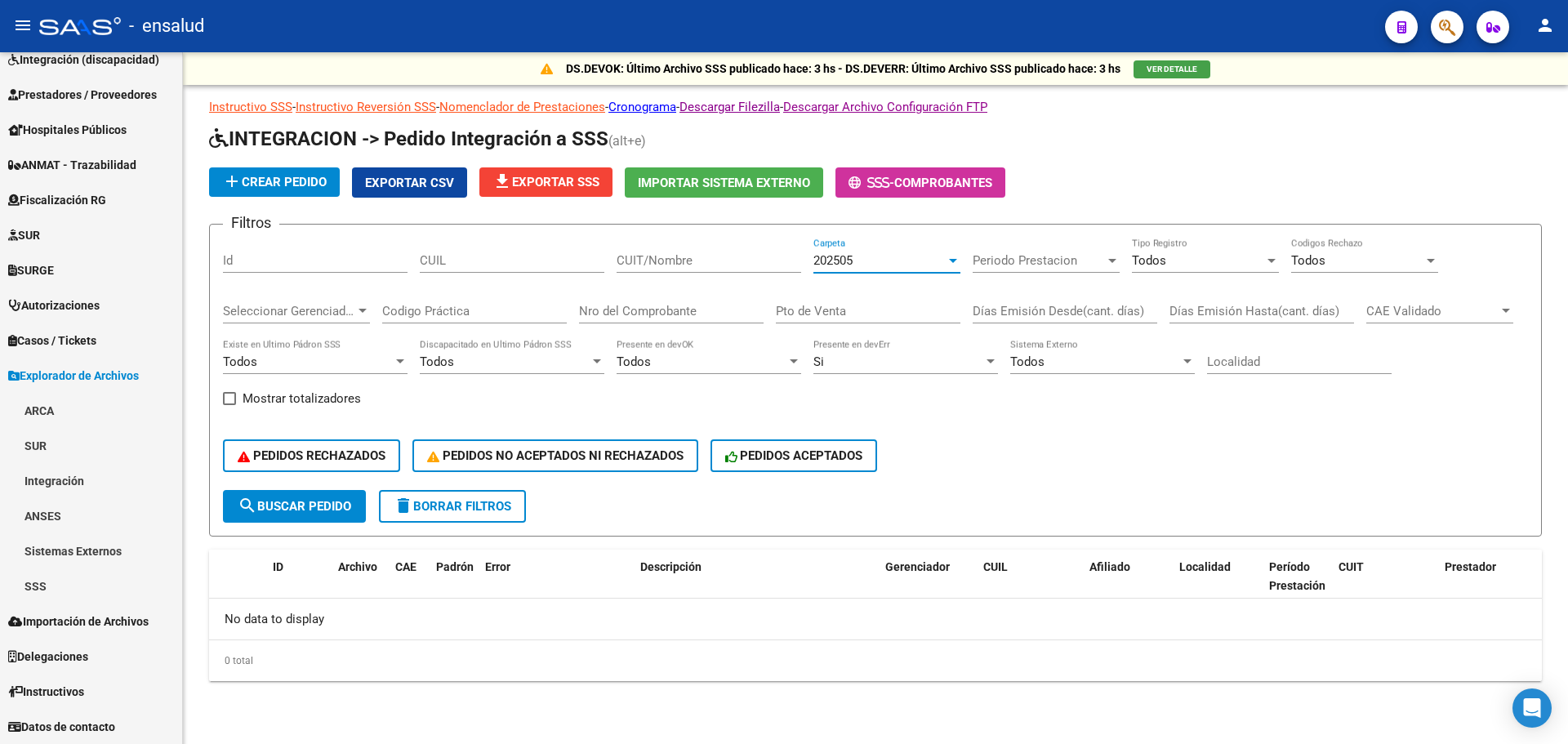
click at [859, 259] on div "202505" at bounding box center [879, 260] width 133 height 15
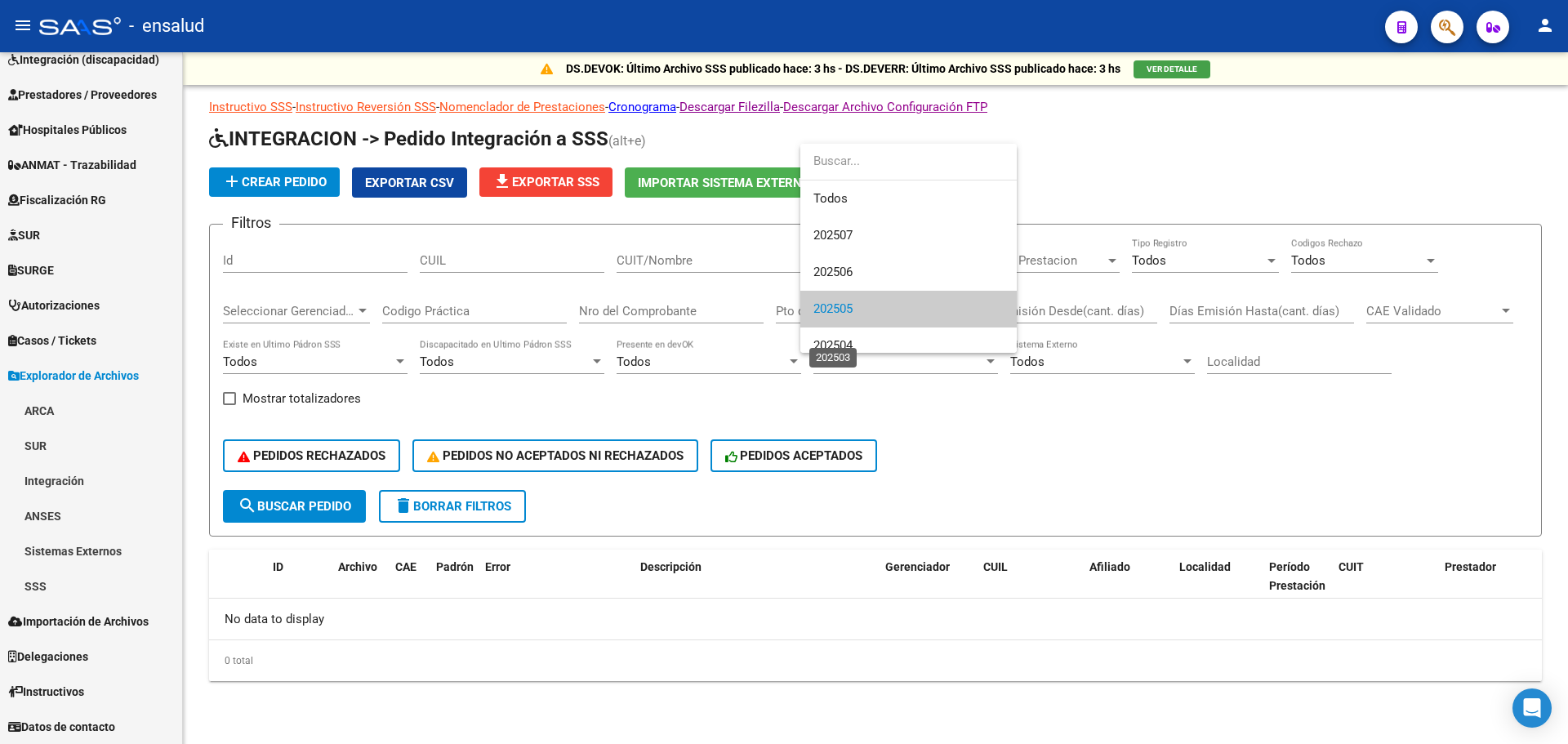
scroll to position [48, 0]
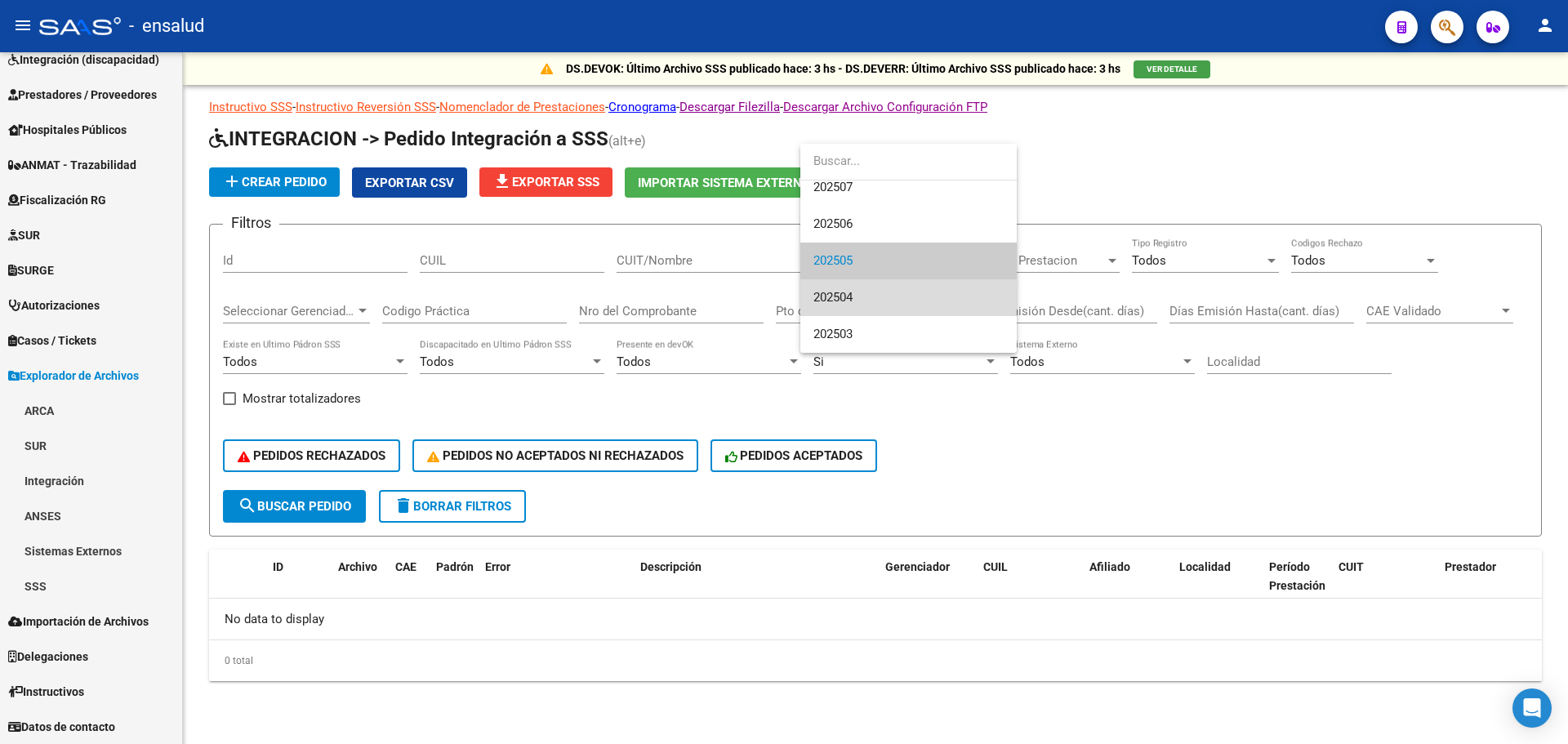
click at [836, 307] on span "202504" at bounding box center [908, 297] width 190 height 37
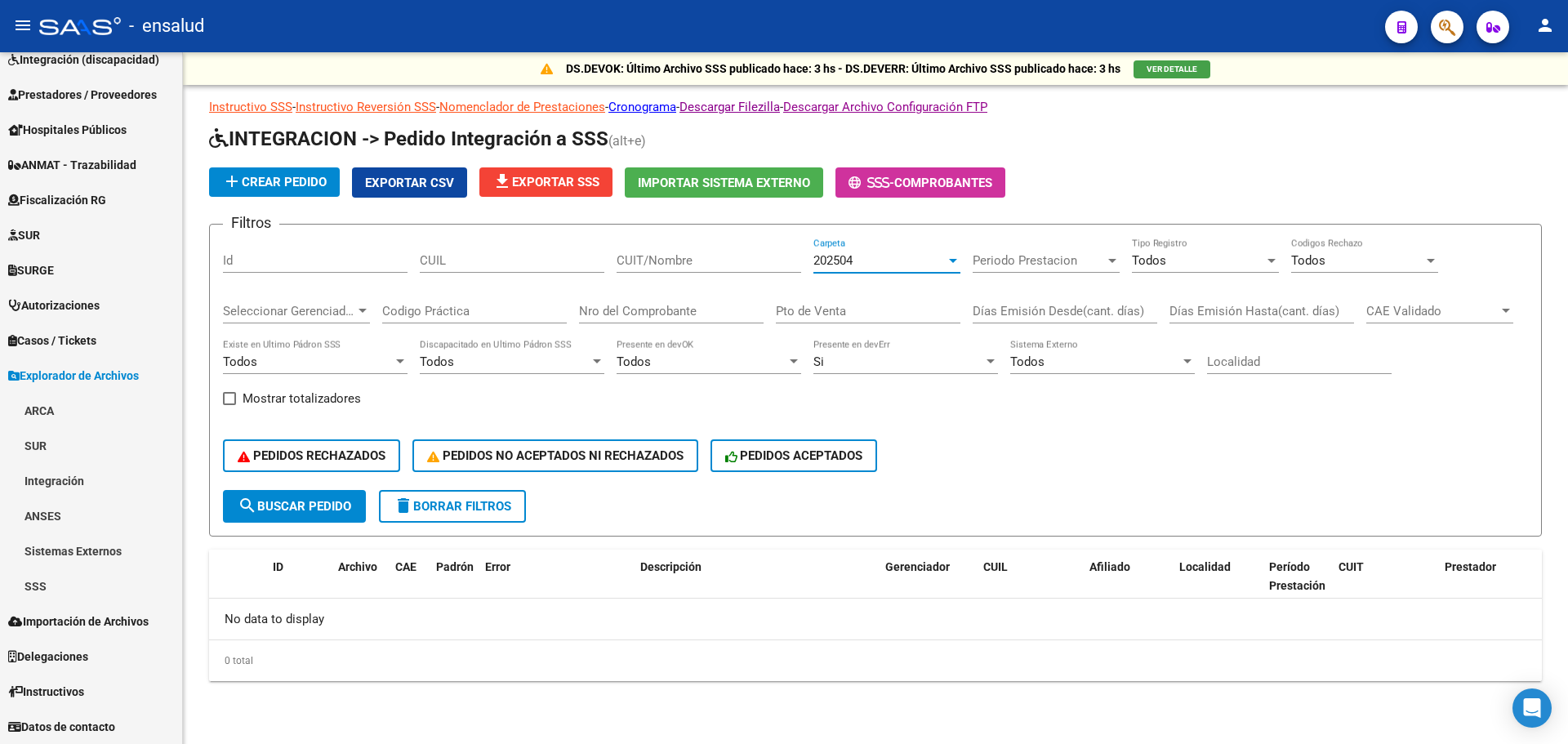
click at [851, 260] on span "202504" at bounding box center [833, 260] width 40 height 15
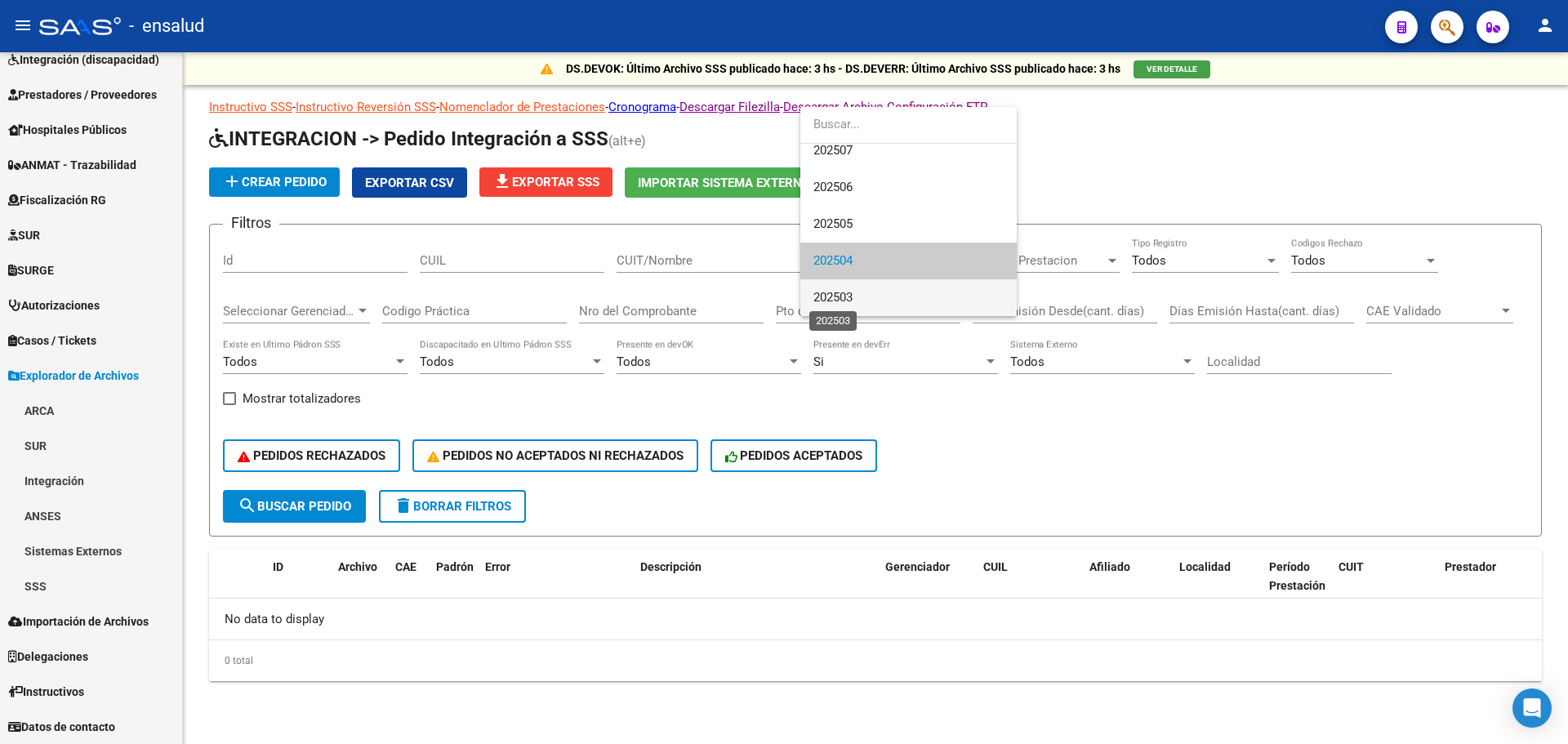
click at [847, 304] on span "202503" at bounding box center [833, 297] width 40 height 15
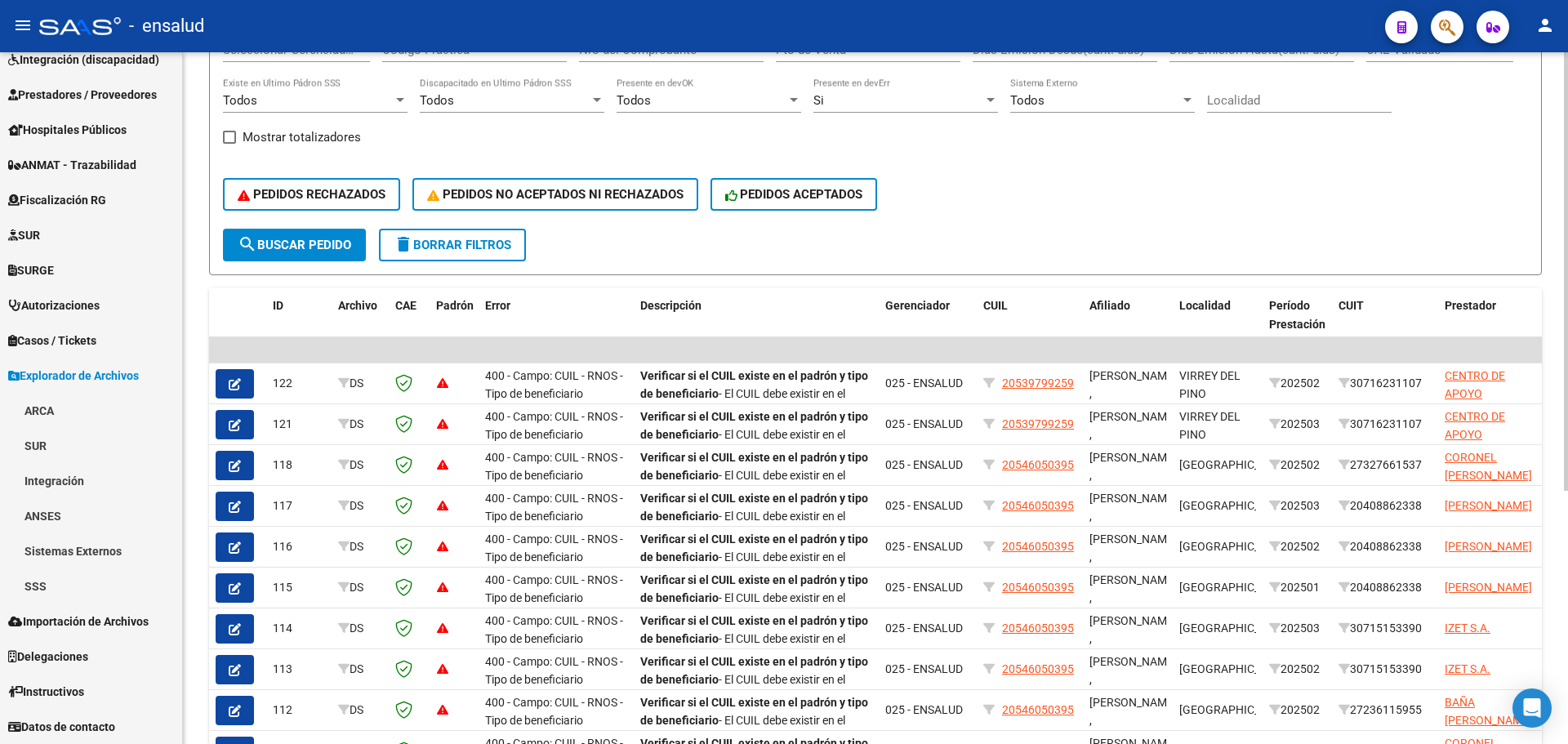
scroll to position [0, 0]
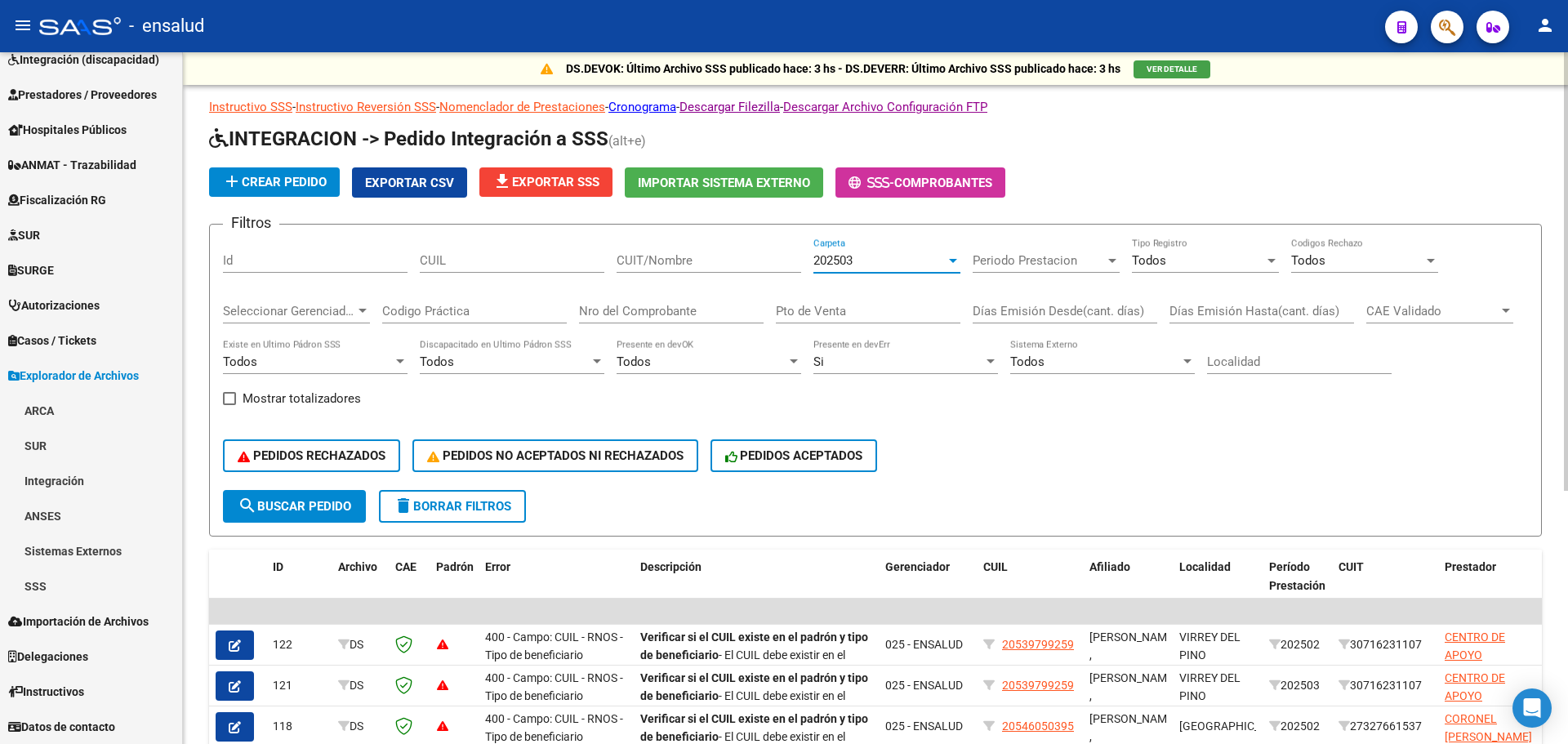
click at [875, 259] on div "202503" at bounding box center [879, 260] width 133 height 15
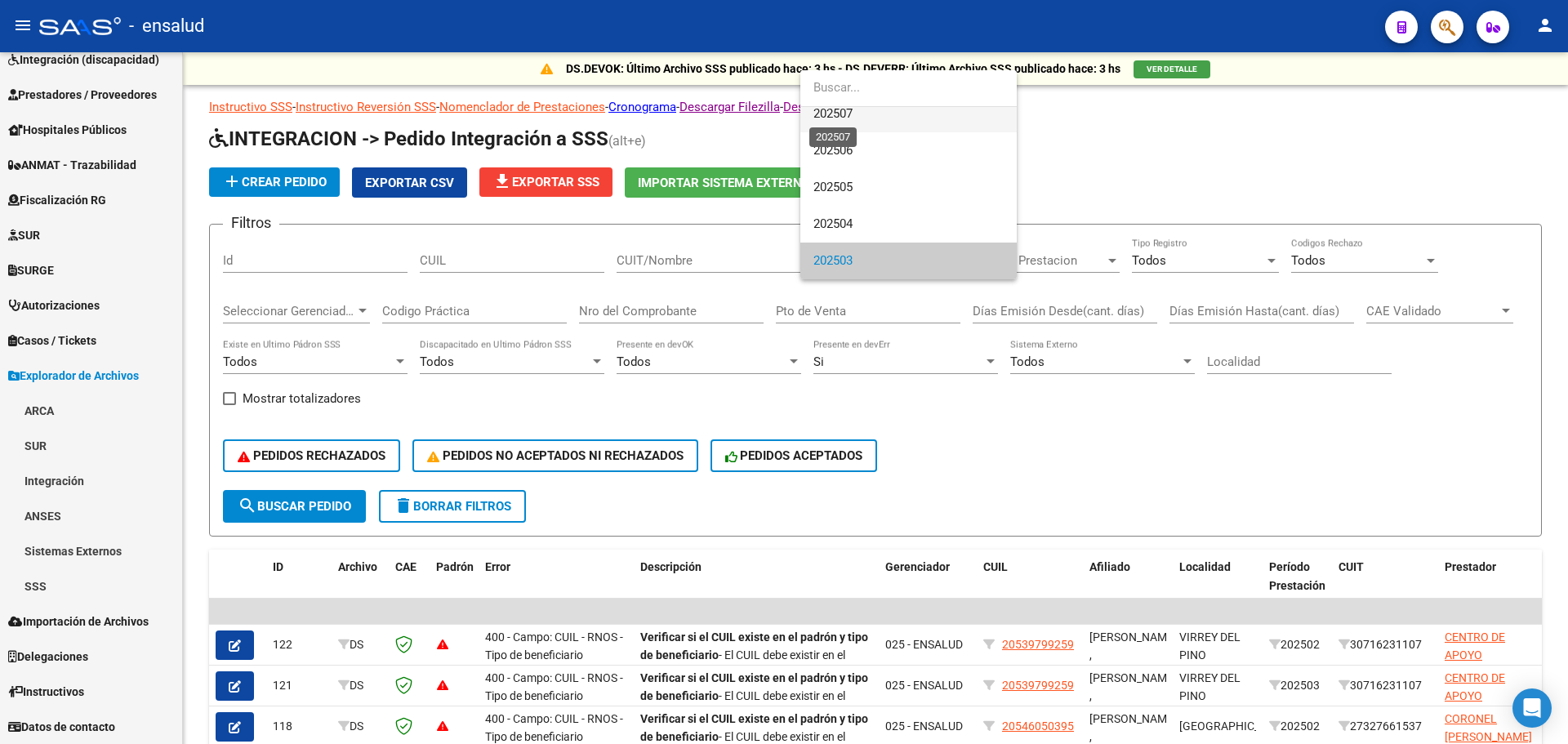
click at [837, 115] on span "202507" at bounding box center [833, 113] width 40 height 15
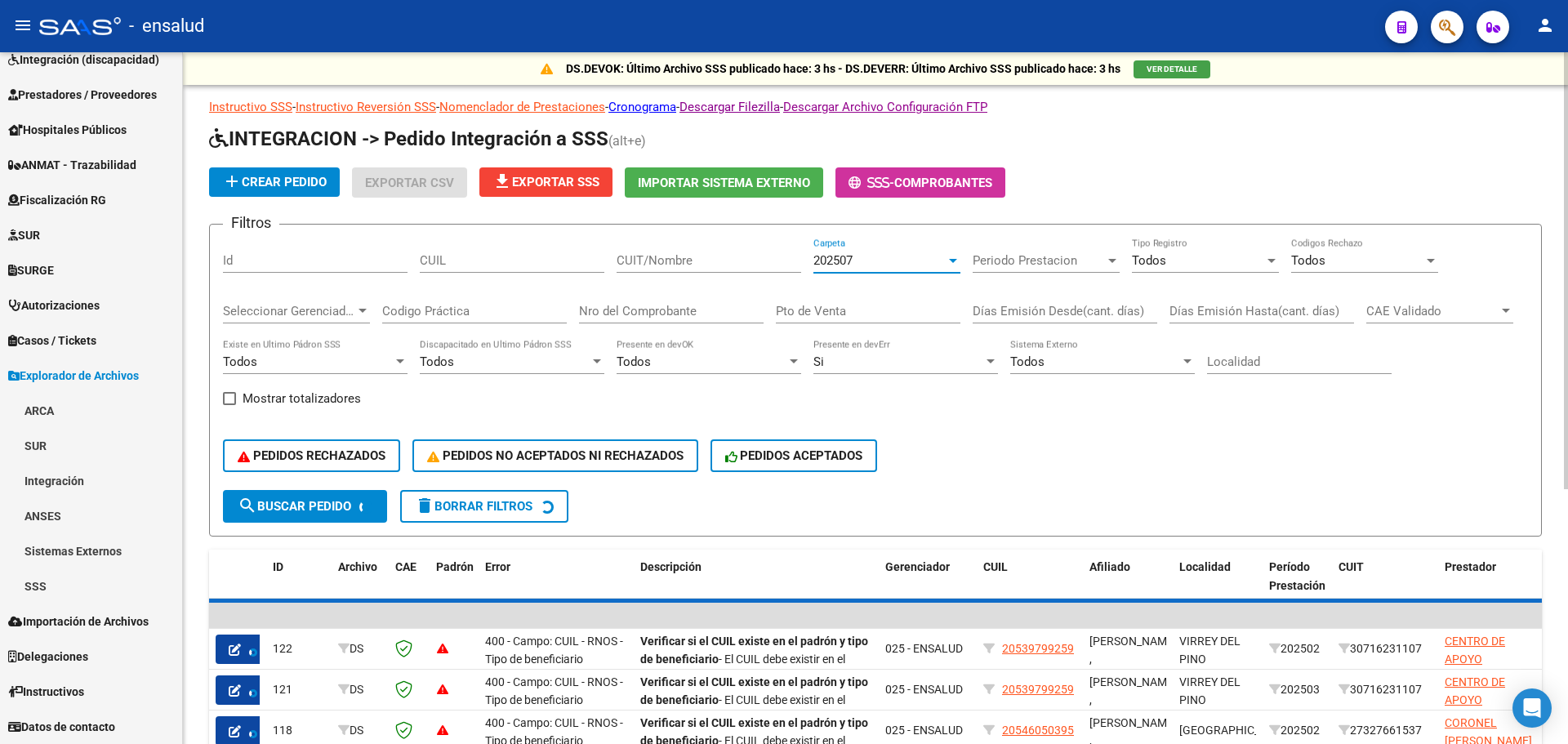
scroll to position [37, 0]
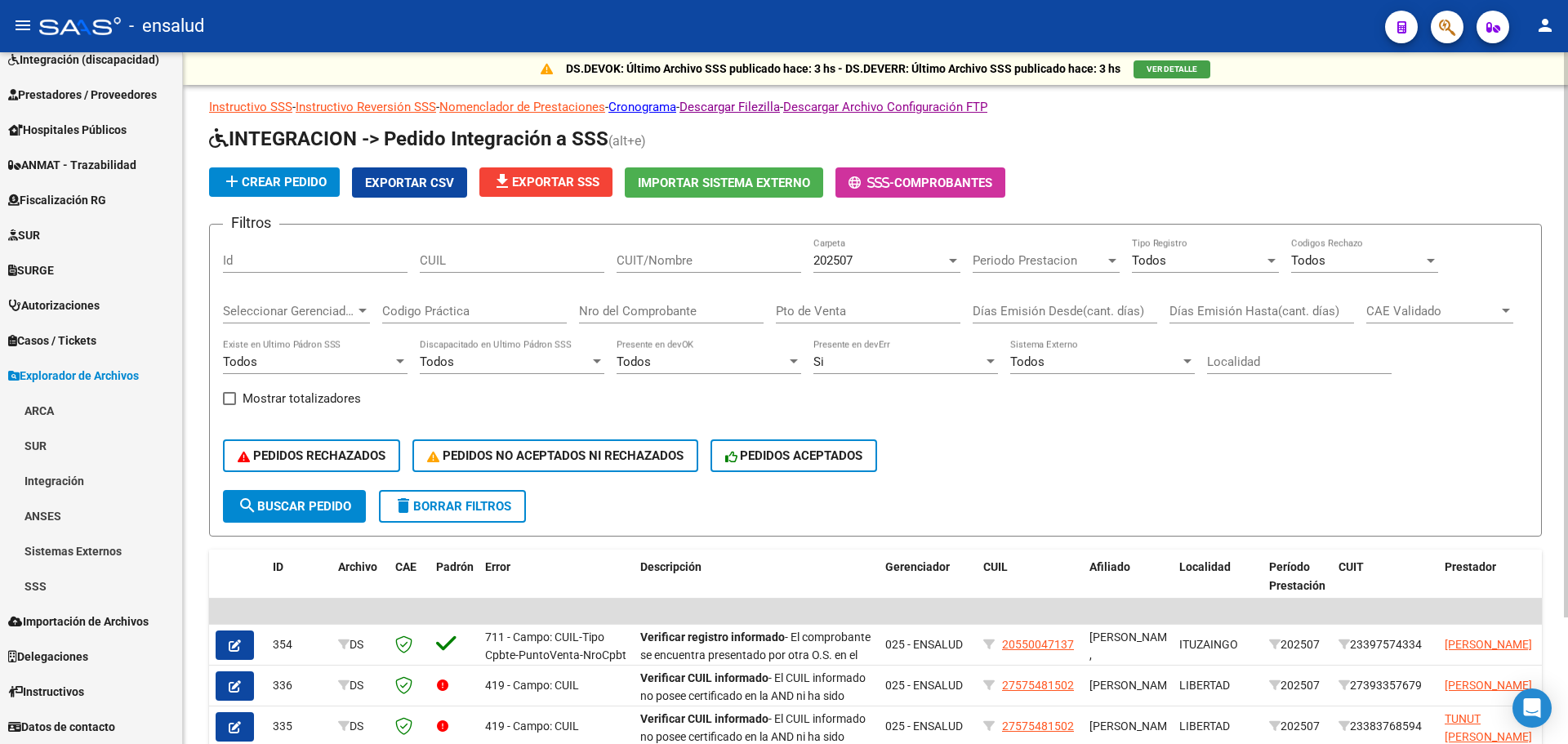
click at [1215, 432] on div "PEDIDOS RECHAZADOS PEDIDOS NO ACEPTADOS NI RECHAZADOS PEDIDOS ACEPTADOS" at bounding box center [875, 455] width 1305 height 68
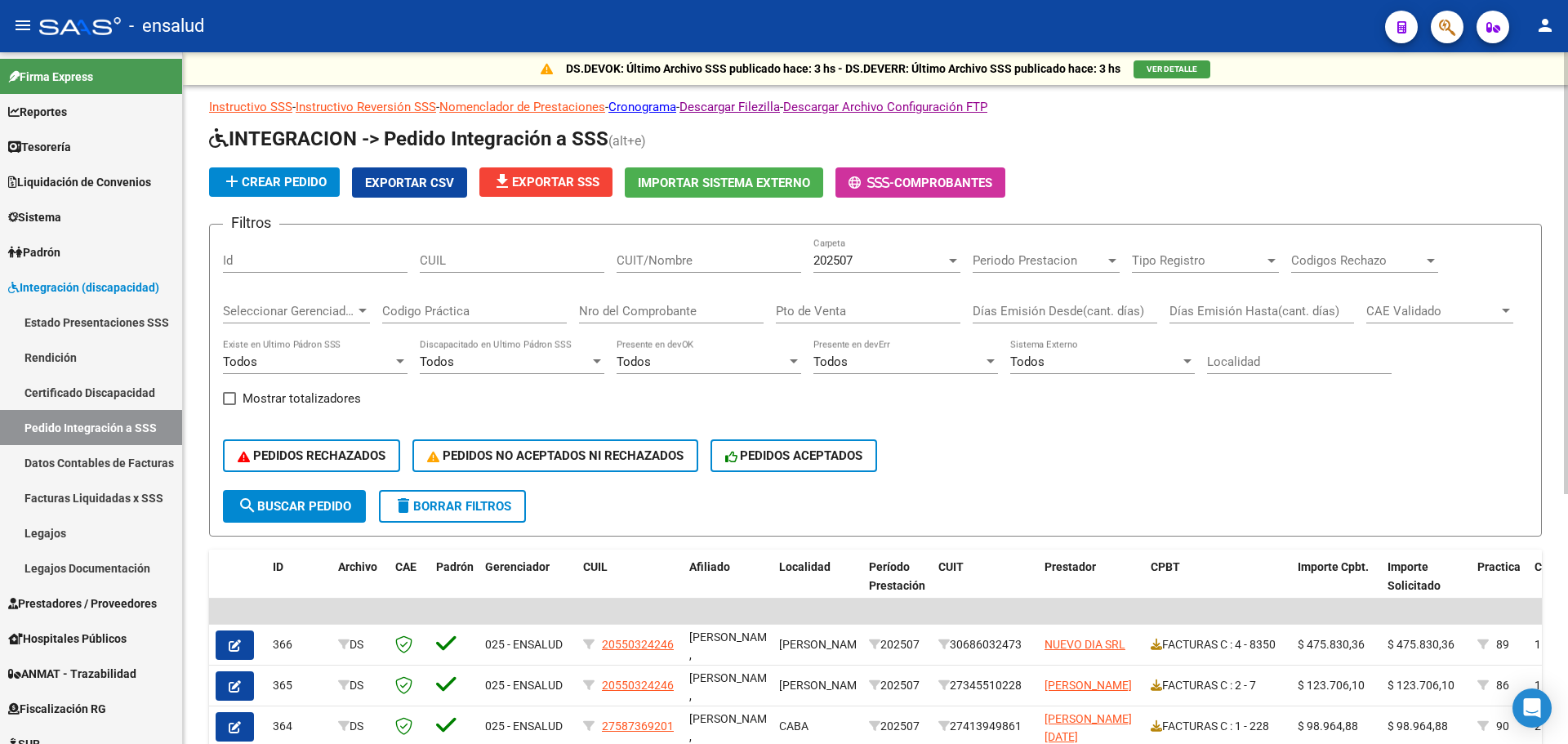
drag, startPoint x: 953, startPoint y: 479, endPoint x: 800, endPoint y: 280, distance: 251.0
click at [953, 480] on div "PEDIDOS RECHAZADOS PEDIDOS NO ACEPTADOS NI RECHAZADOS PEDIDOS ACEPTADOS" at bounding box center [875, 455] width 1305 height 68
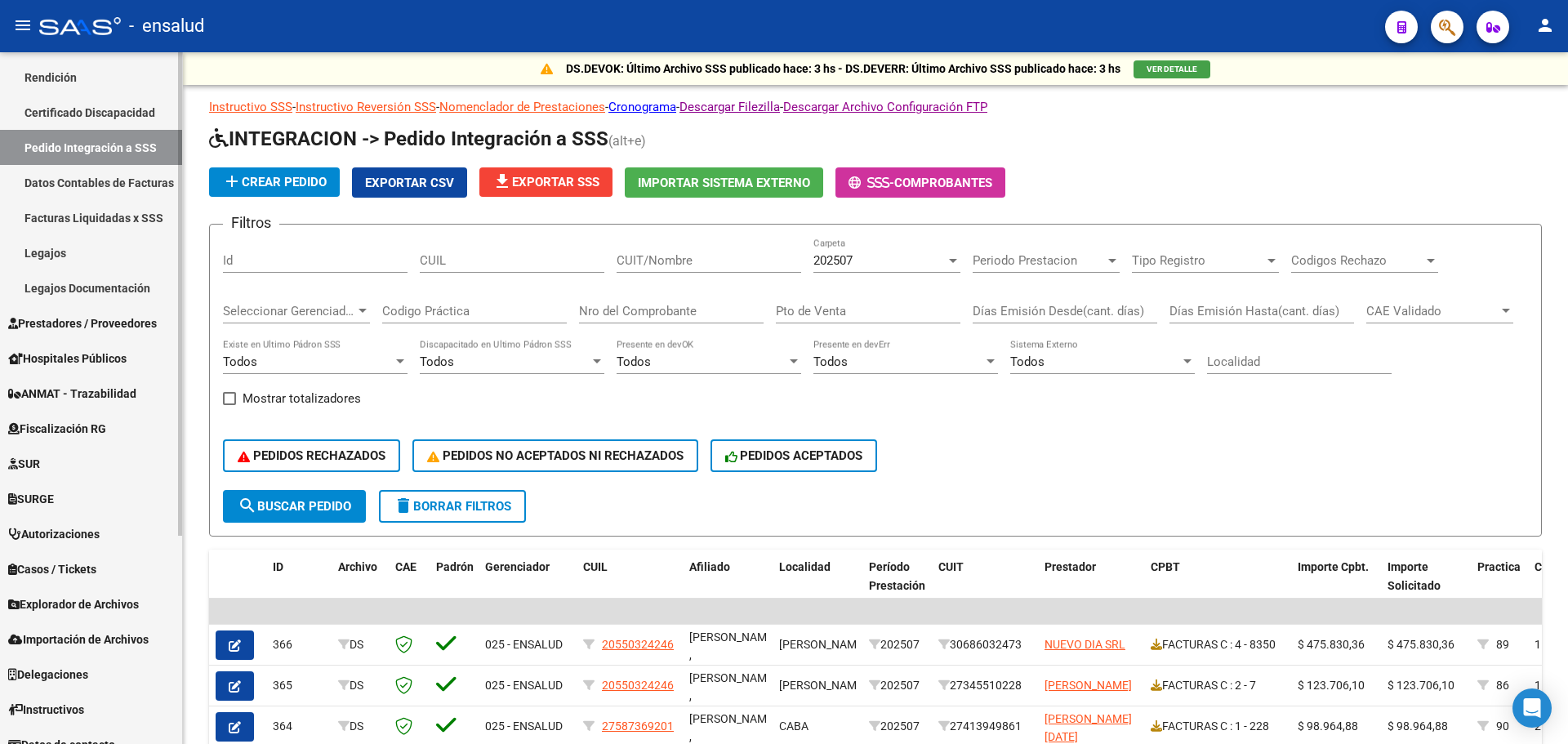
scroll to position [298, 0]
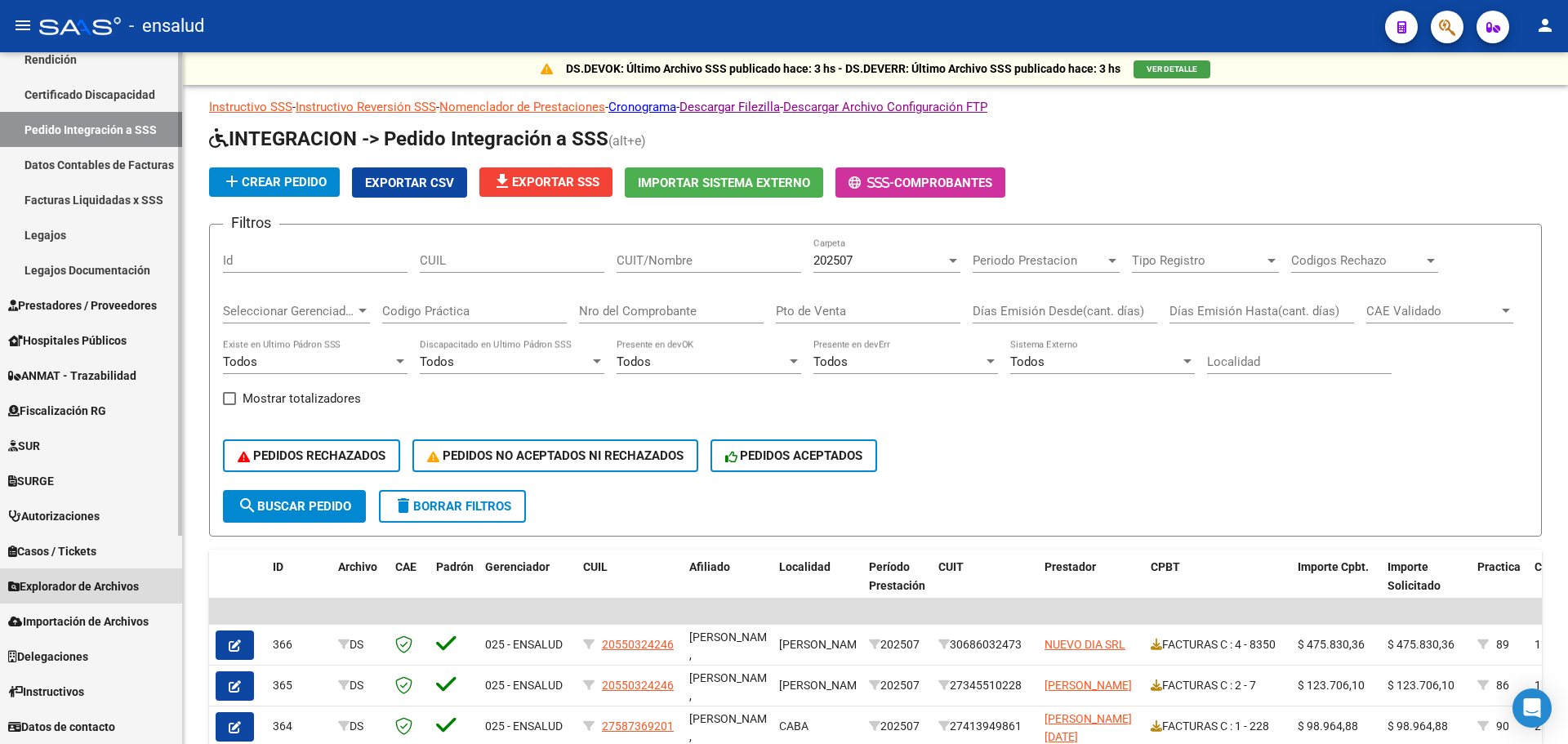
click at [86, 586] on span "Explorador de Archivos" at bounding box center [73, 587] width 131 height 18
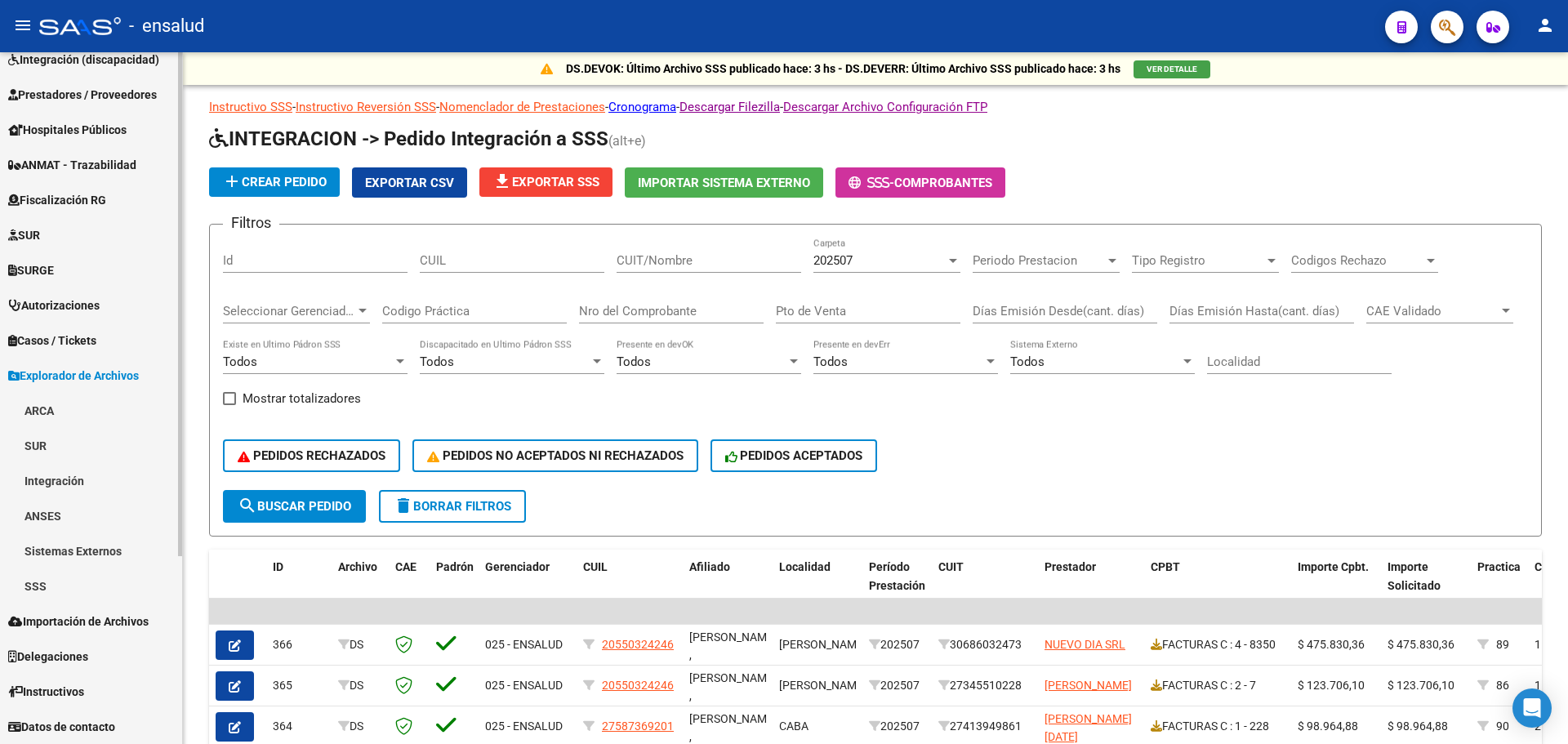
scroll to position [228, 0]
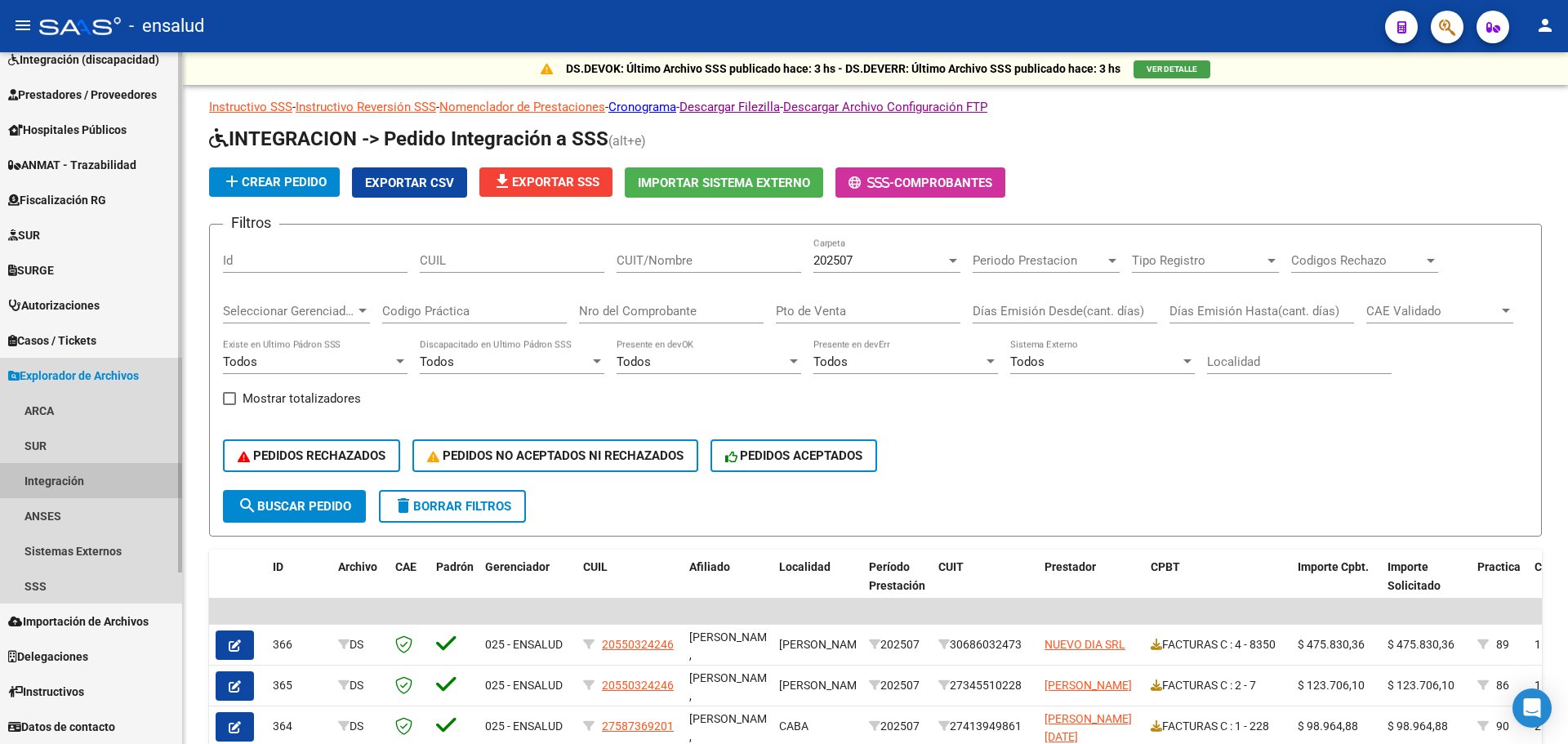
click at [63, 480] on link "Integración" at bounding box center [91, 480] width 182 height 35
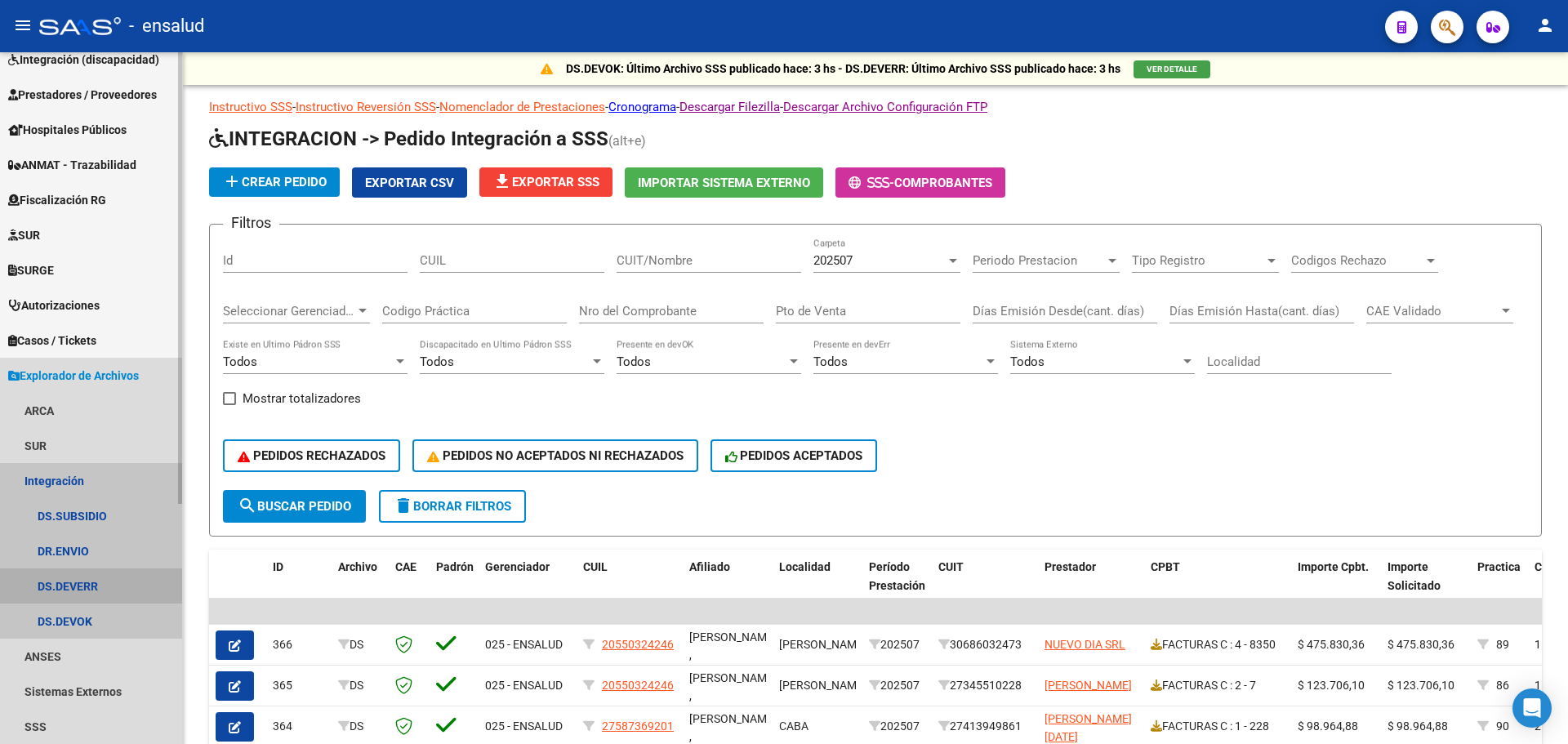
drag, startPoint x: 74, startPoint y: 588, endPoint x: 118, endPoint y: 596, distance: 44.7
click at [72, 588] on link "DS.DEVERR" at bounding box center [91, 586] width 182 height 35
